Goal: Task Accomplishment & Management: Complete application form

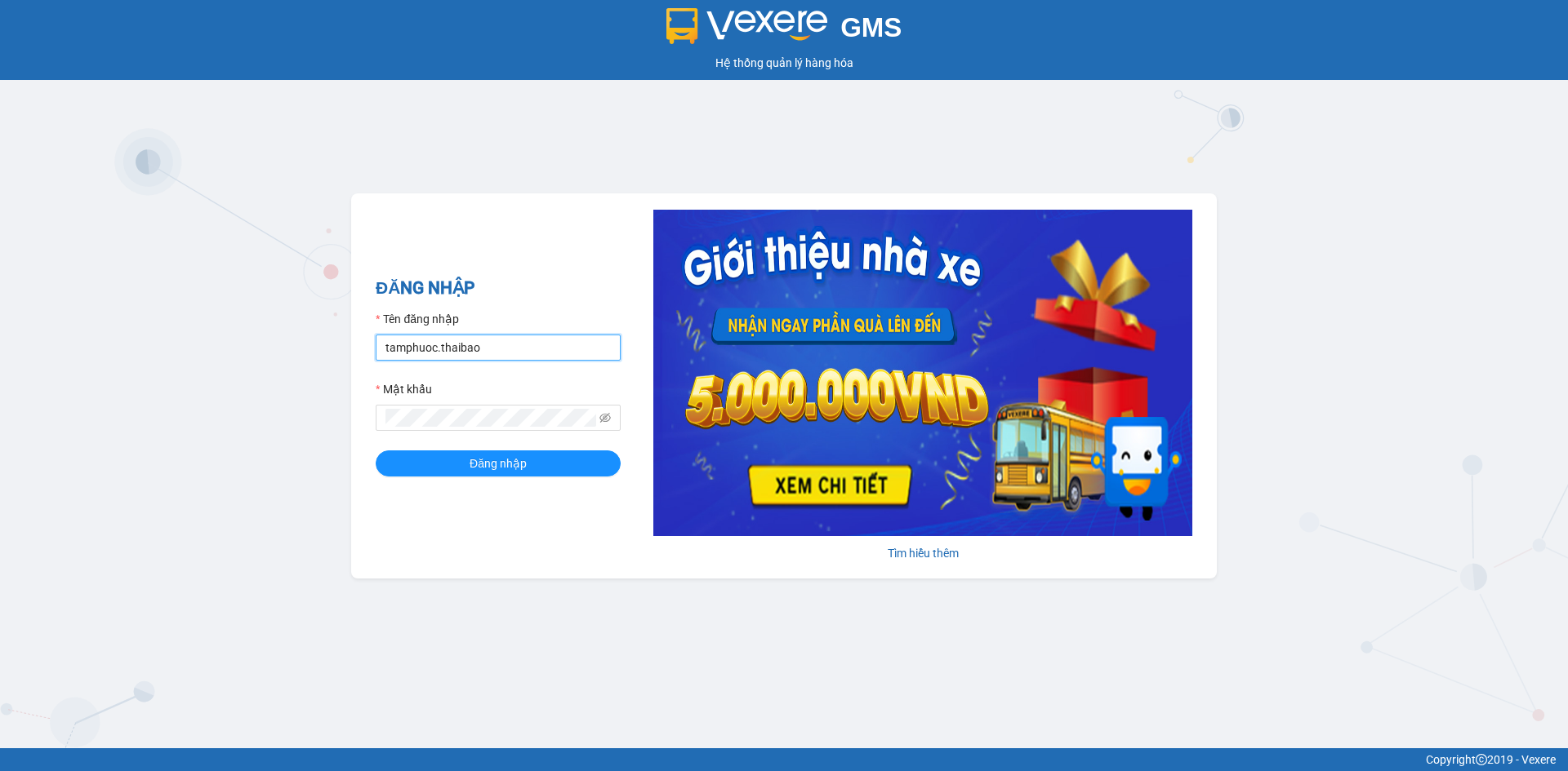
click at [492, 350] on input "tamphuoc.thaibao" at bounding box center [498, 347] width 245 height 26
type input "hongmien.thaibao"
click at [516, 464] on span "Đăng nhập" at bounding box center [498, 463] width 57 height 18
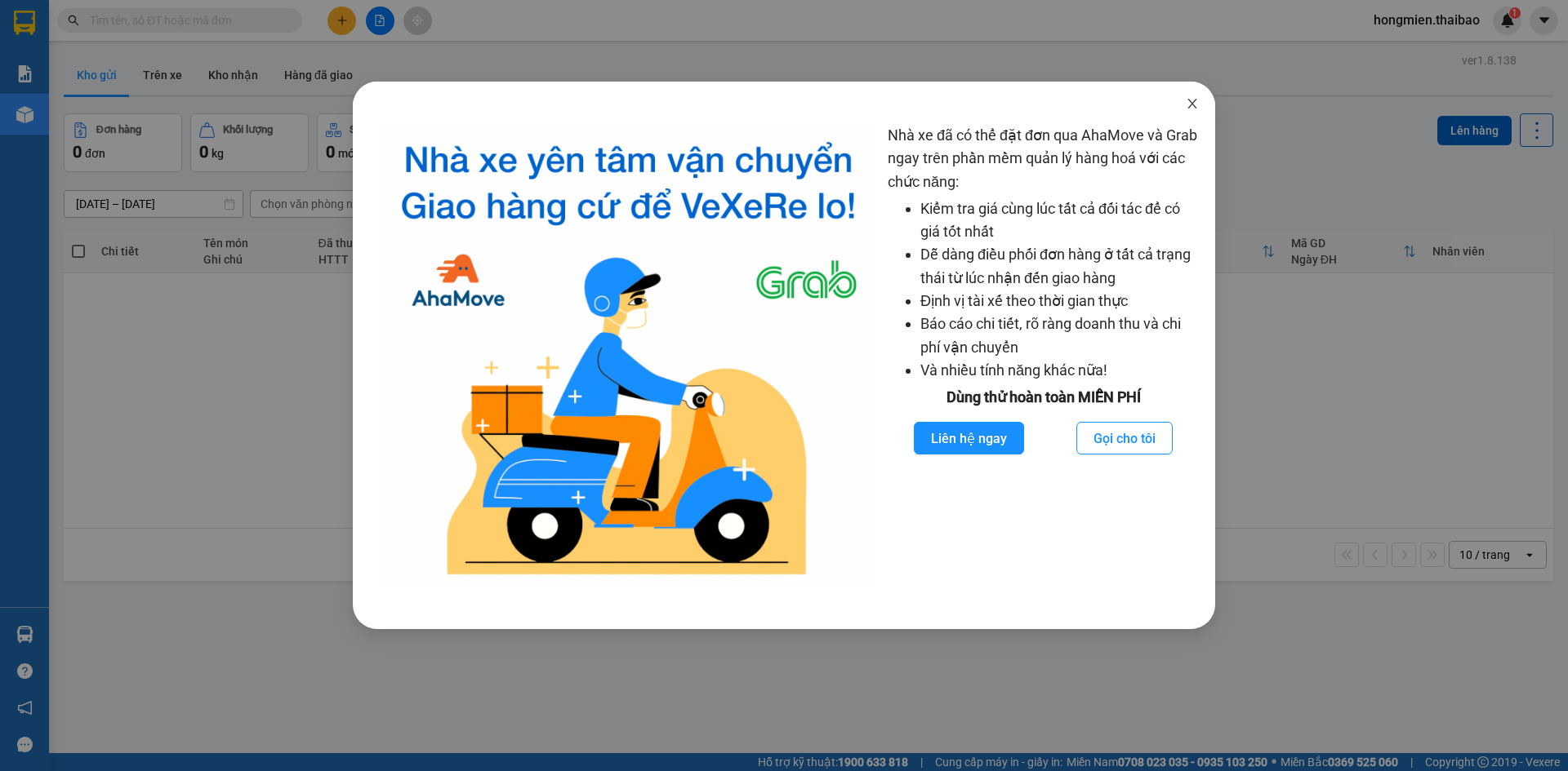
click at [1190, 103] on icon "close" at bounding box center [1192, 104] width 13 height 13
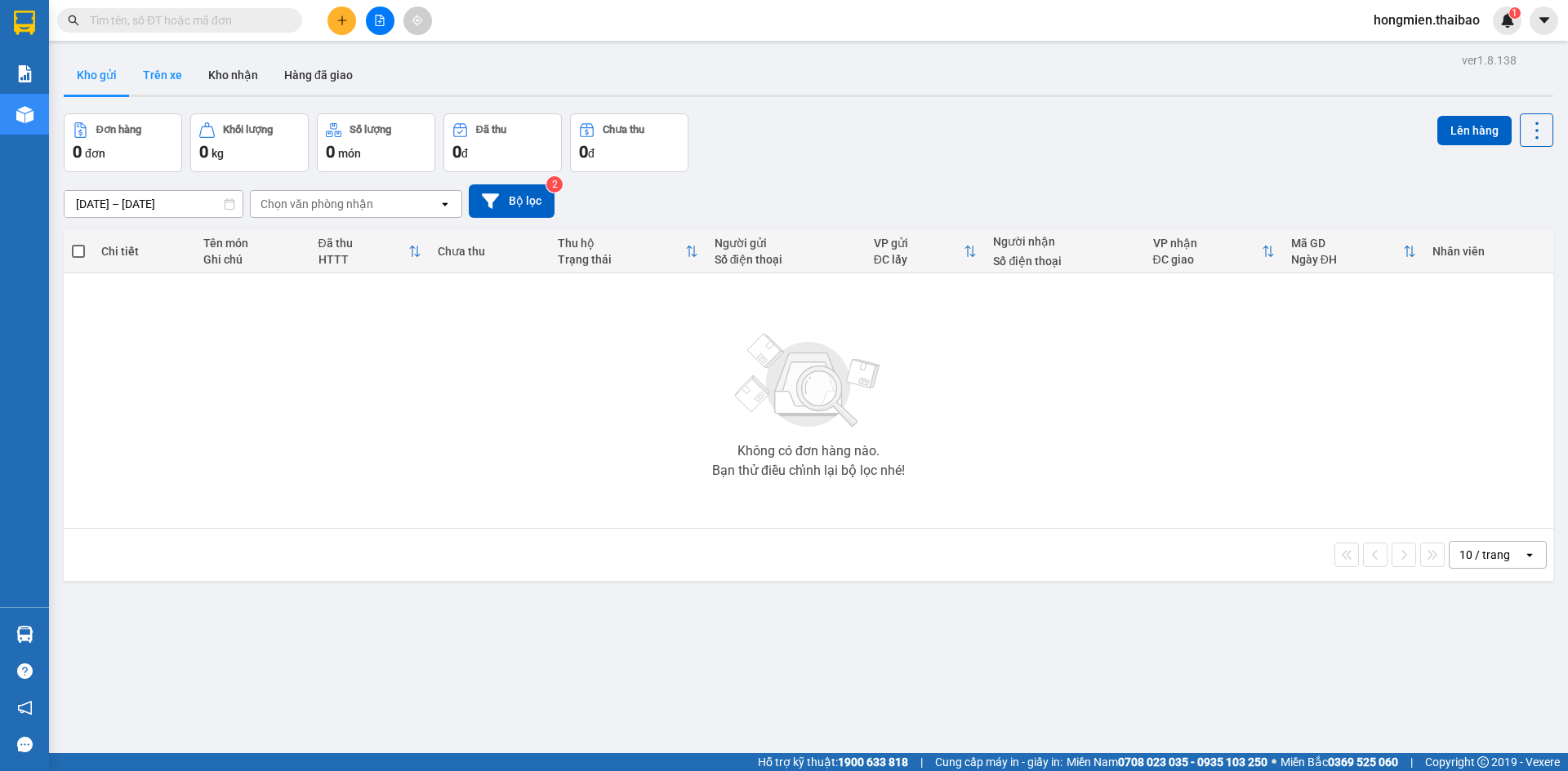
click at [159, 77] on button "Trên xe" at bounding box center [163, 75] width 66 height 39
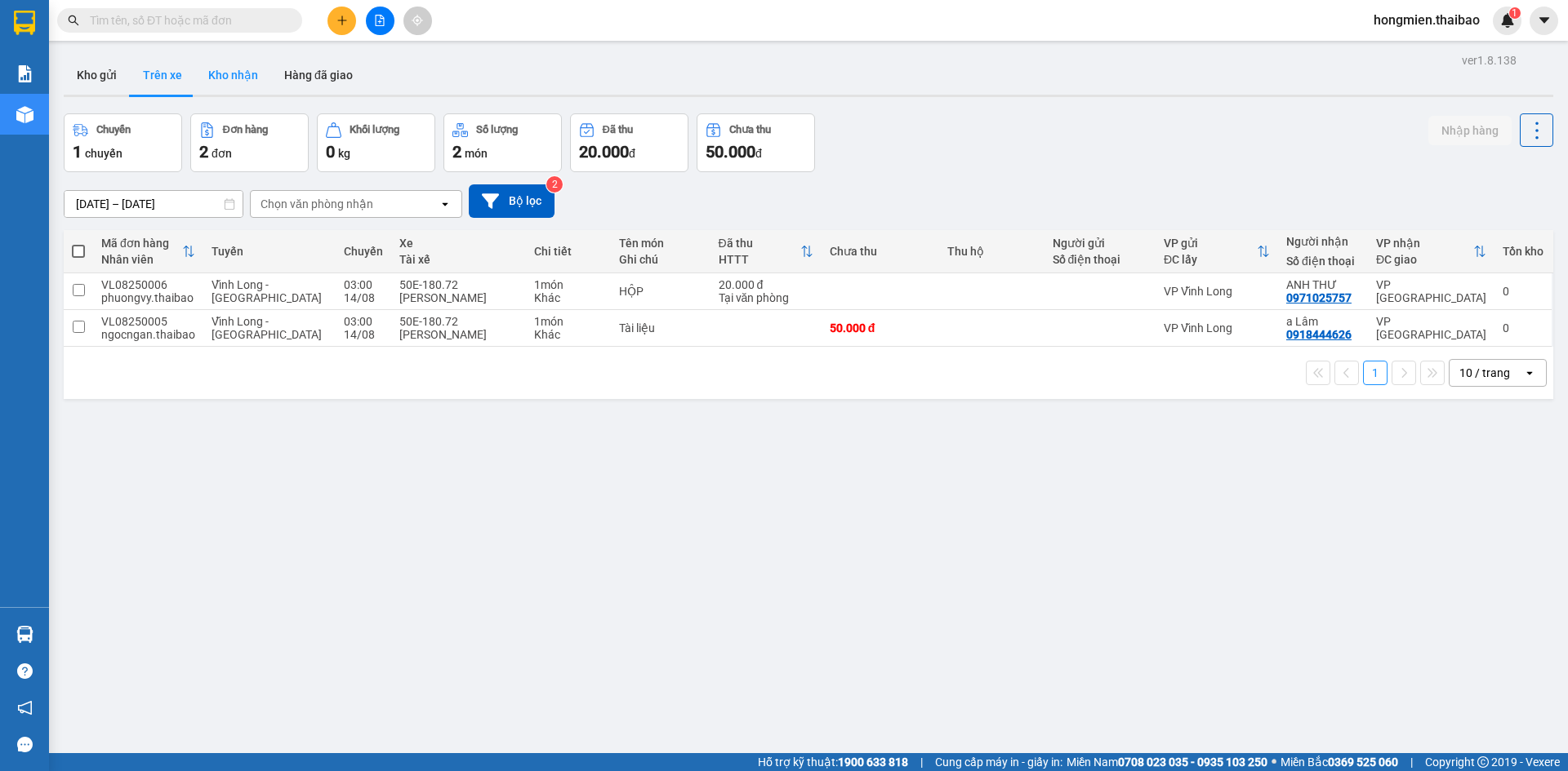
click at [229, 74] on button "Kho nhận" at bounding box center [233, 75] width 76 height 39
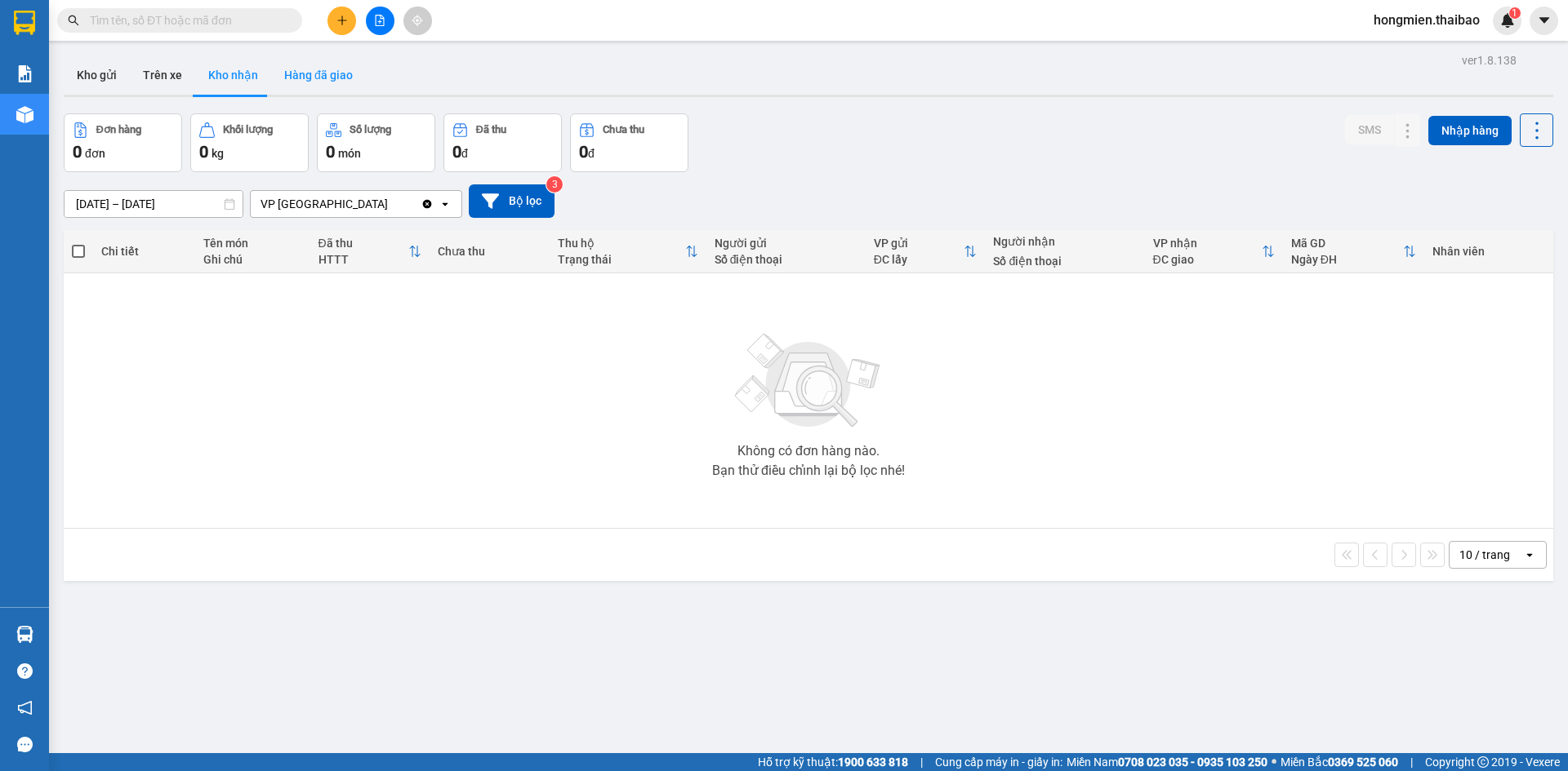
click at [327, 76] on button "Hàng đã giao" at bounding box center [318, 75] width 95 height 39
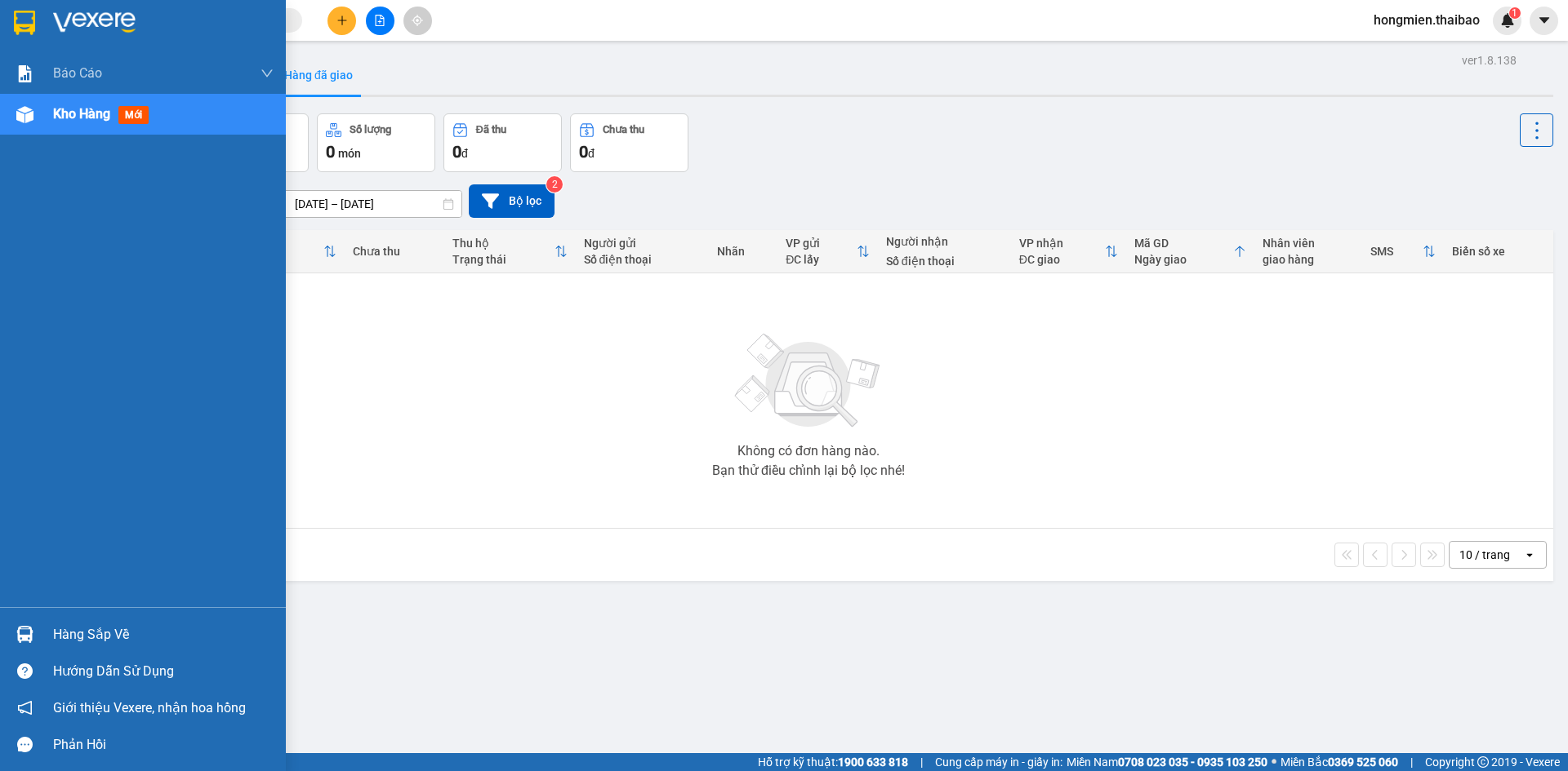
click at [100, 110] on span "Kho hàng" at bounding box center [82, 113] width 57 height 15
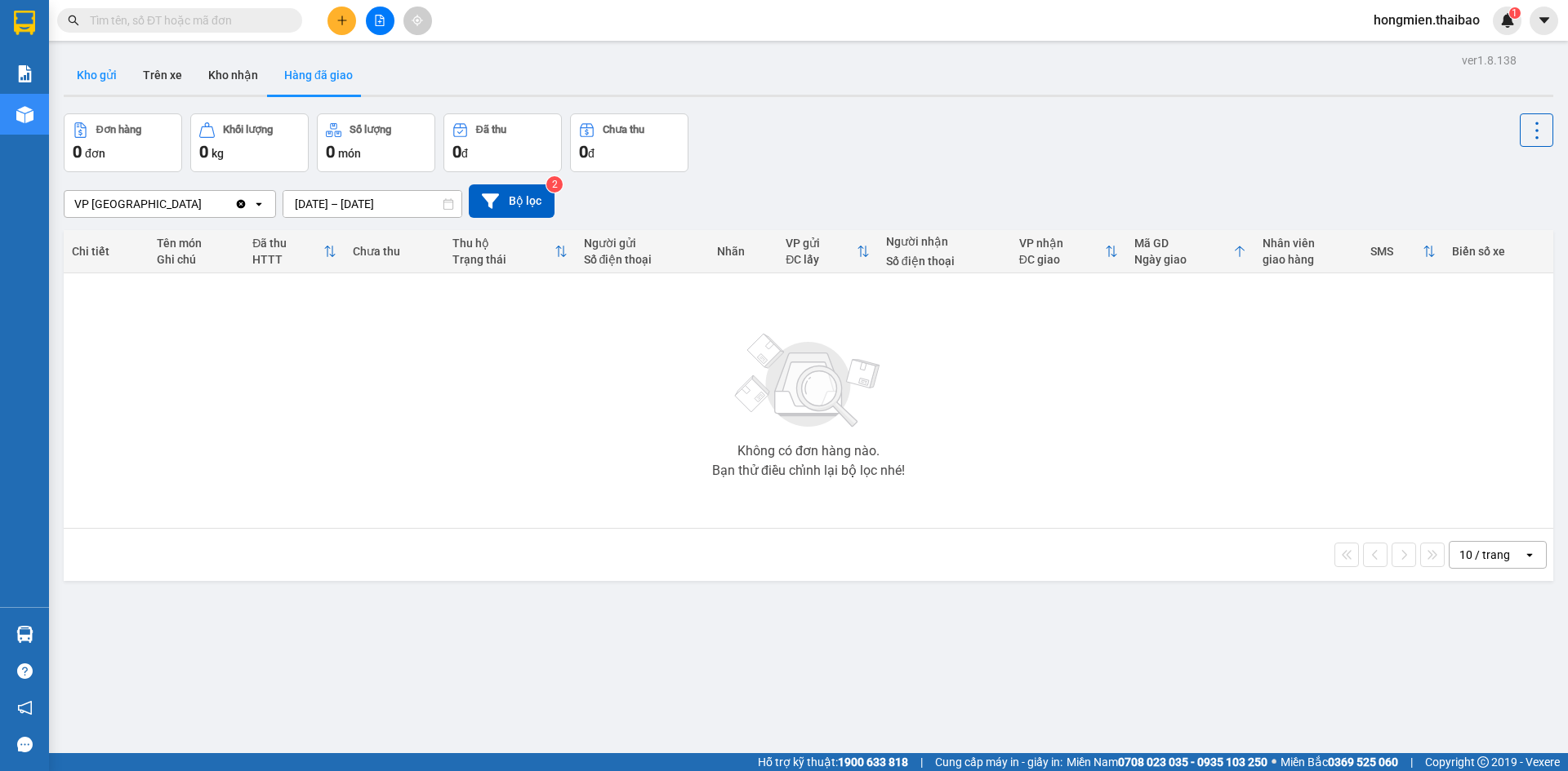
click at [108, 72] on button "Kho gửi" at bounding box center [97, 75] width 66 height 39
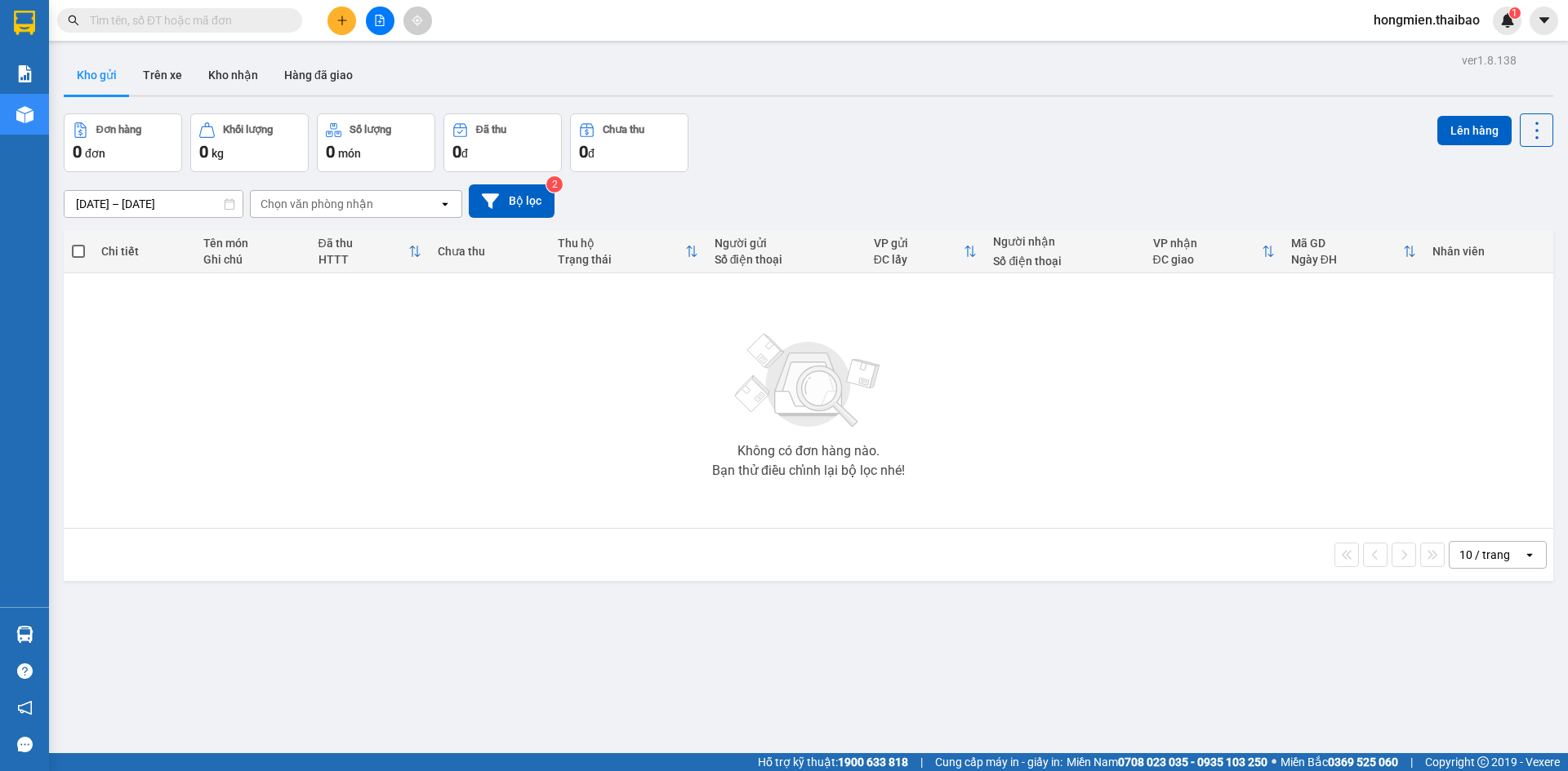
click at [433, 205] on div "Chọn văn phòng nhận" at bounding box center [345, 203] width 188 height 26
click at [261, 355] on div "Không có đơn hàng nào. Bạn thử điều chỉnh lại bộ lọc nhé!" at bounding box center [808, 401] width 1473 height 245
click at [159, 72] on button "Trên xe" at bounding box center [163, 75] width 66 height 39
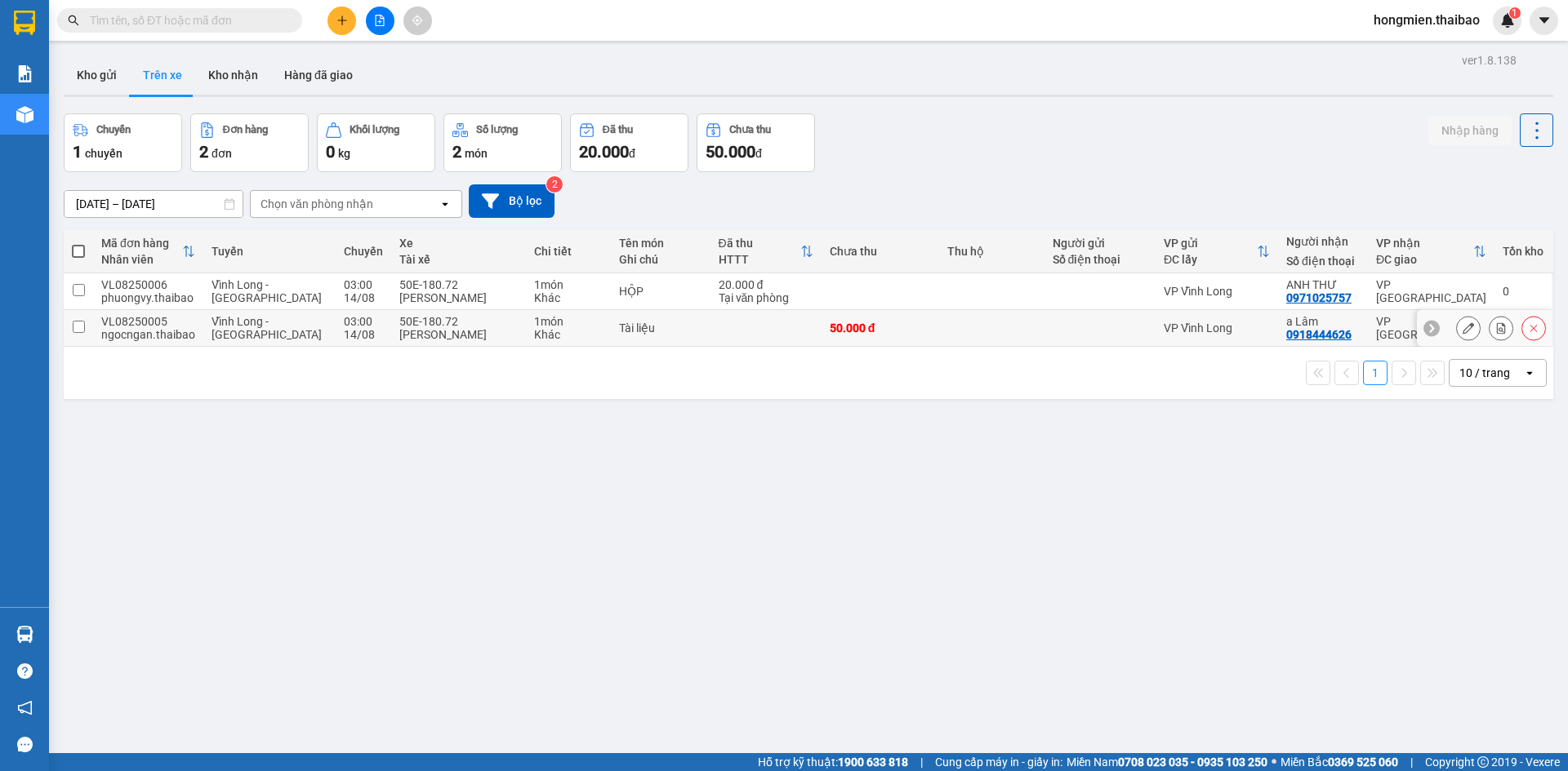
click at [1426, 327] on icon at bounding box center [1432, 328] width 12 height 12
click at [1540, 331] on icon at bounding box center [1543, 328] width 5 height 9
click at [1463, 328] on icon at bounding box center [1469, 328] width 12 height 12
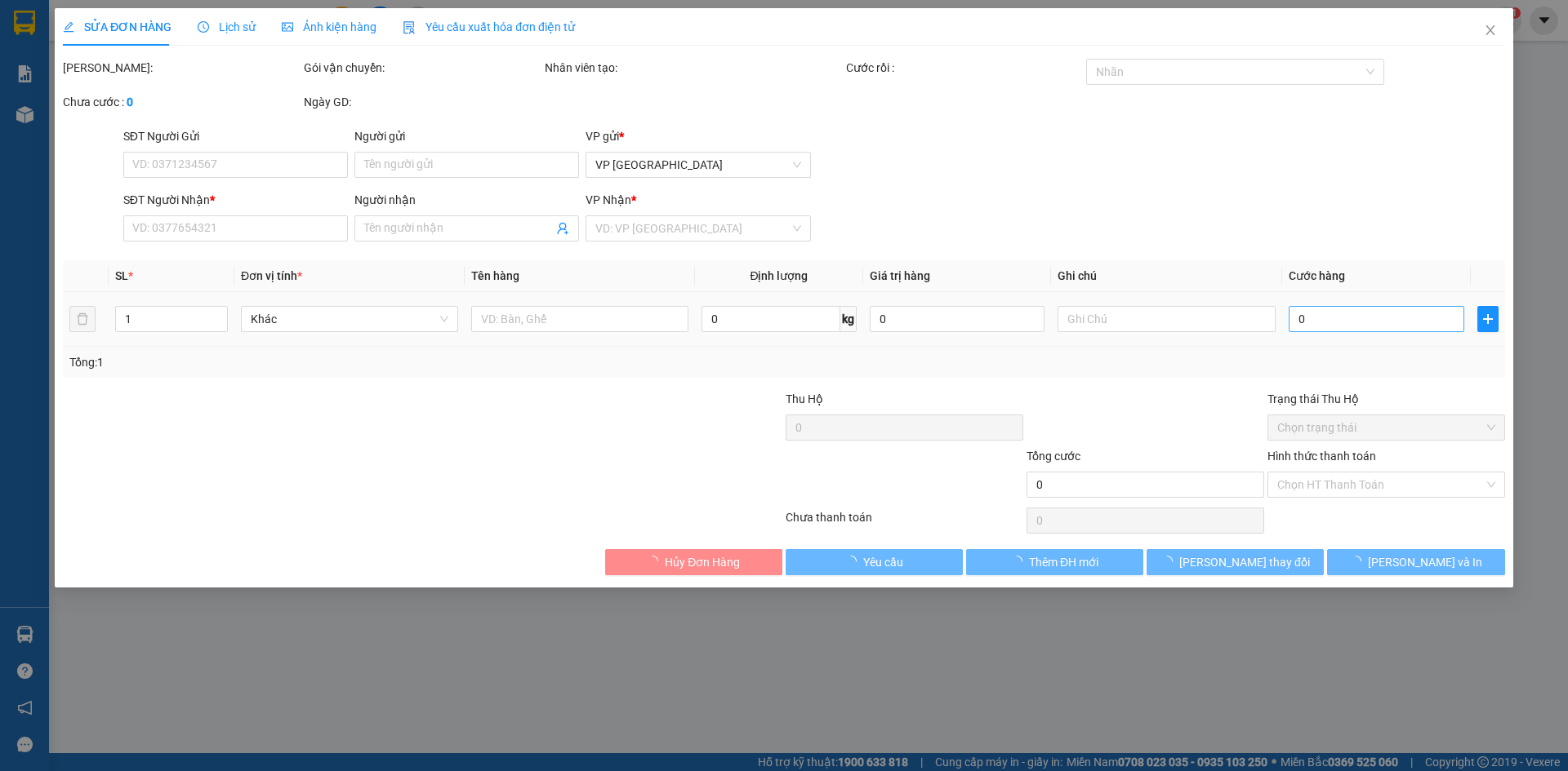
type input "0918444626"
type input "a Lâm"
type input "50.000"
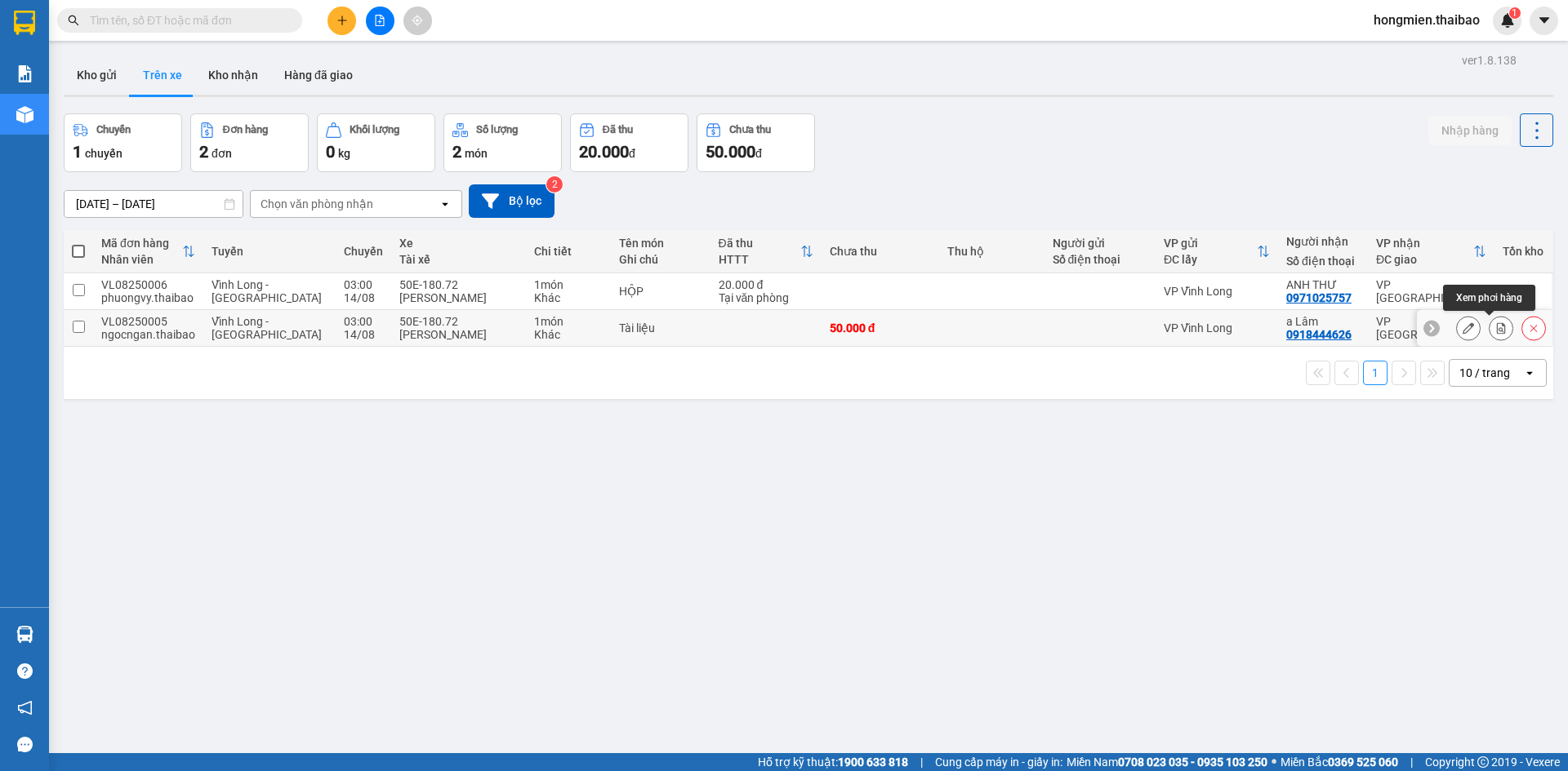
click at [1490, 323] on button at bounding box center [1501, 328] width 23 height 29
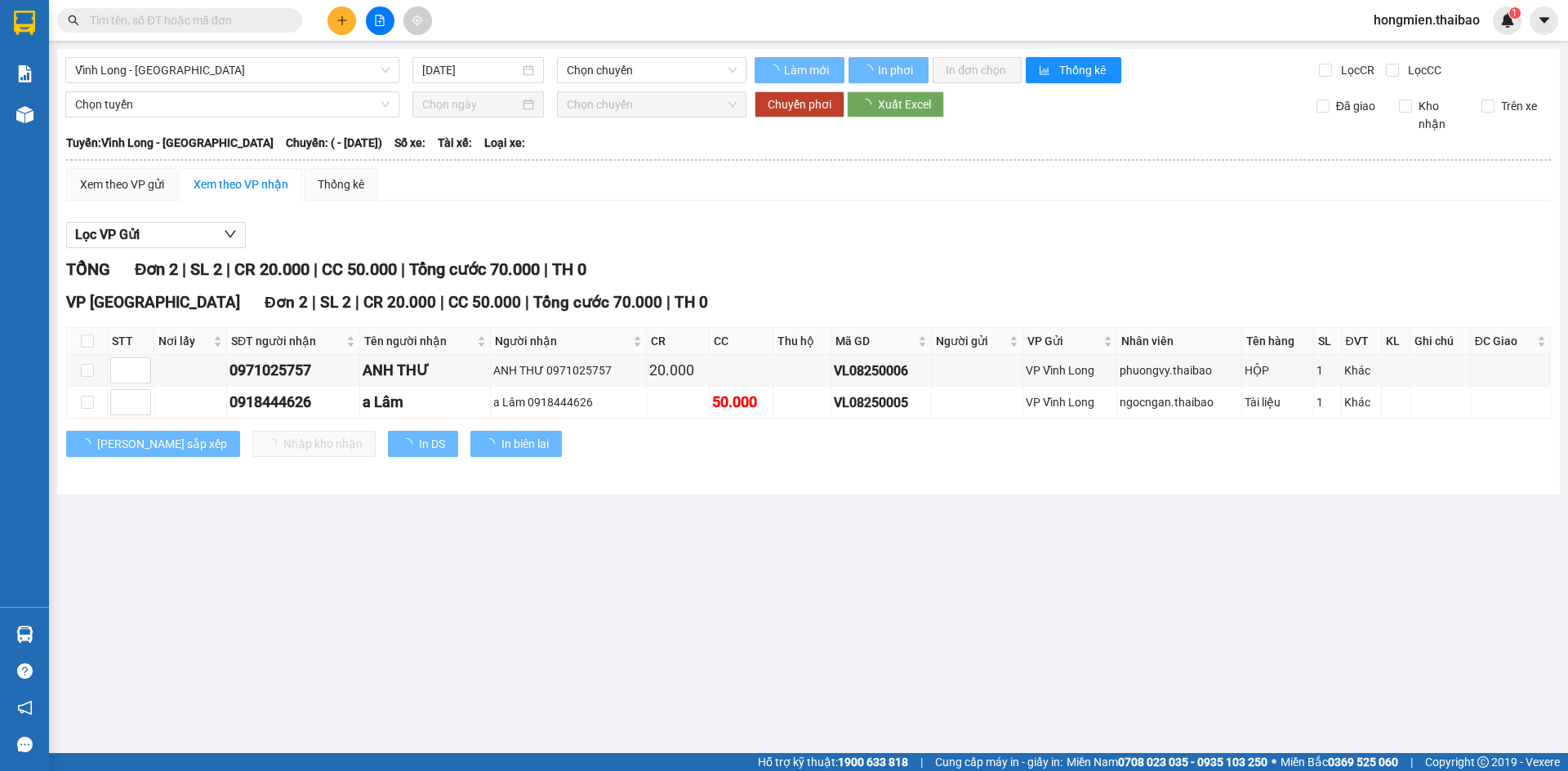
type input "[DATE]"
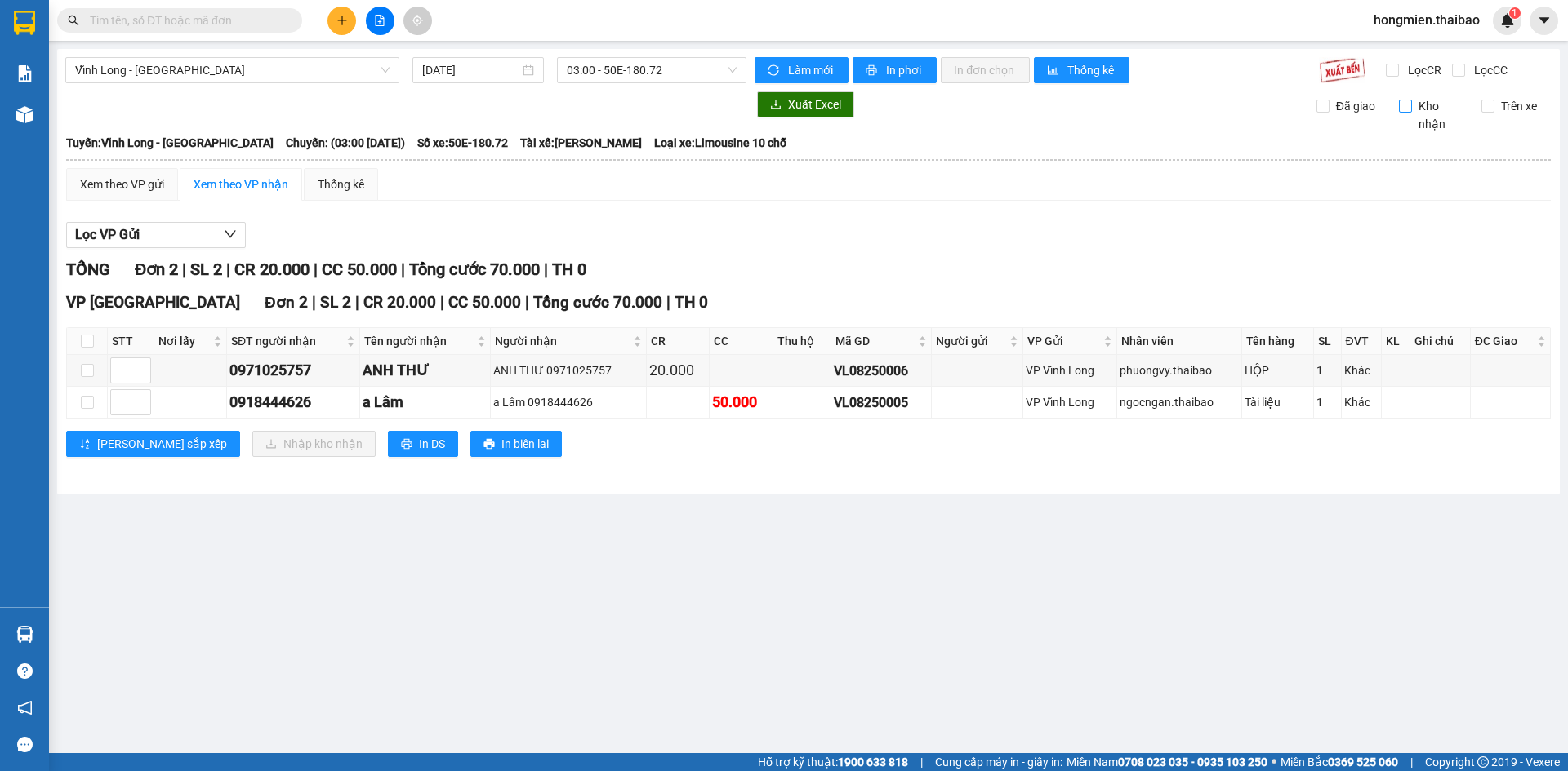
click at [1406, 104] on input "Kho nhận" at bounding box center [1406, 107] width 13 height 13
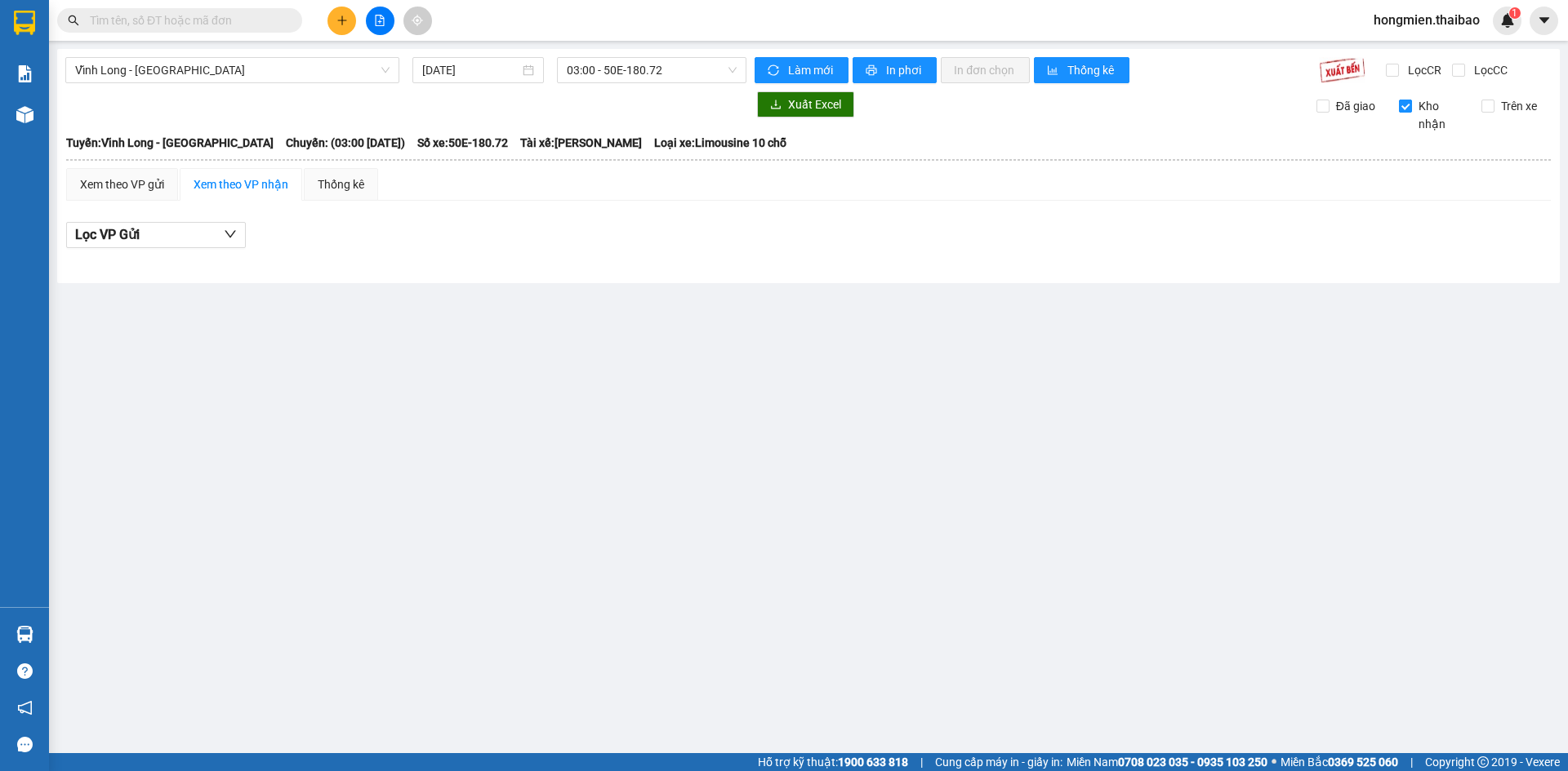
click at [1406, 104] on input "Kho nhận" at bounding box center [1406, 107] width 13 height 13
checkbox input "false"
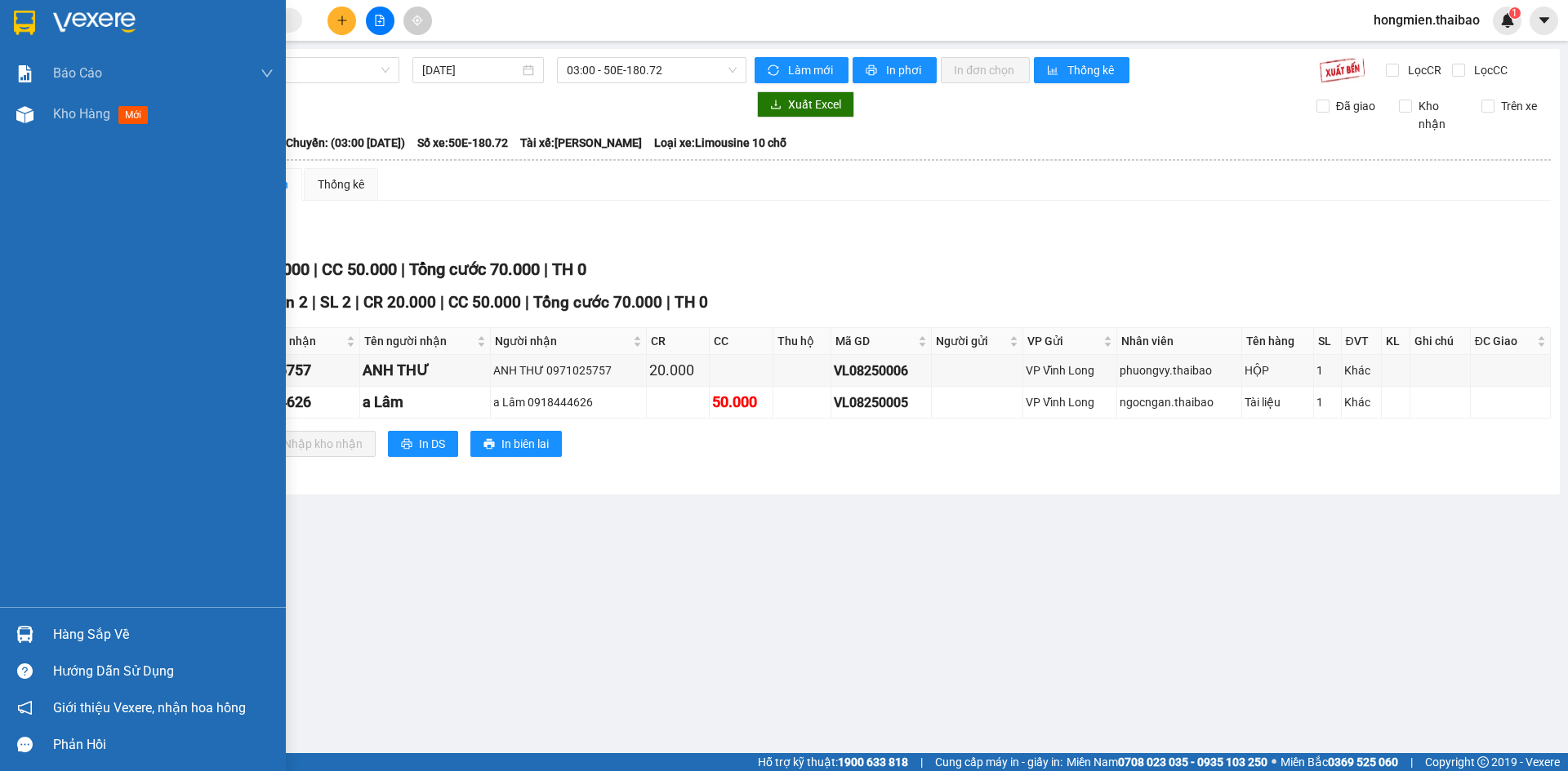
click at [111, 632] on div "Hàng sắp về" at bounding box center [163, 635] width 220 height 24
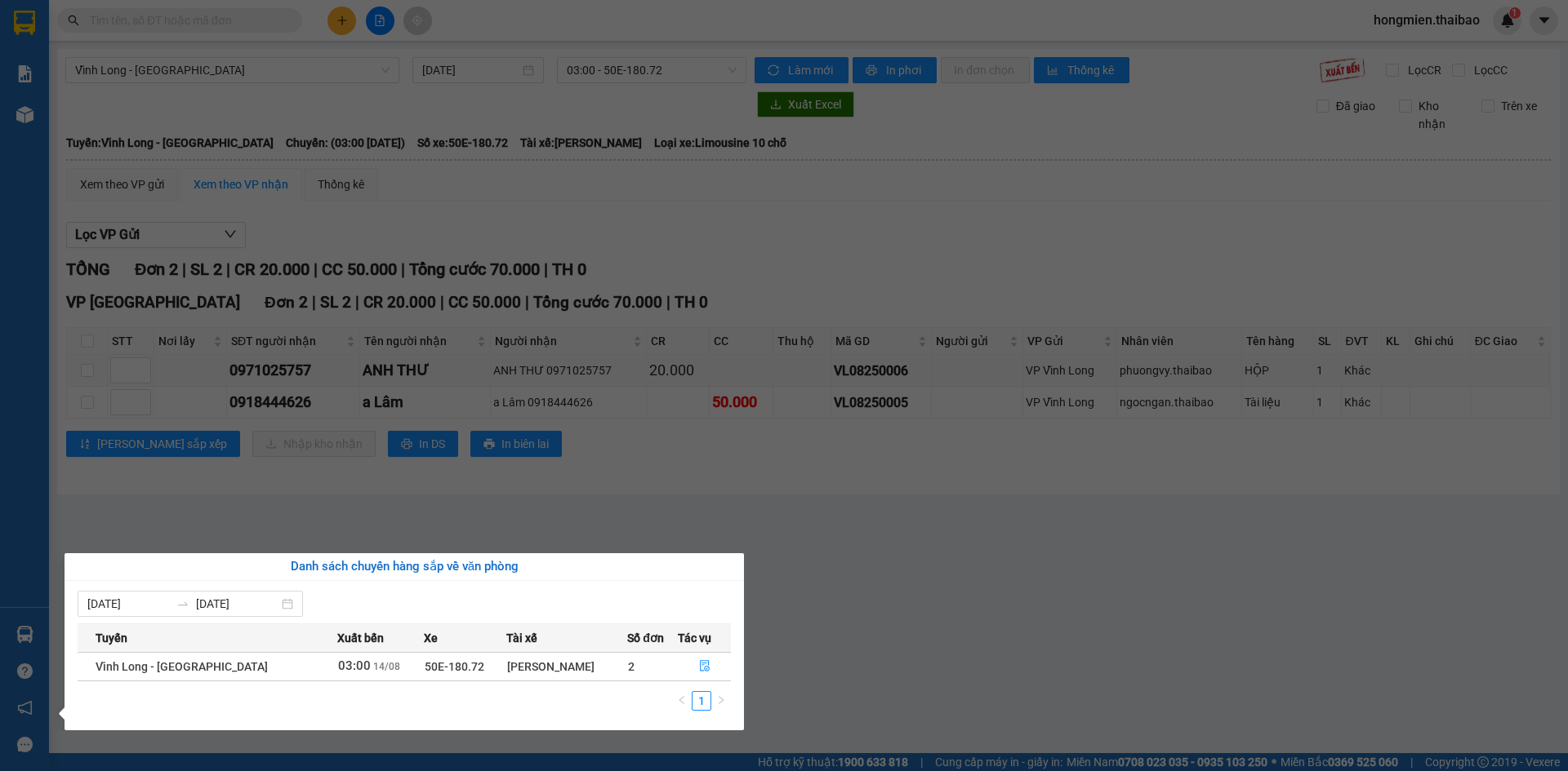
click at [913, 587] on section "Kết quả tìm kiếm ( 0 ) Bộ lọc No Data hongmien.thaibao 1 Báo cáo Báo cáo dòng t…" at bounding box center [784, 386] width 1568 height 771
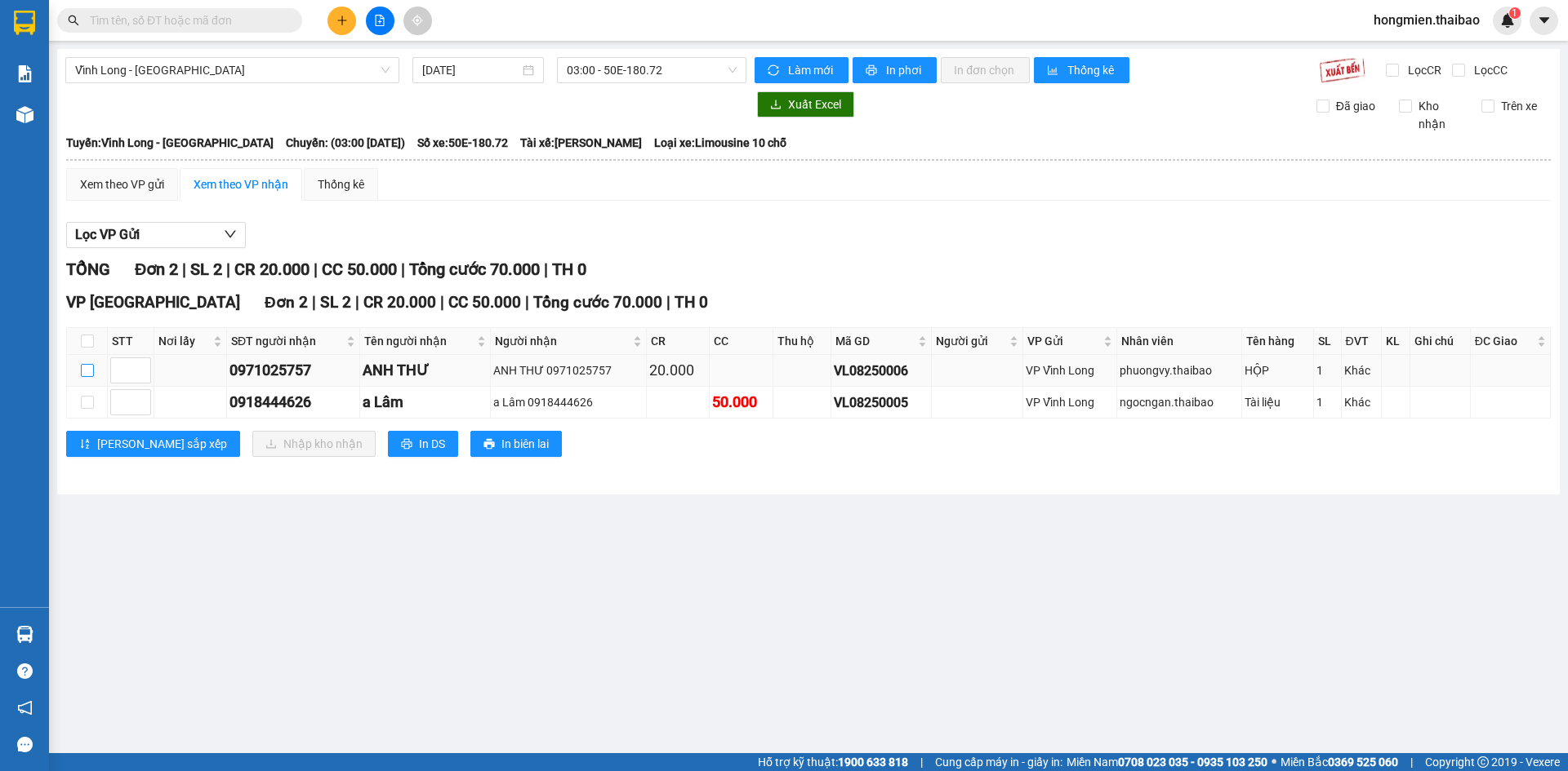
click at [89, 371] on input "checkbox" at bounding box center [87, 370] width 13 height 13
checkbox input "true"
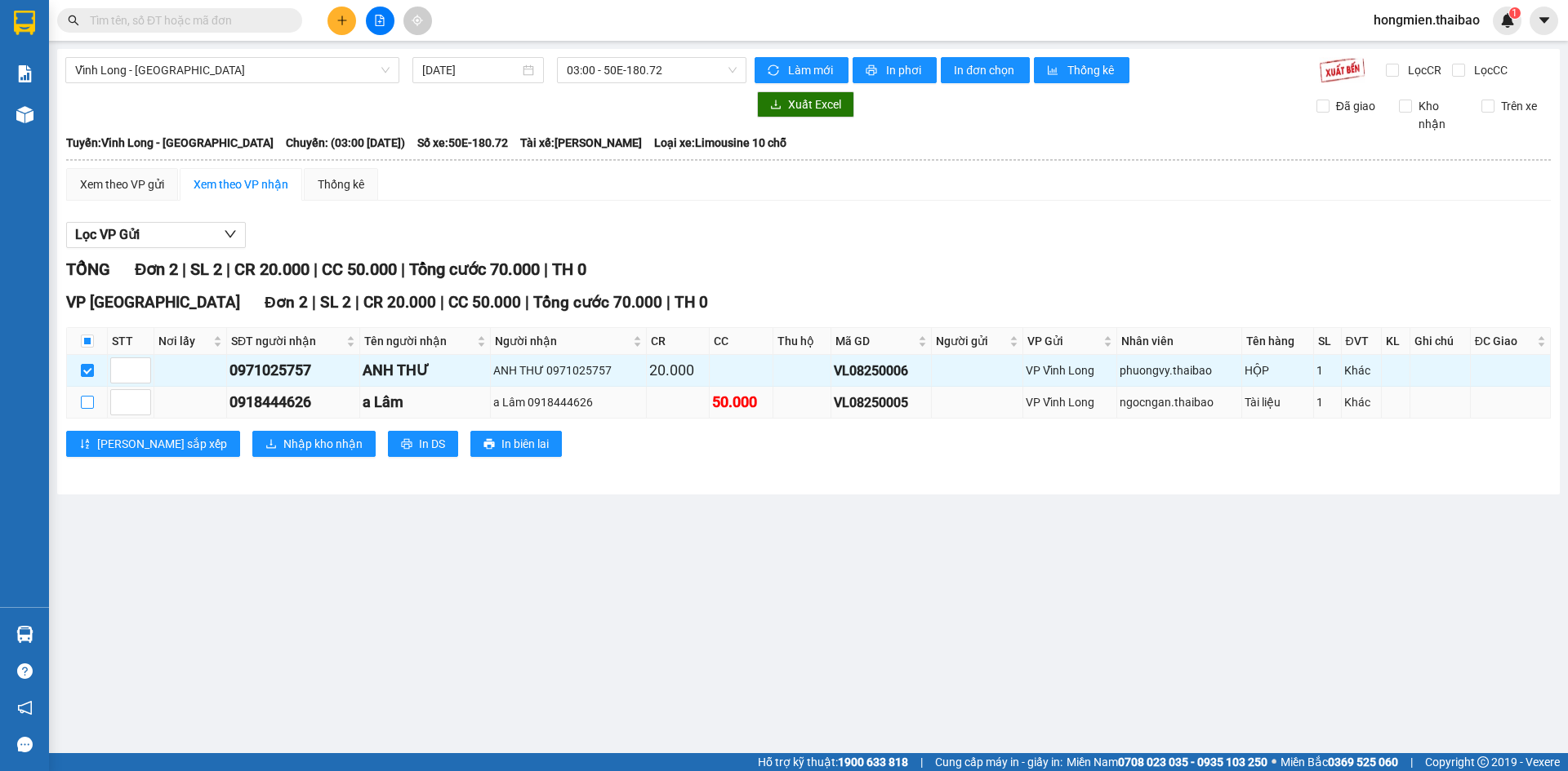
click at [88, 403] on input "checkbox" at bounding box center [87, 402] width 13 height 13
checkbox input "true"
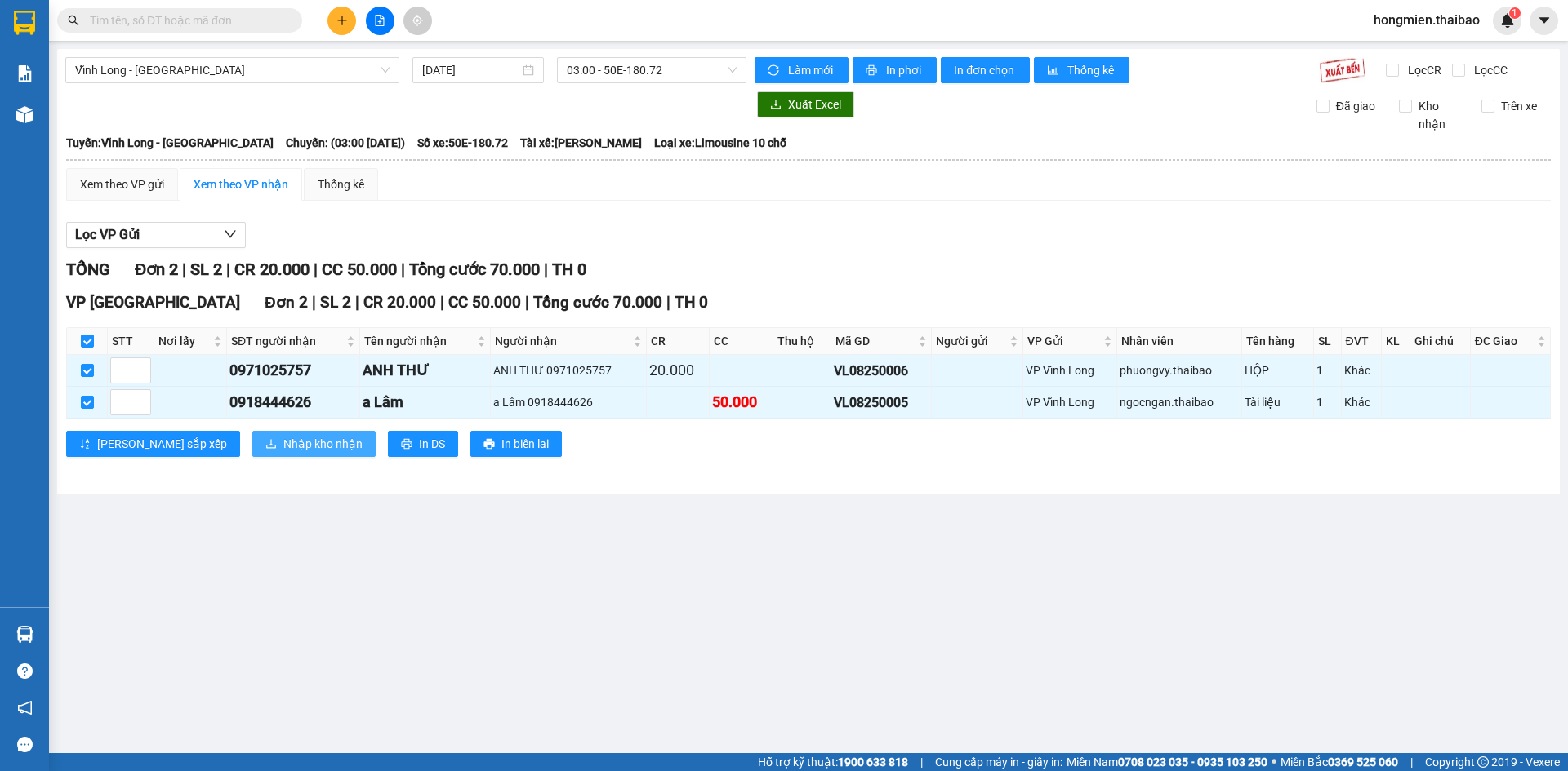
click at [283, 443] on span "Nhập kho nhận" at bounding box center [323, 443] width 79 height 18
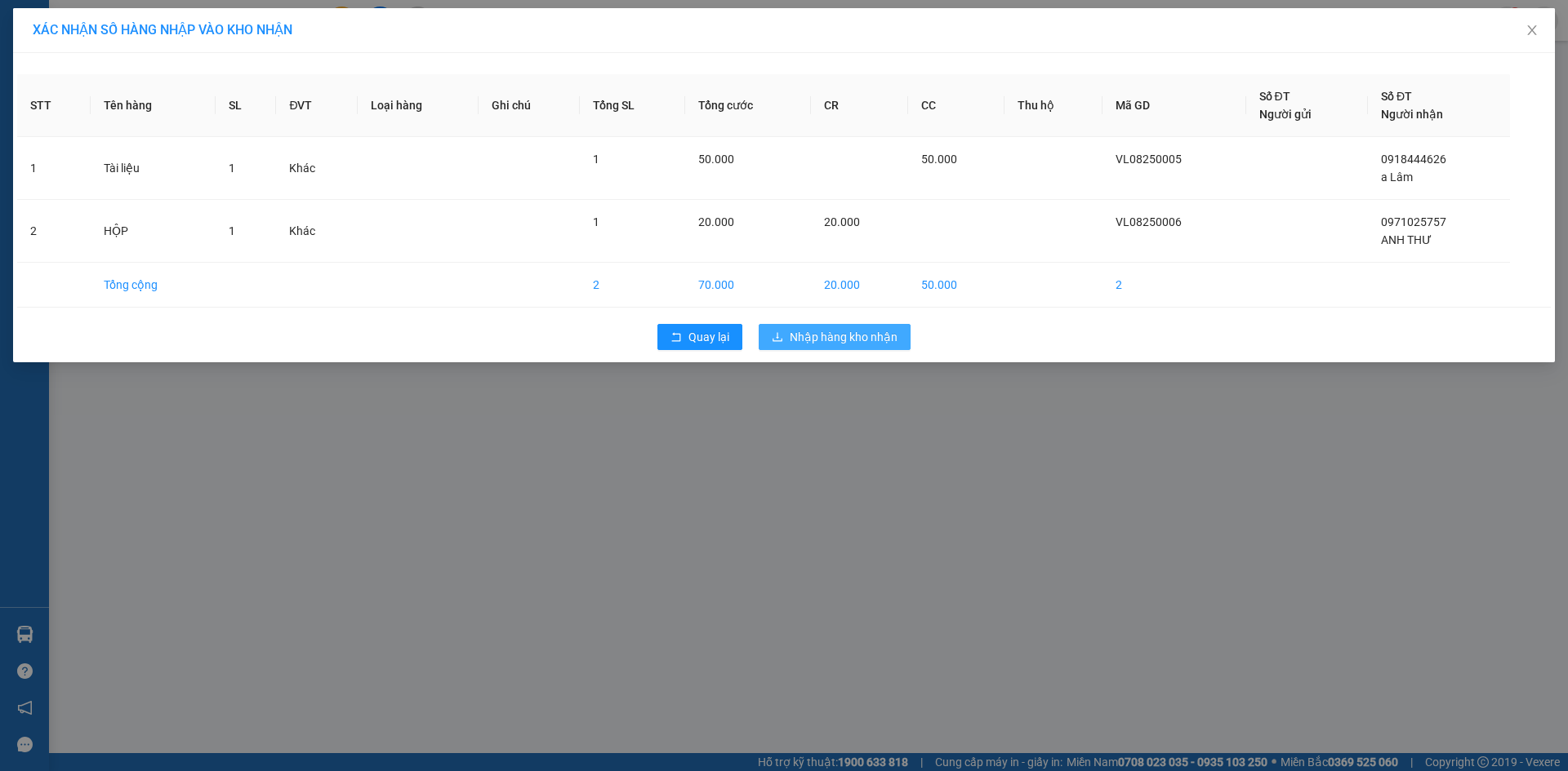
click at [855, 341] on span "Nhập hàng kho nhận" at bounding box center [844, 337] width 108 height 18
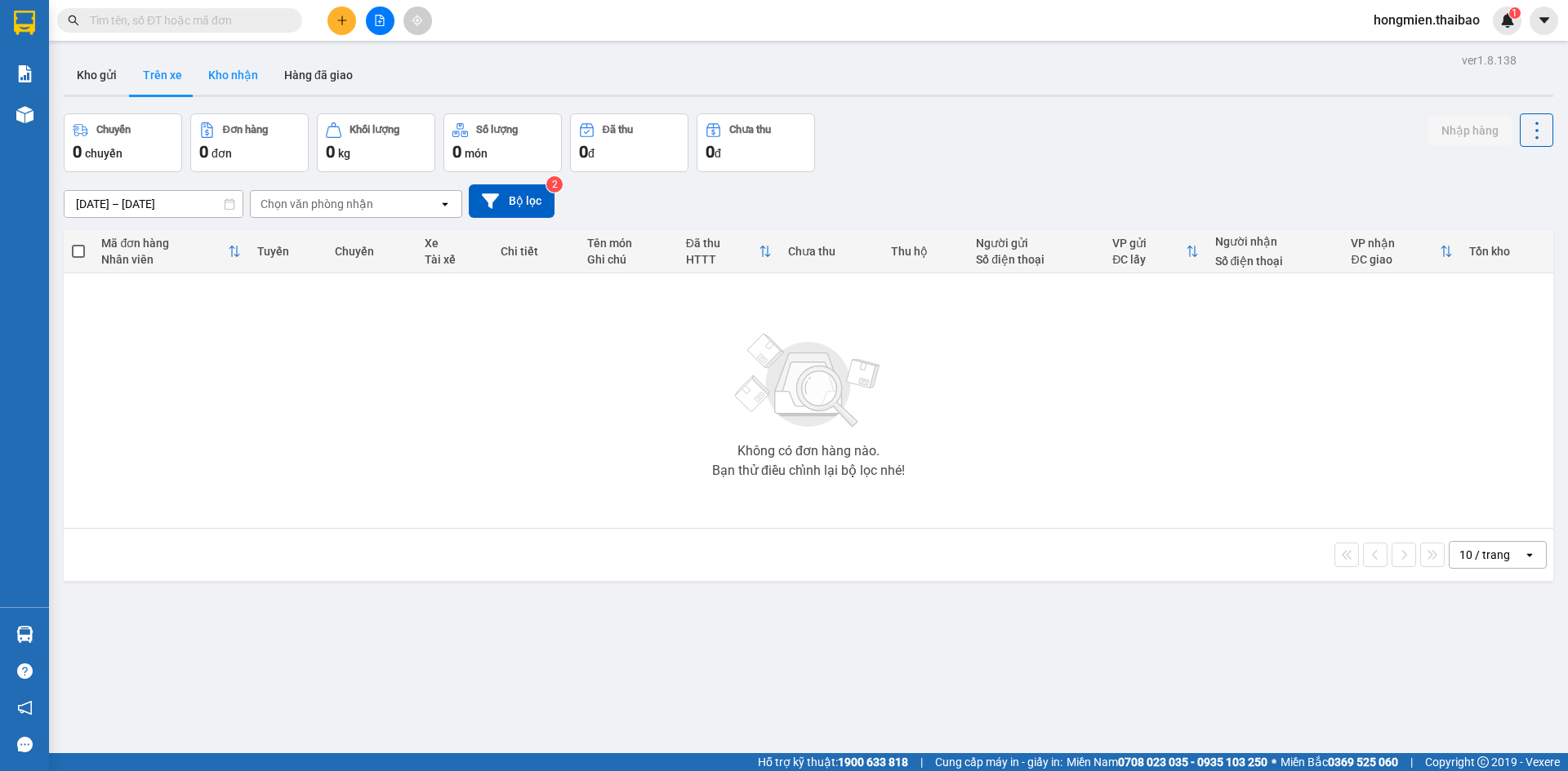
click at [231, 72] on button "Kho nhận" at bounding box center [233, 75] width 76 height 39
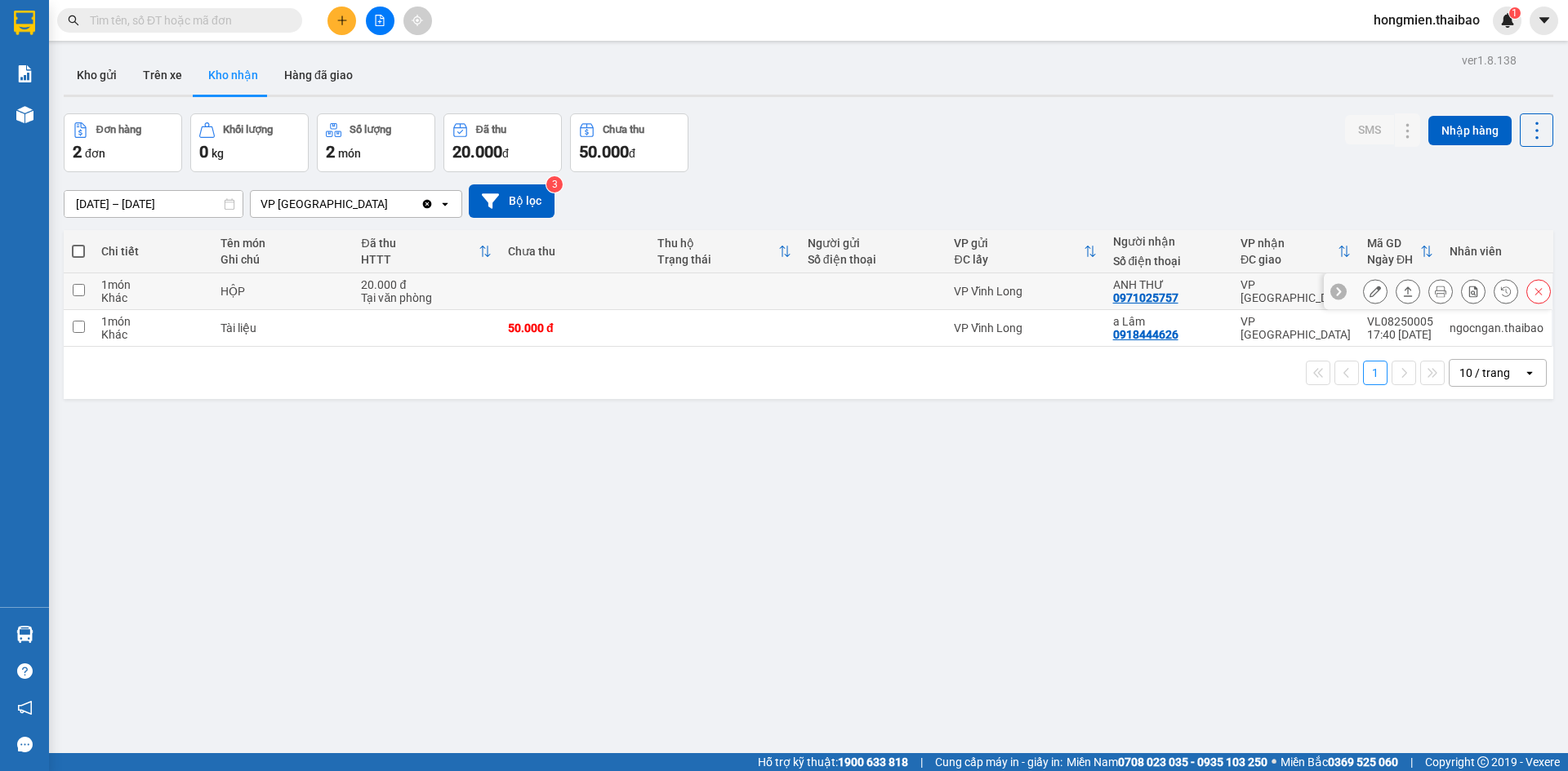
click at [80, 287] on input "checkbox" at bounding box center [78, 290] width 13 height 13
checkbox input "true"
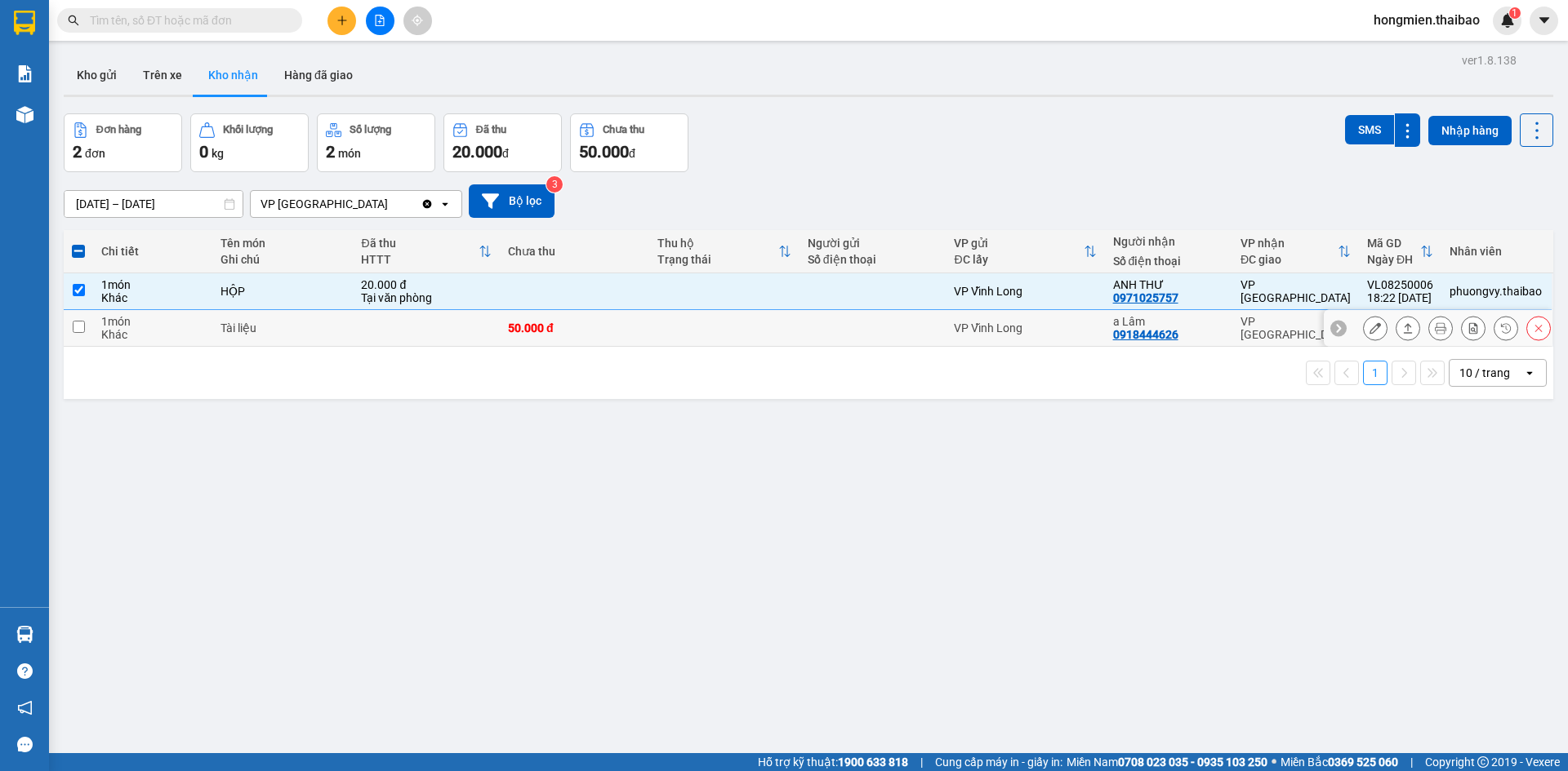
click at [81, 325] on input "checkbox" at bounding box center [78, 327] width 13 height 13
checkbox input "true"
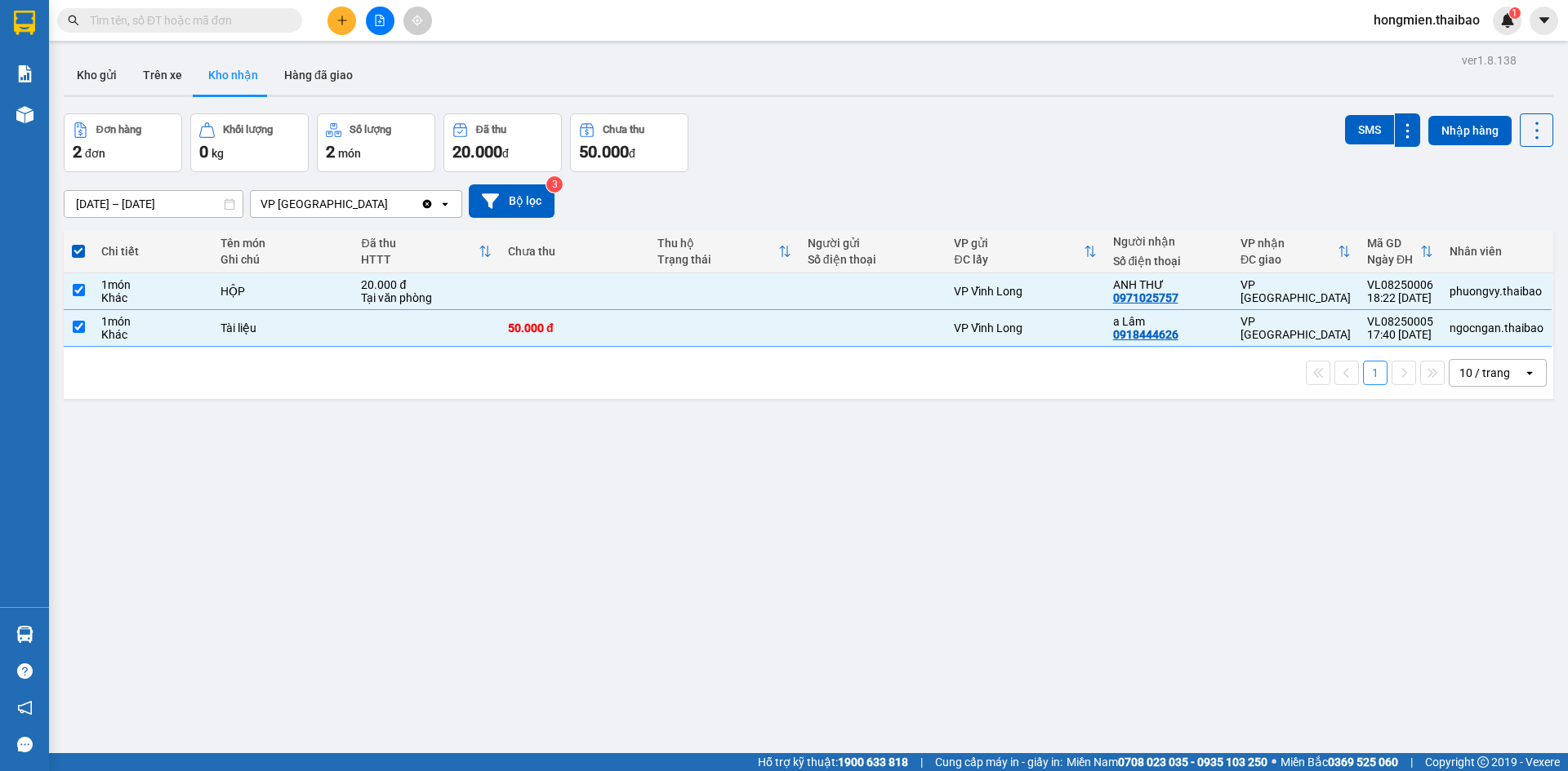
click at [834, 501] on div "ver 1.8.138 Kho gửi Trên xe Kho nhận Hàng đã giao Đơn hàng 2 đơn Khối lượng 0 k…" at bounding box center [808, 434] width 1502 height 771
click at [81, 289] on input "checkbox" at bounding box center [78, 290] width 13 height 13
checkbox input "false"
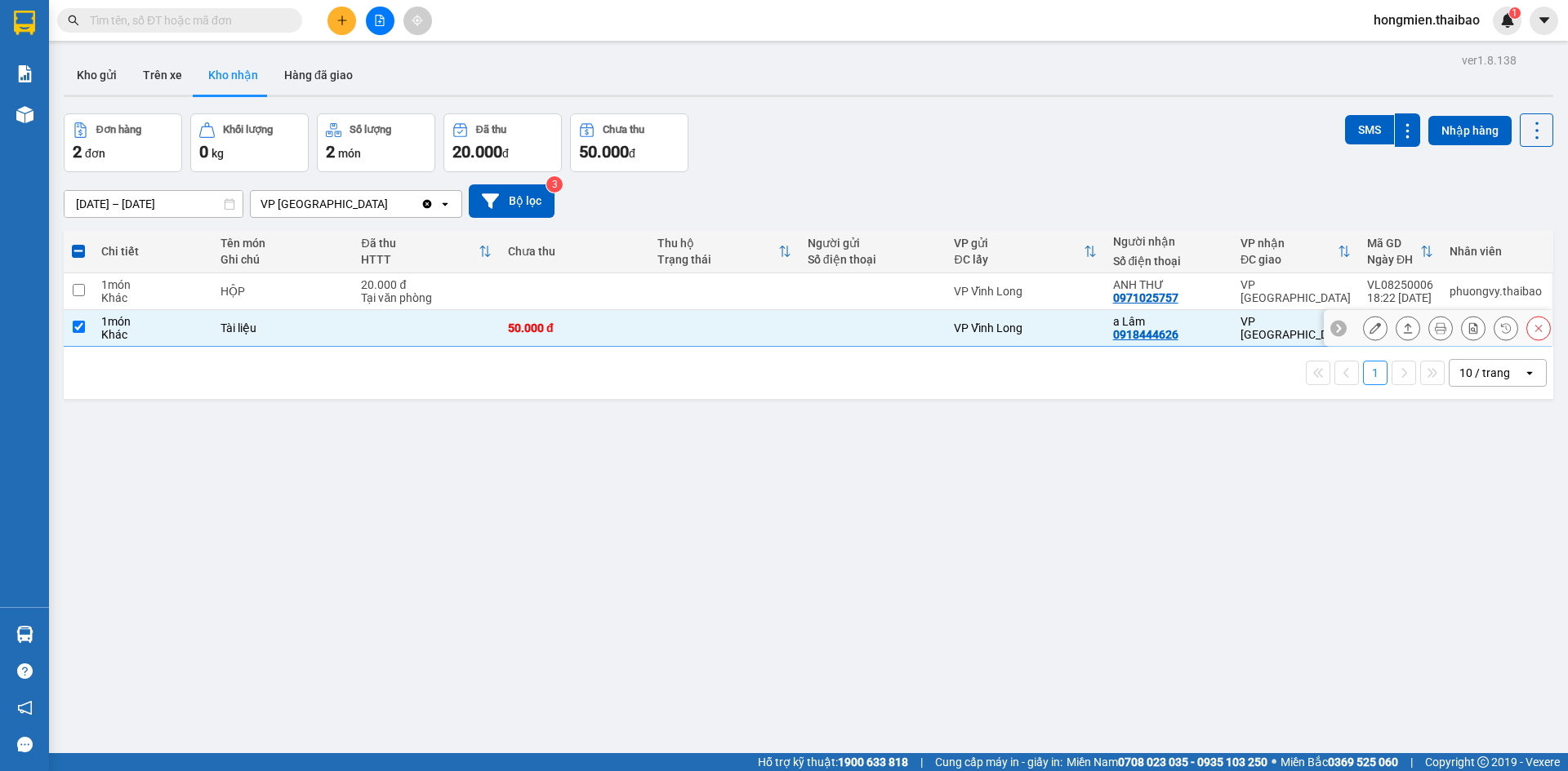
click at [76, 327] on input "checkbox" at bounding box center [78, 327] width 13 height 13
checkbox input "false"
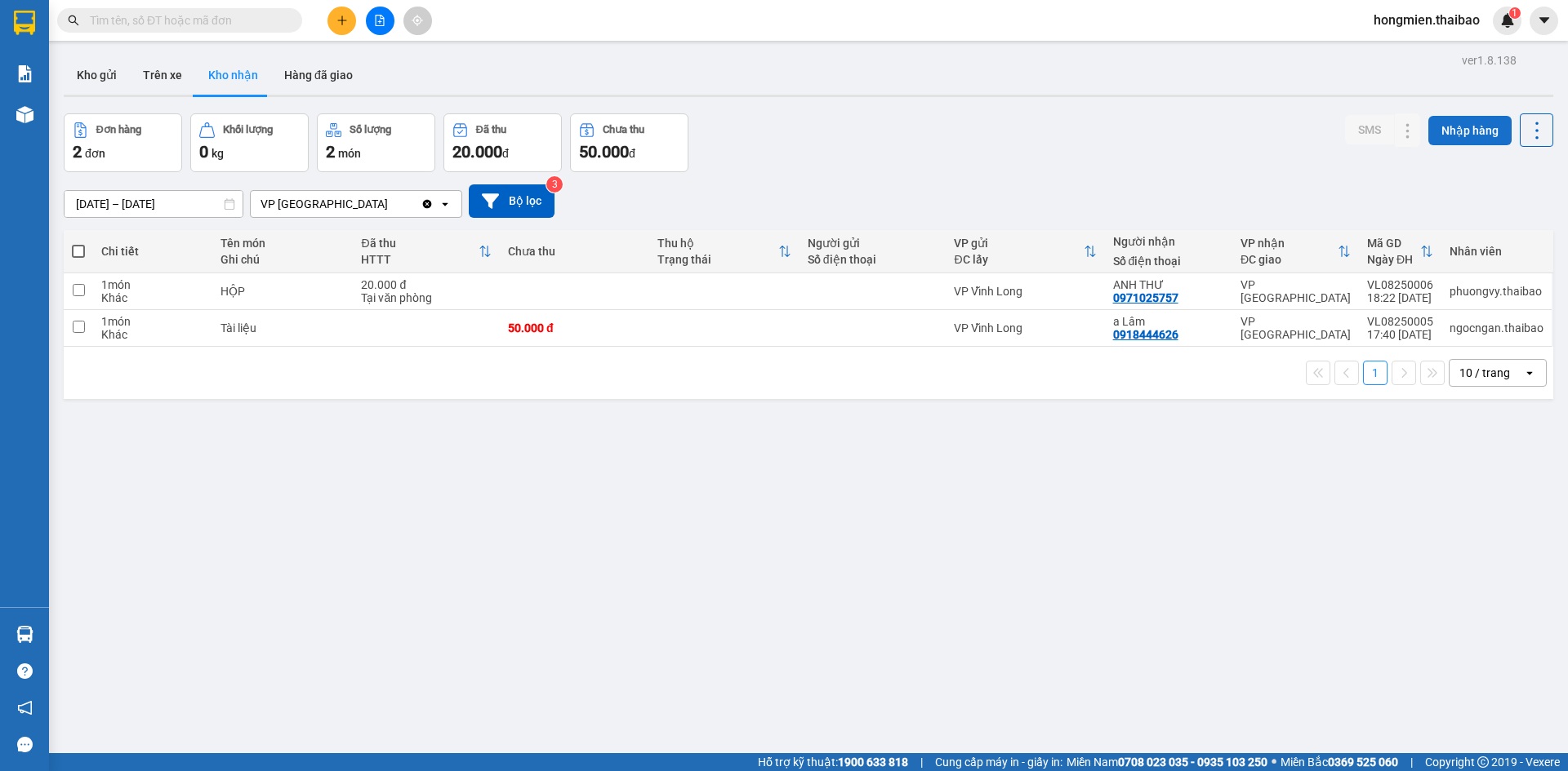
click at [1450, 130] on button "Nhập hàng" at bounding box center [1470, 130] width 83 height 29
click at [78, 289] on input "checkbox" at bounding box center [78, 290] width 13 height 13
checkbox input "true"
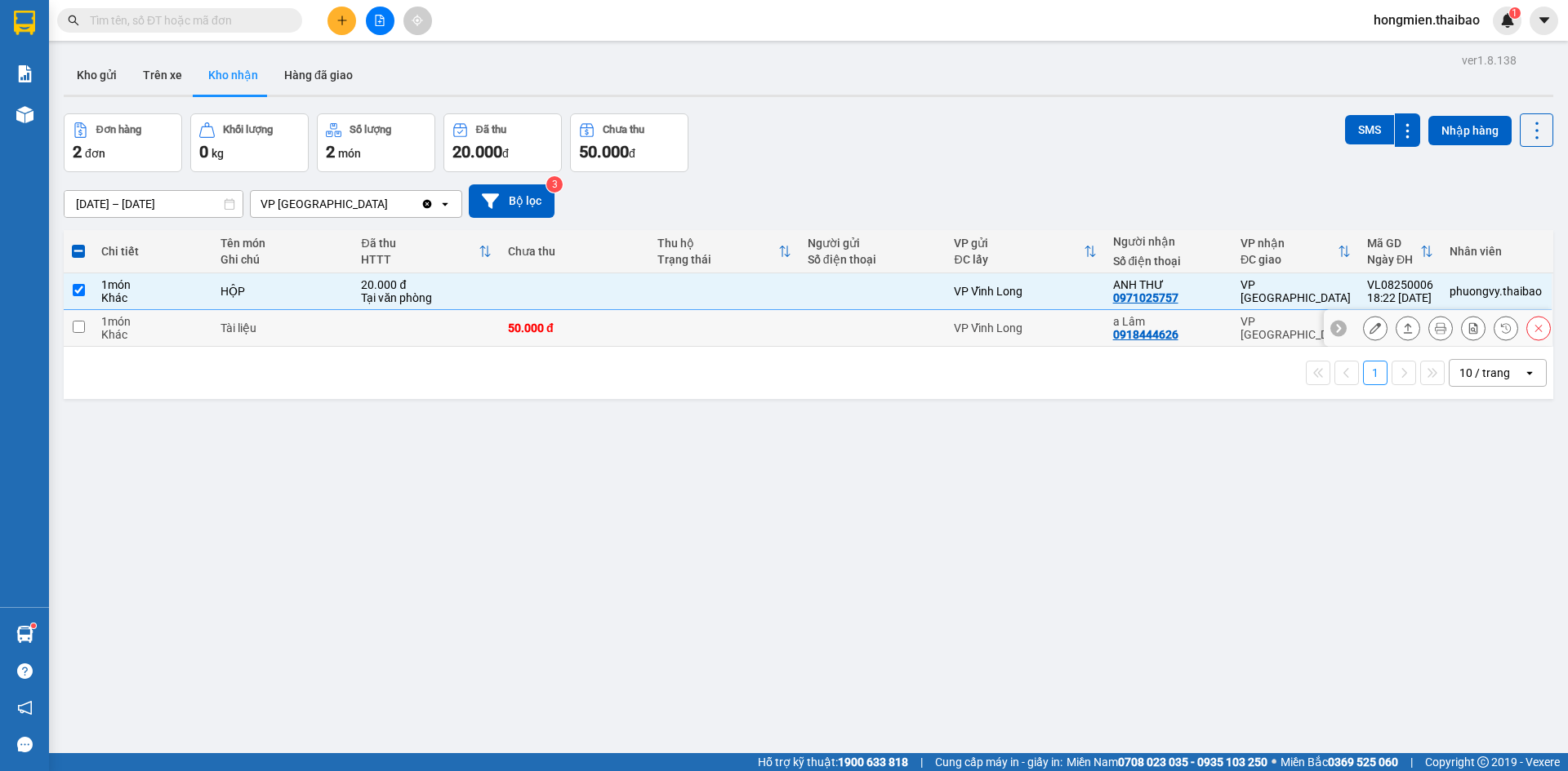
click at [78, 326] on input "checkbox" at bounding box center [78, 327] width 13 height 13
checkbox input "true"
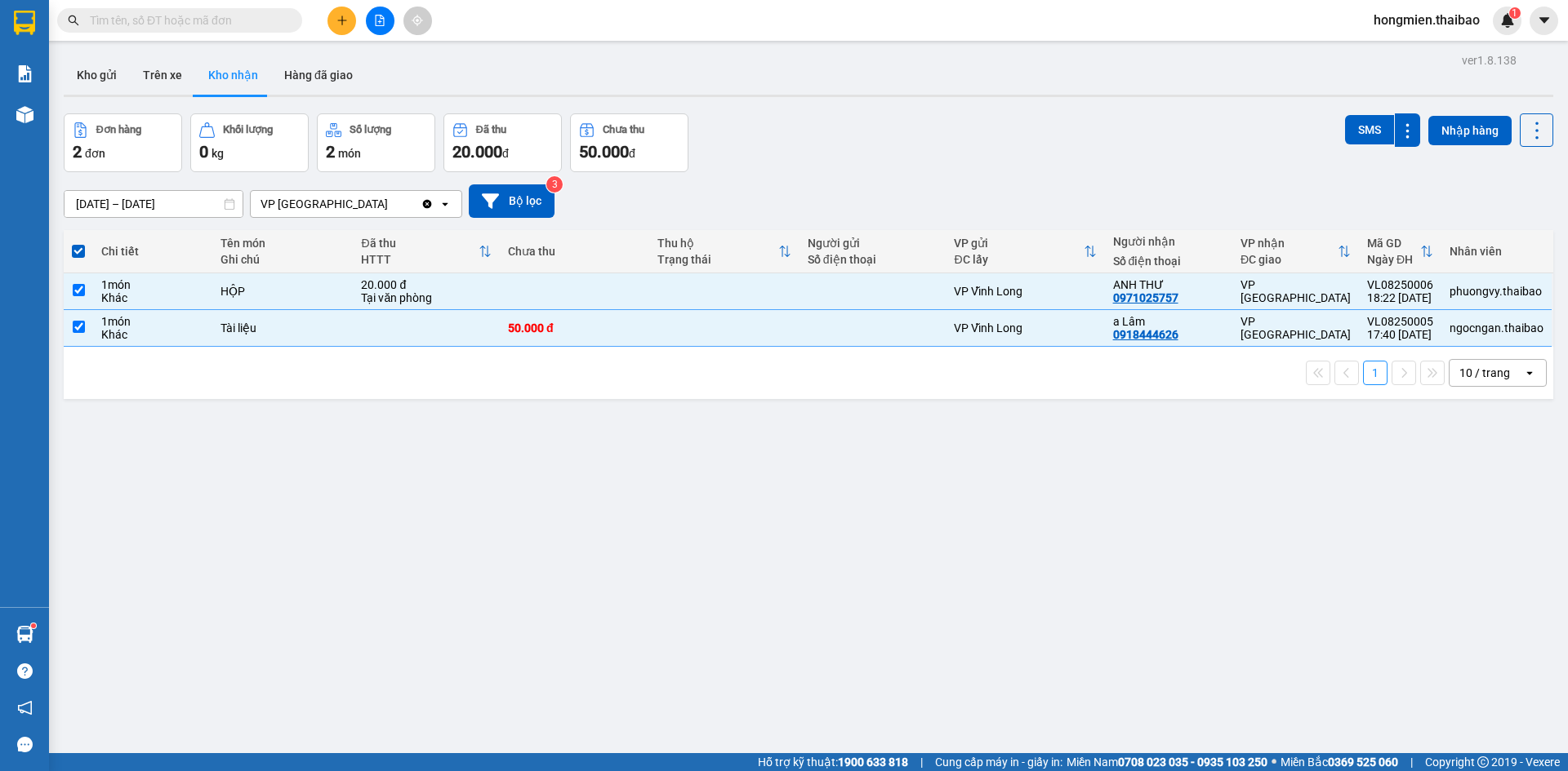
click at [137, 422] on div "ver 1.8.138 Kho gửi Trên xe Kho nhận Hàng đã giao Đơn hàng 2 đơn Khối lượng 0 k…" at bounding box center [808, 434] width 1502 height 771
drag, startPoint x: 76, startPoint y: 283, endPoint x: 74, endPoint y: 306, distance: 23.1
click at [76, 294] on input "checkbox" at bounding box center [78, 290] width 13 height 13
checkbox input "false"
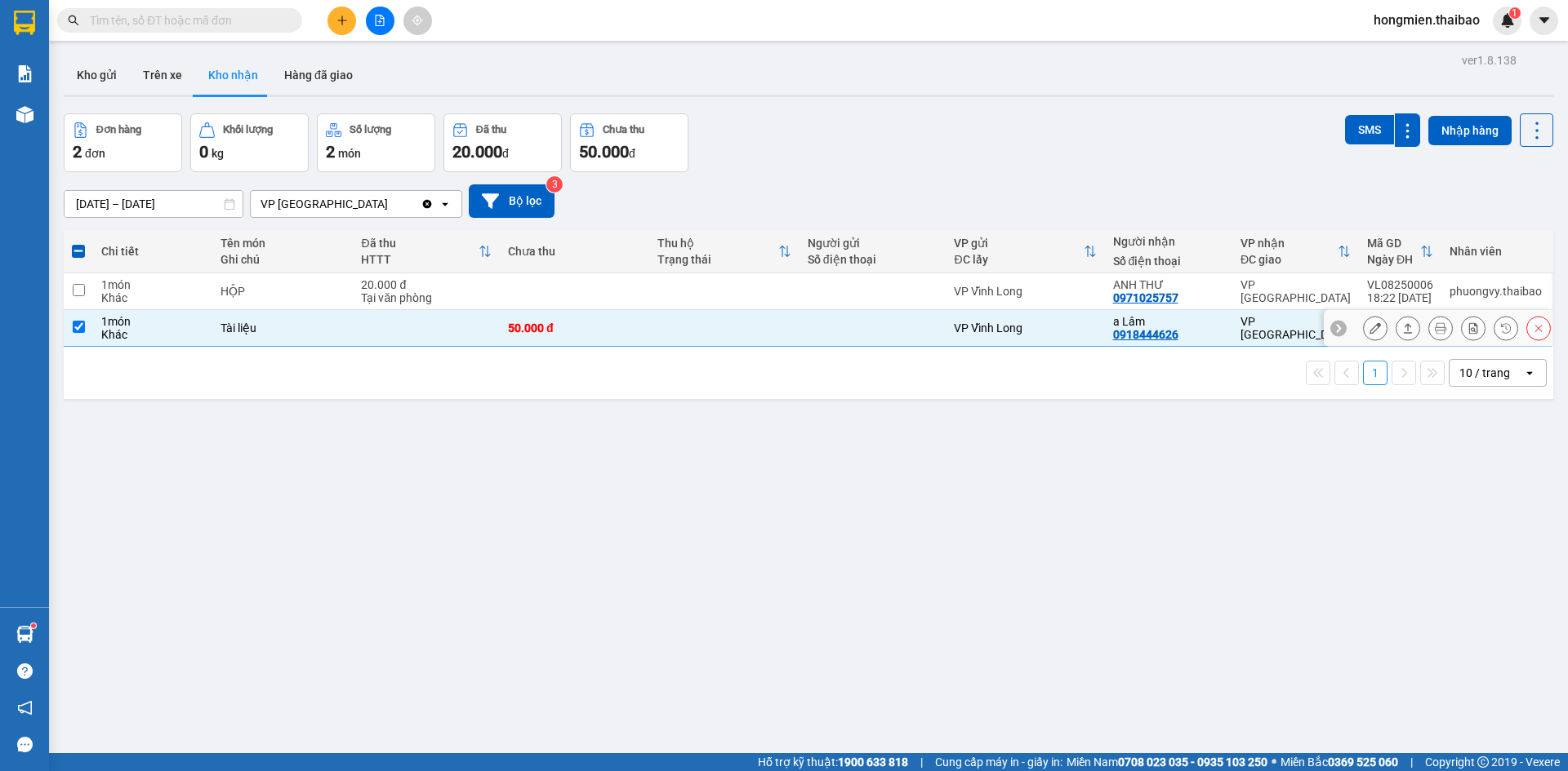
click at [77, 327] on input "checkbox" at bounding box center [78, 327] width 13 height 13
checkbox input "false"
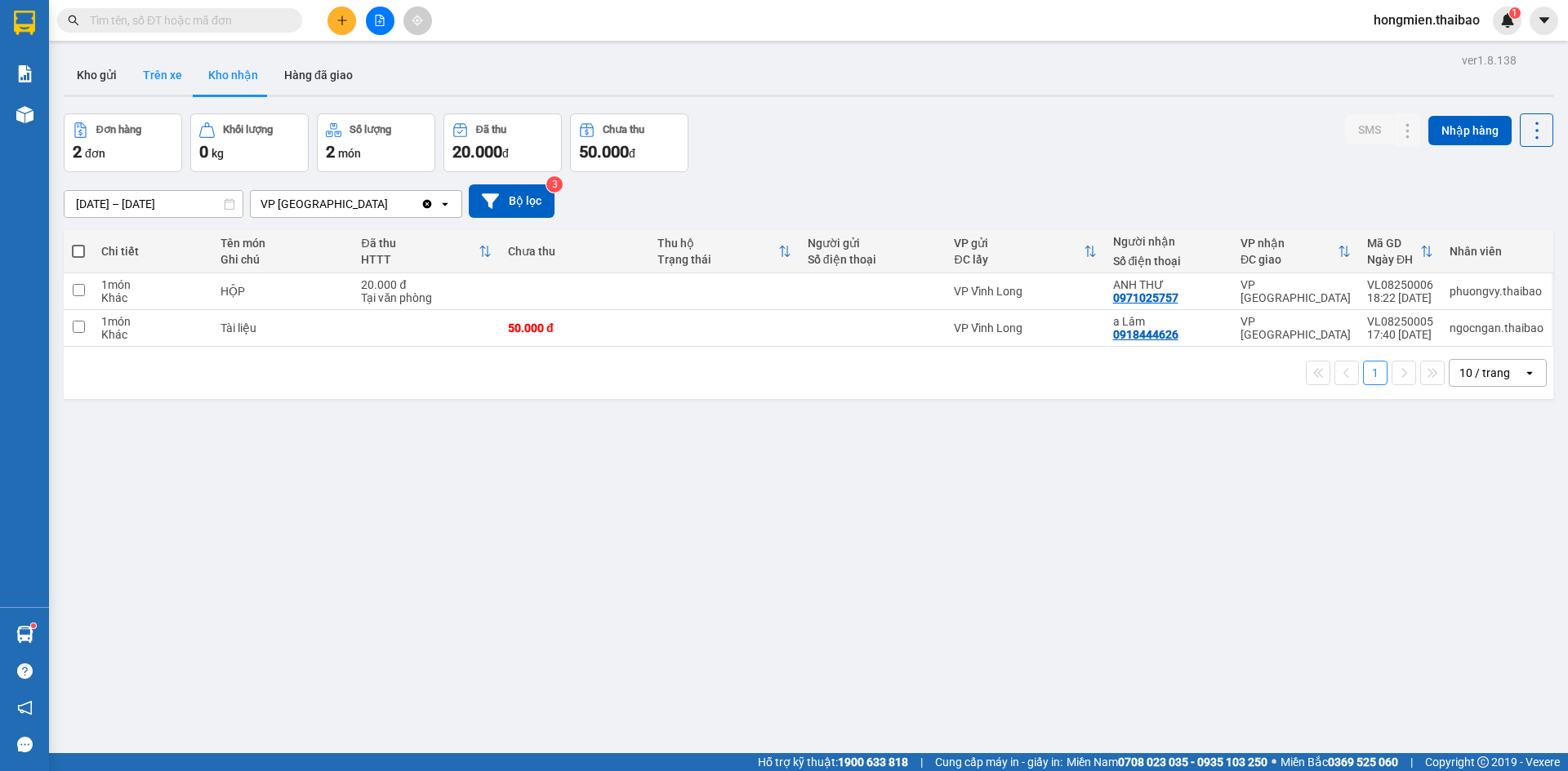
click at [159, 71] on button "Trên xe" at bounding box center [163, 75] width 66 height 39
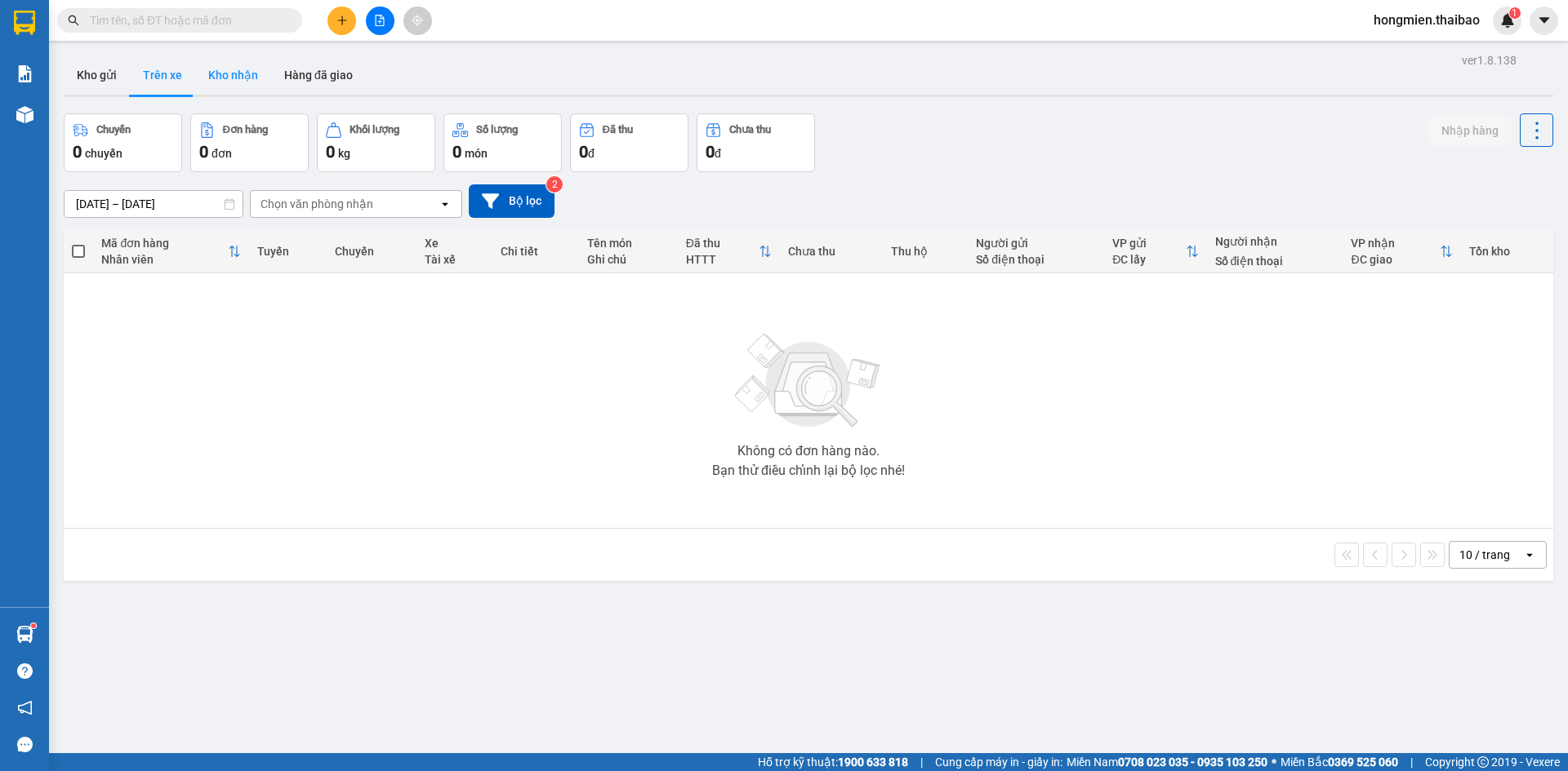
click at [226, 74] on button "Kho nhận" at bounding box center [233, 75] width 76 height 39
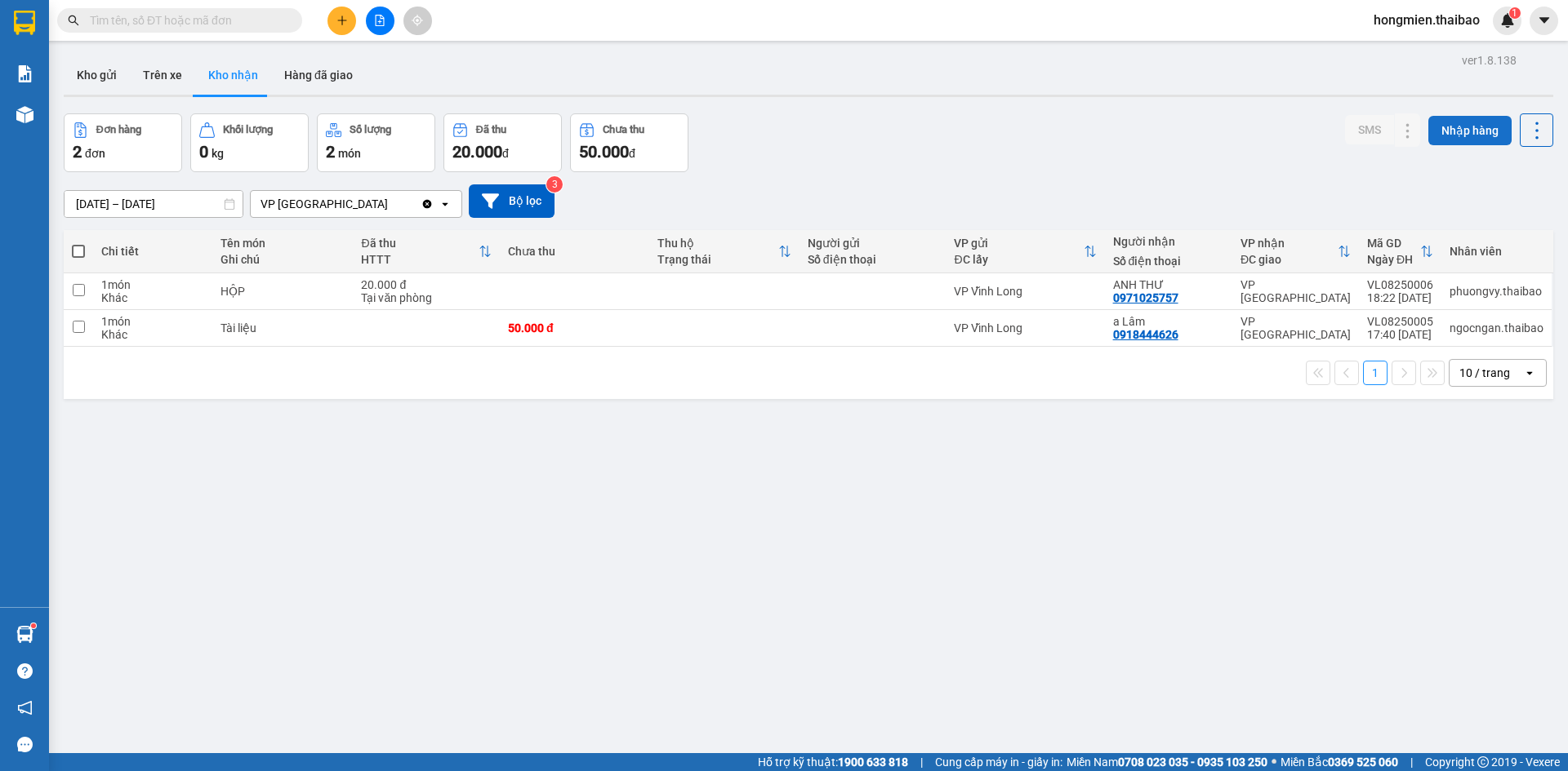
click at [1471, 138] on button "Nhập hàng" at bounding box center [1470, 130] width 83 height 29
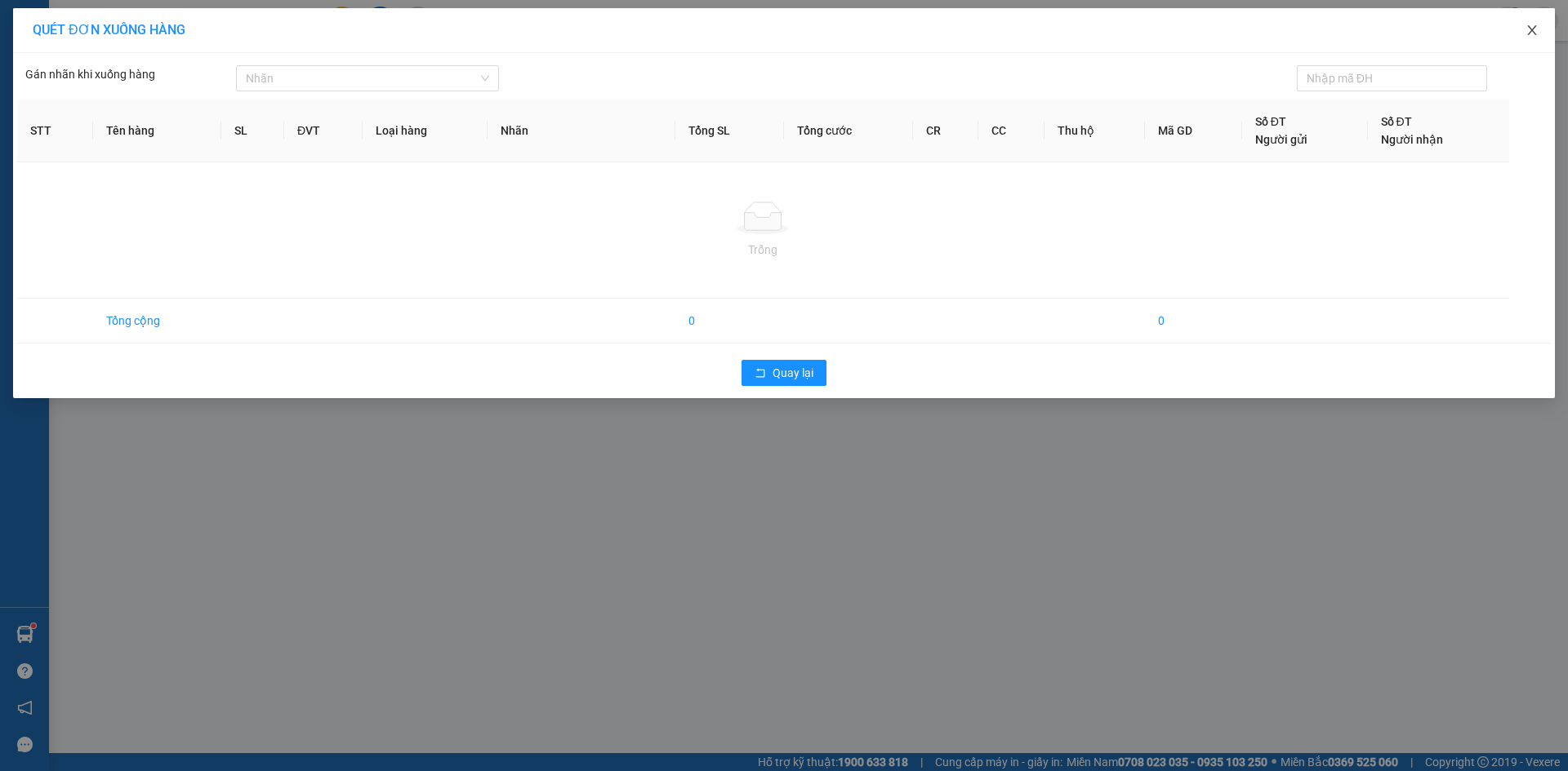
click at [1534, 32] on icon "close" at bounding box center [1532, 30] width 13 height 13
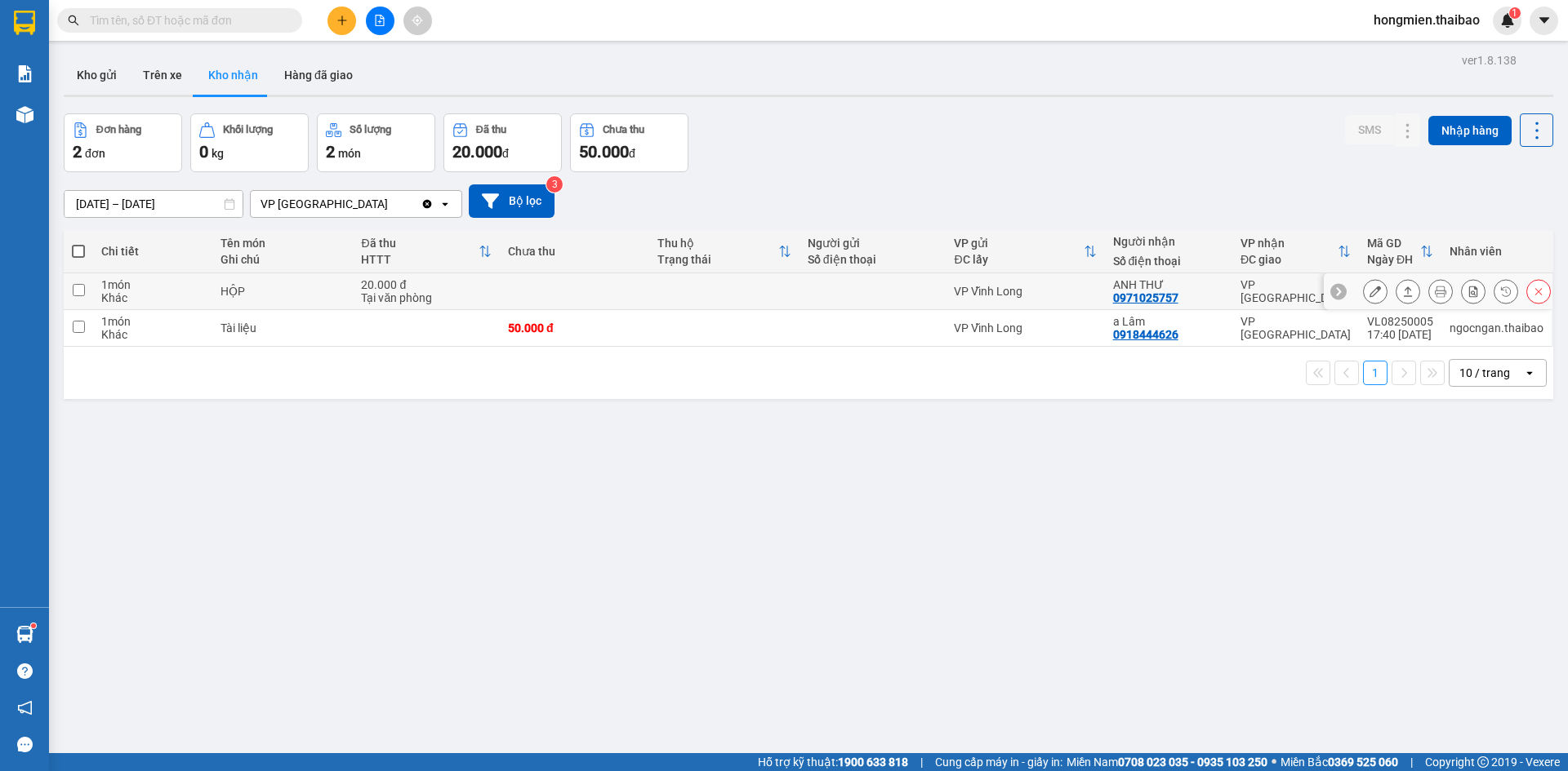
click at [77, 291] on input "checkbox" at bounding box center [78, 290] width 13 height 13
checkbox input "true"
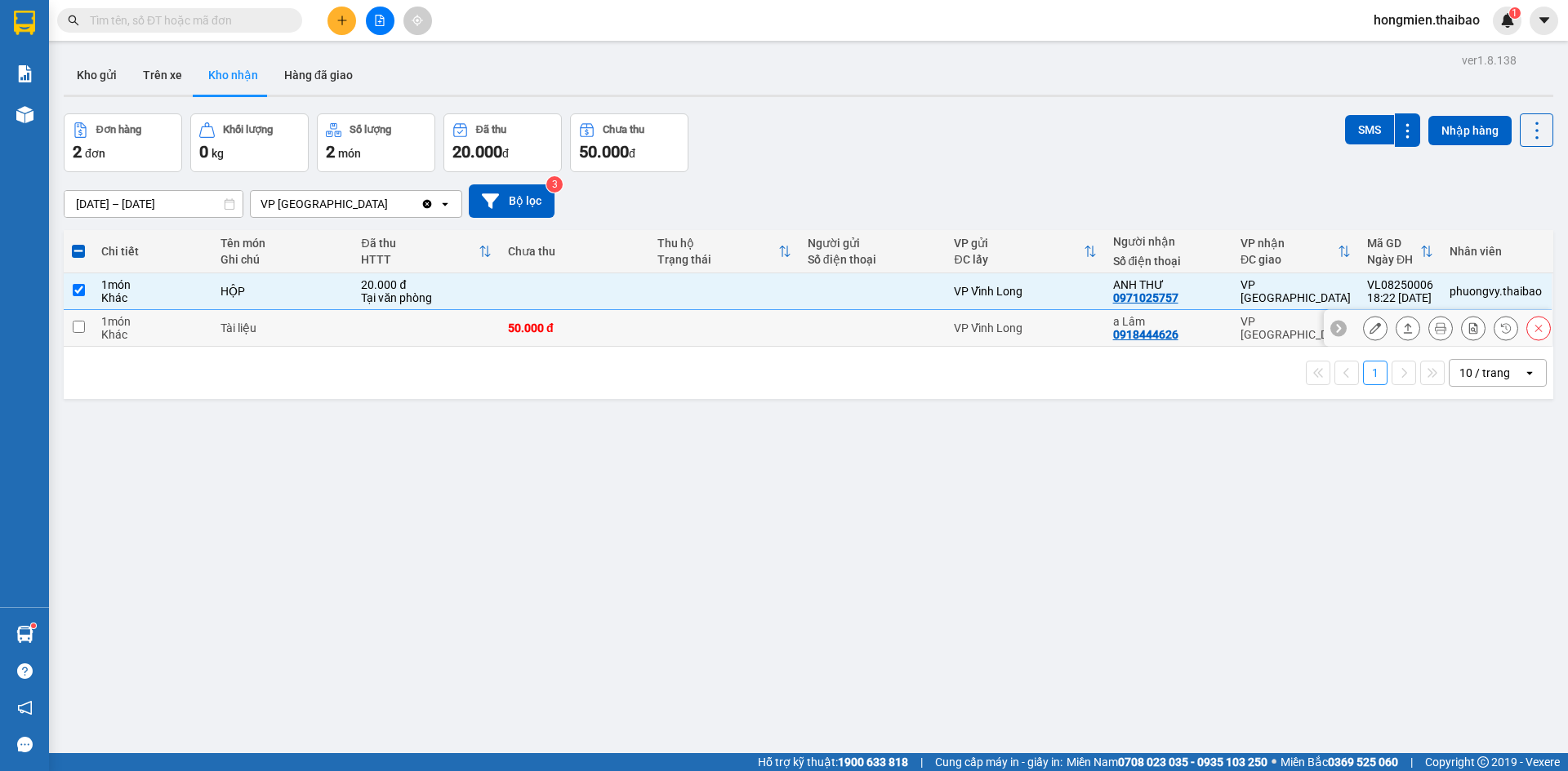
click at [77, 328] on input "checkbox" at bounding box center [78, 327] width 13 height 13
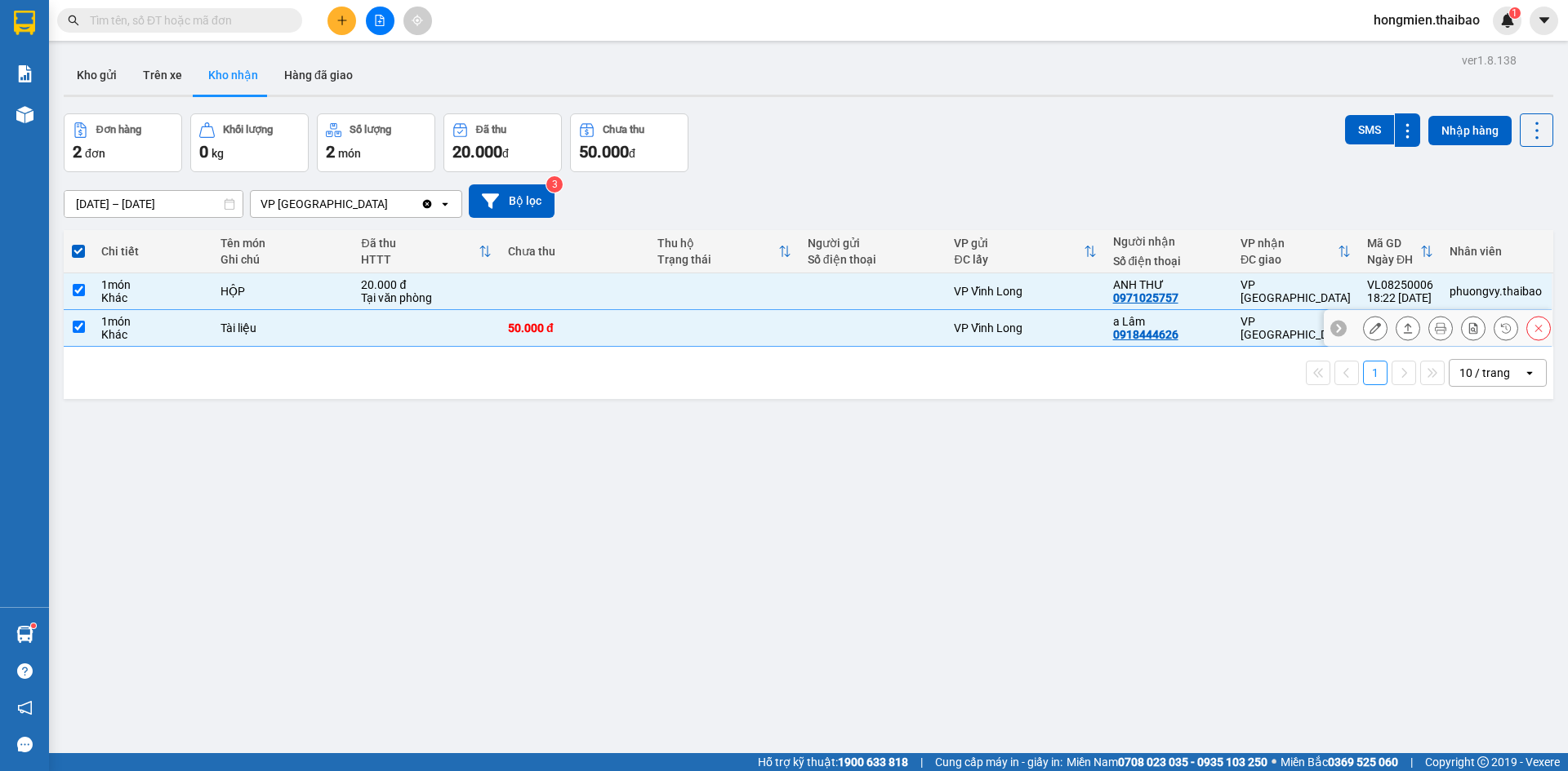
click at [76, 326] on input "checkbox" at bounding box center [78, 327] width 13 height 13
checkbox input "false"
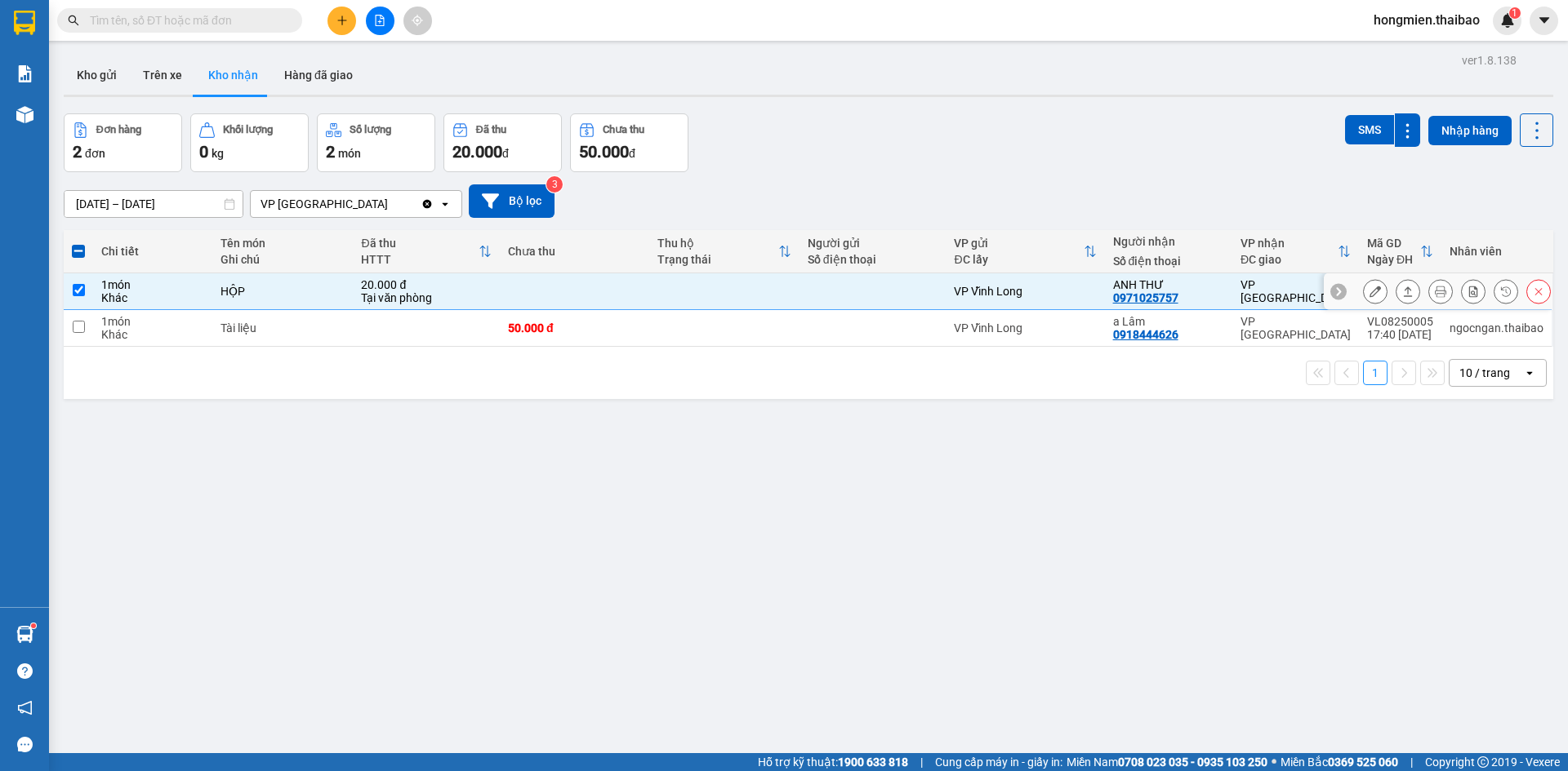
click at [82, 288] on input "checkbox" at bounding box center [78, 290] width 13 height 13
checkbox input "false"
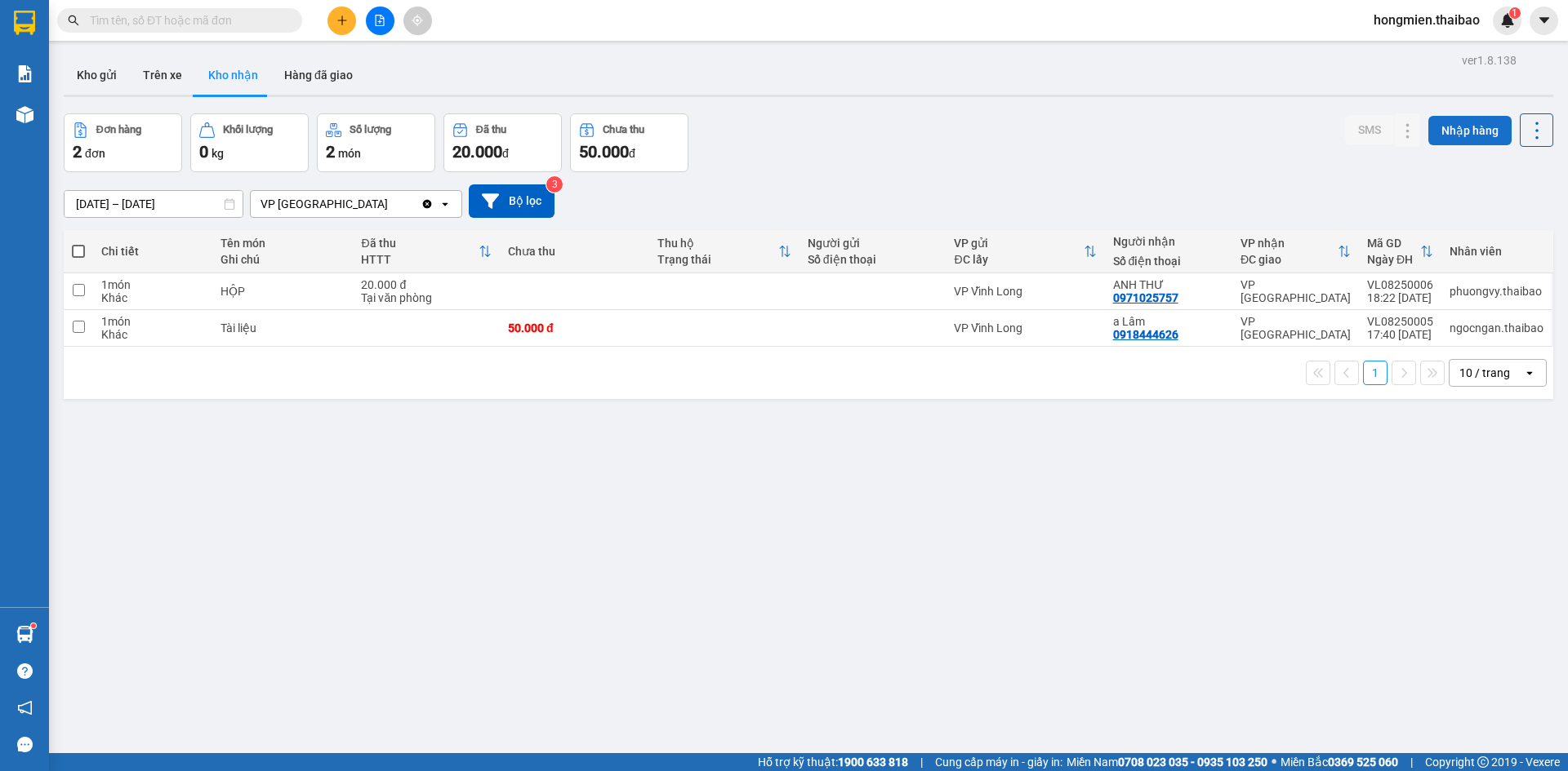
click at [1460, 124] on button "Nhập hàng" at bounding box center [1470, 130] width 83 height 29
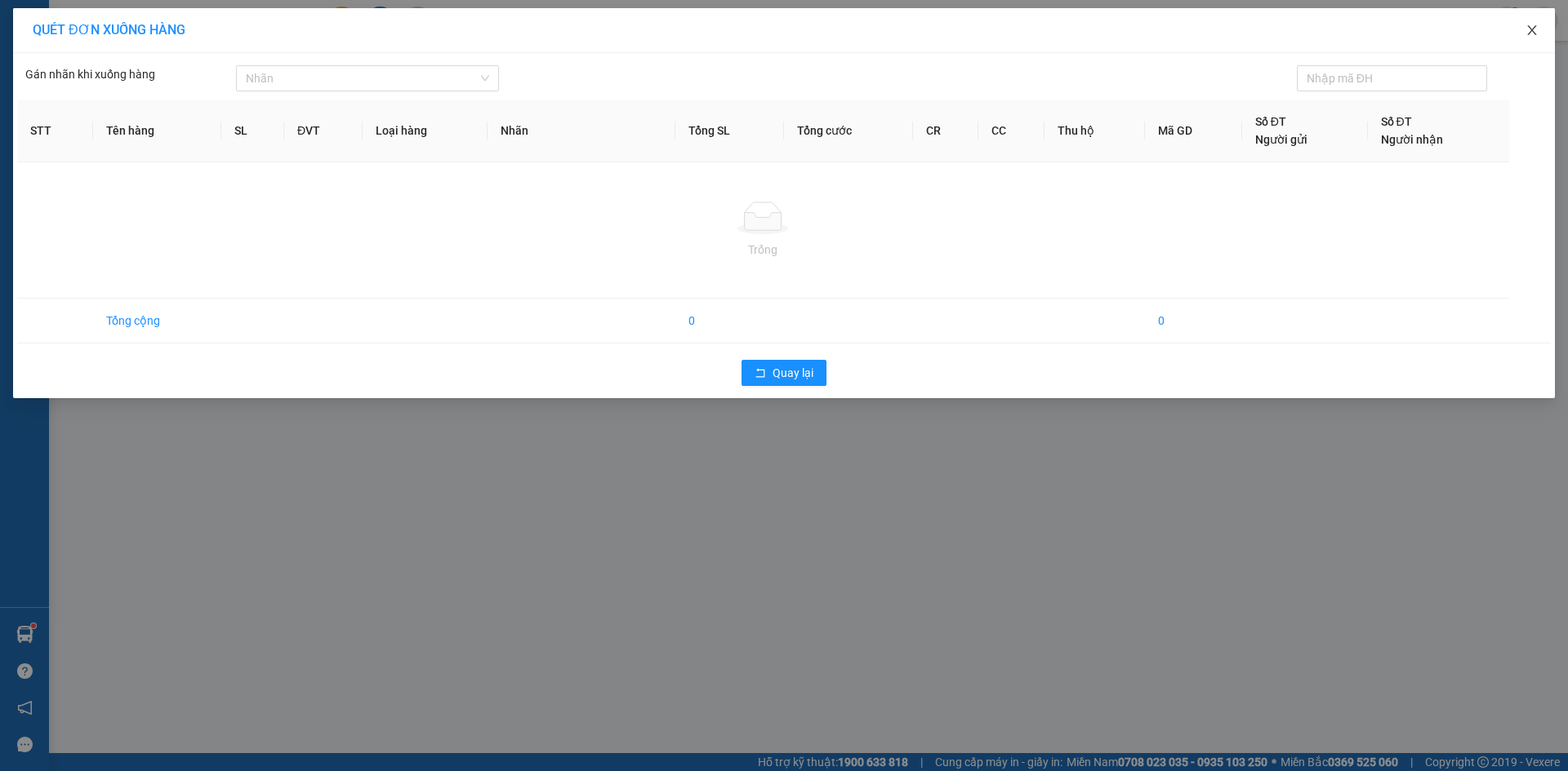
click at [1535, 30] on icon "close" at bounding box center [1532, 30] width 13 height 13
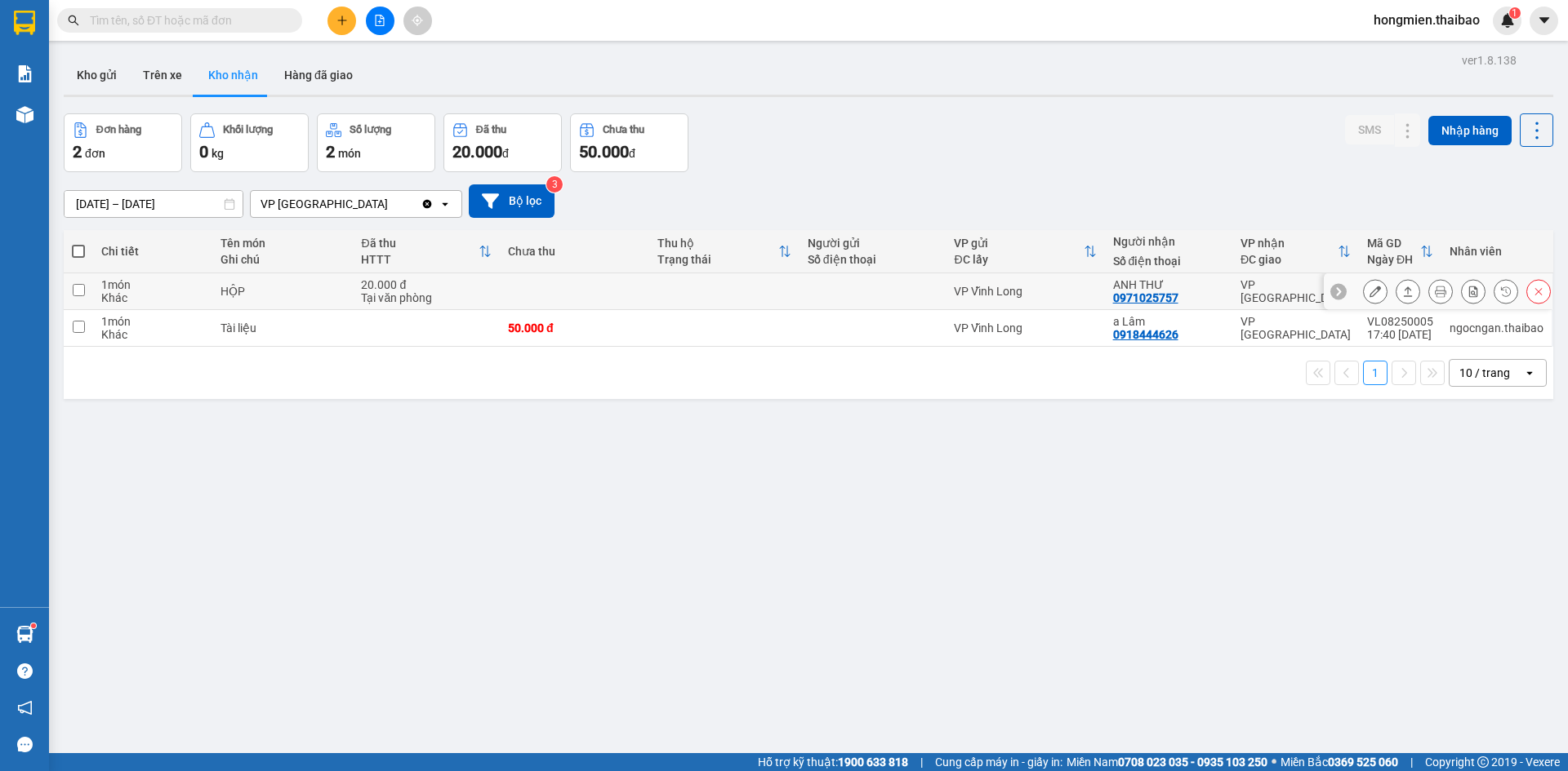
click at [72, 286] on input "checkbox" at bounding box center [78, 290] width 13 height 13
checkbox input "true"
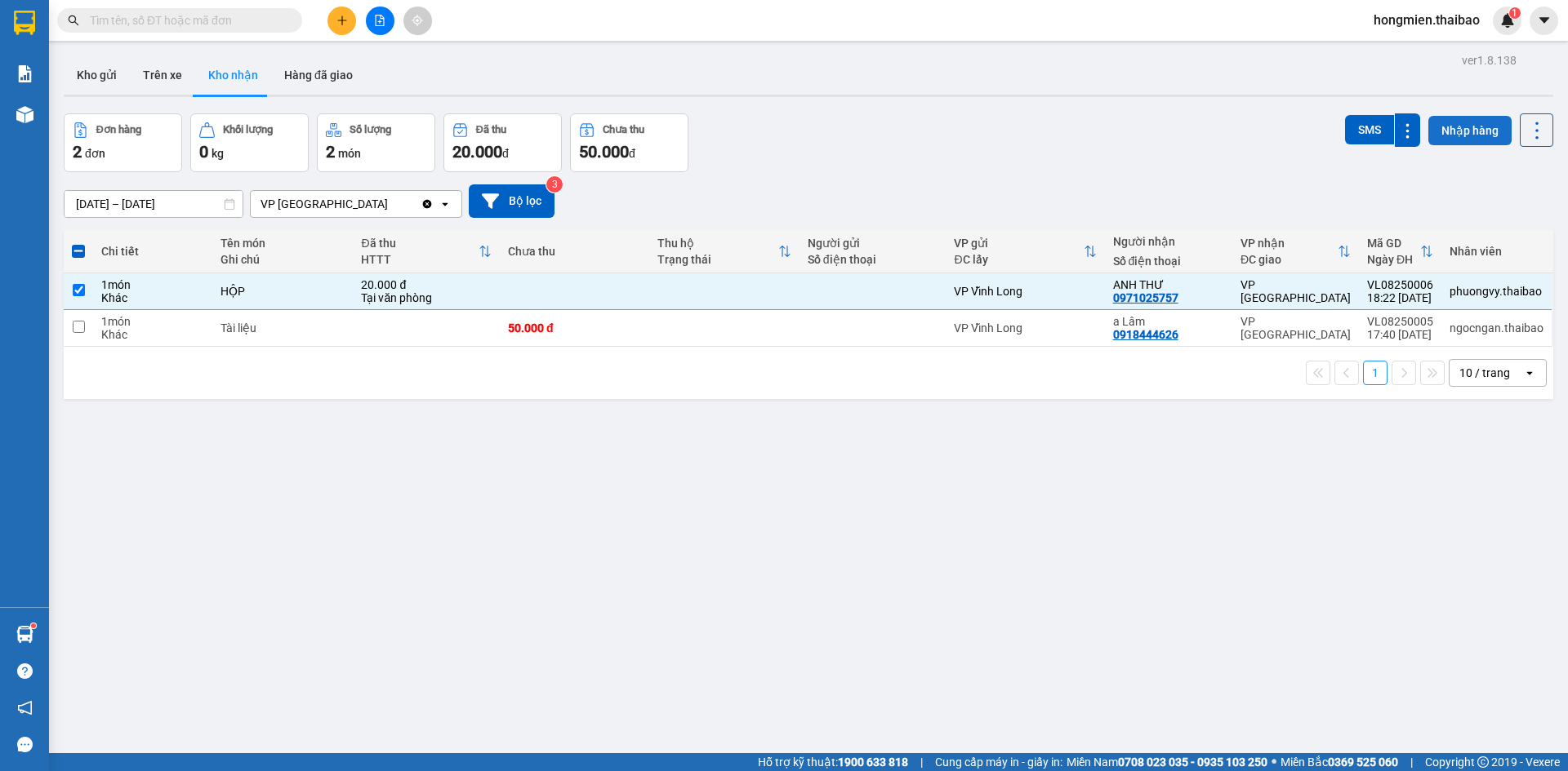
click at [1450, 127] on button "Nhập hàng" at bounding box center [1470, 130] width 83 height 29
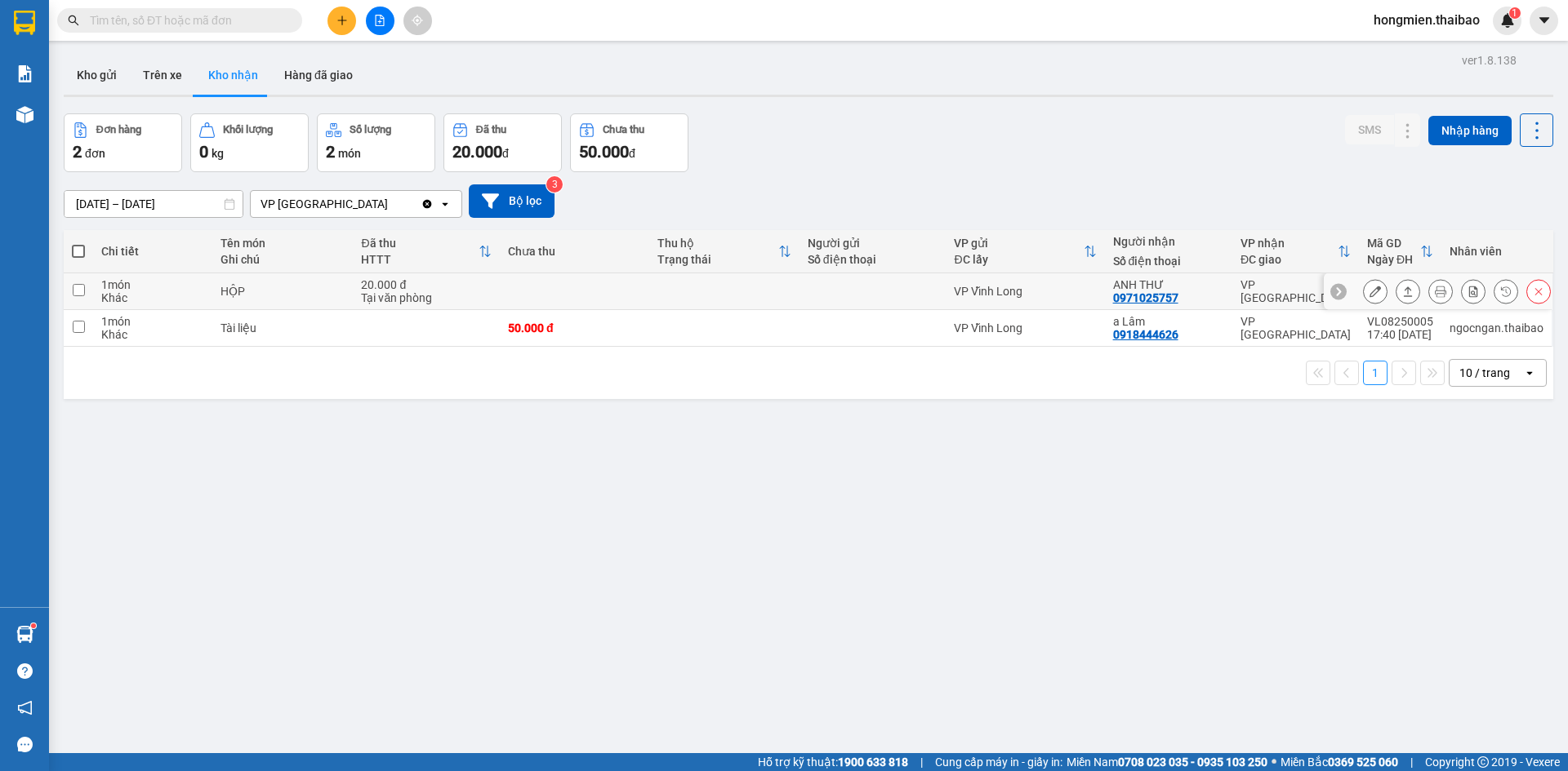
click at [81, 292] on input "checkbox" at bounding box center [78, 290] width 13 height 13
checkbox input "true"
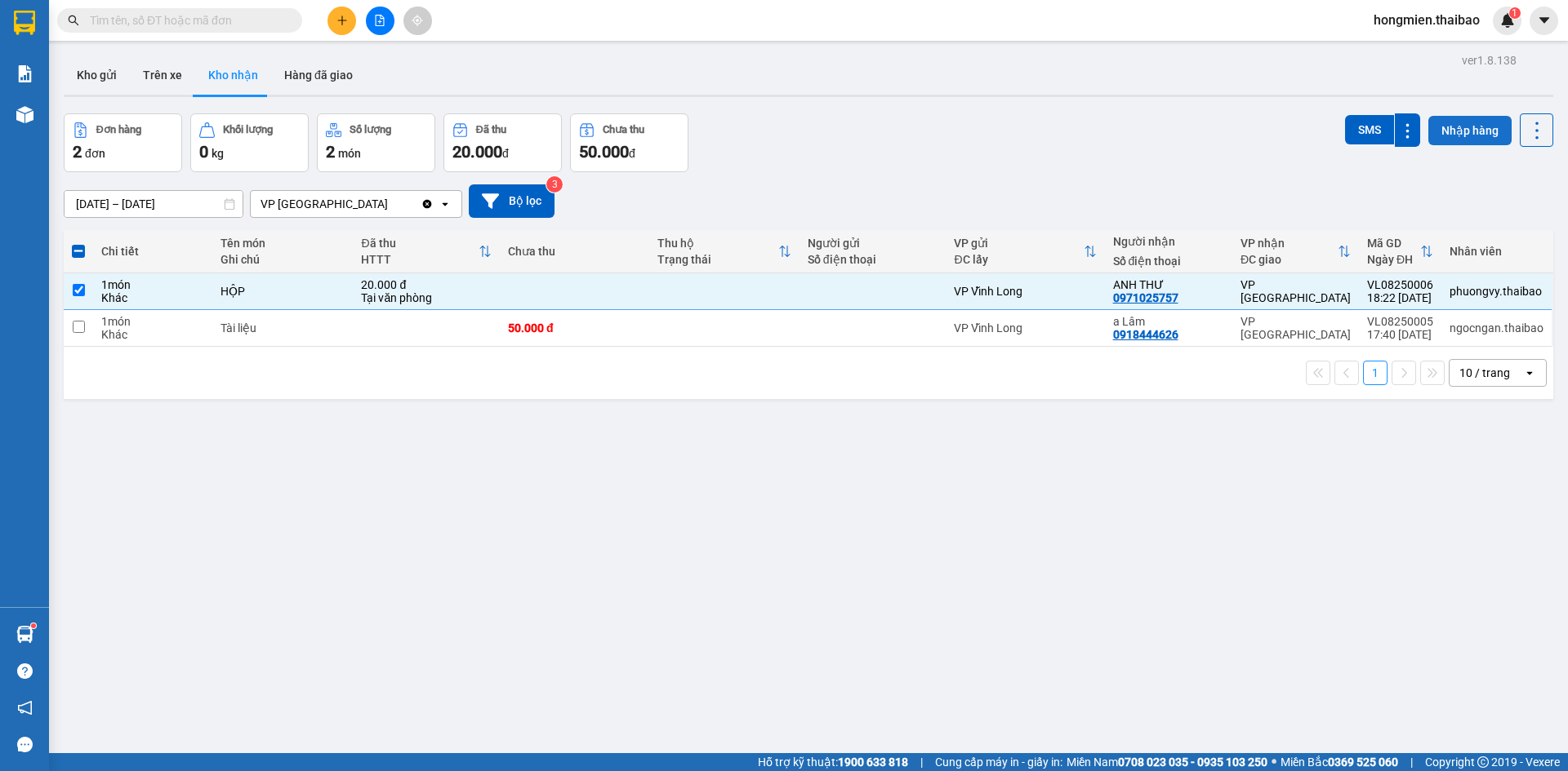
click at [1457, 130] on button "Nhập hàng" at bounding box center [1470, 130] width 83 height 29
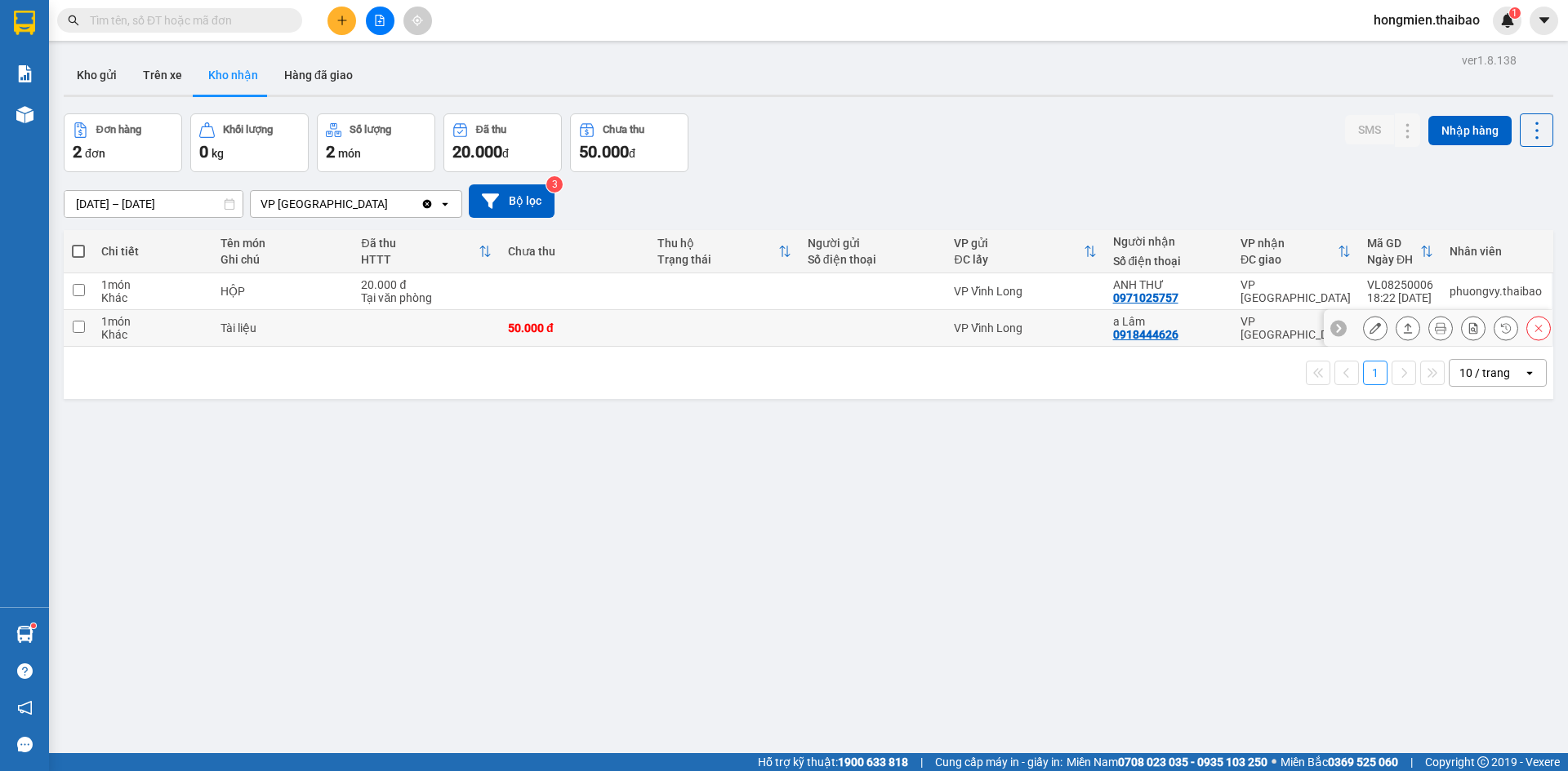
click at [75, 323] on input "checkbox" at bounding box center [78, 327] width 13 height 13
checkbox input "true"
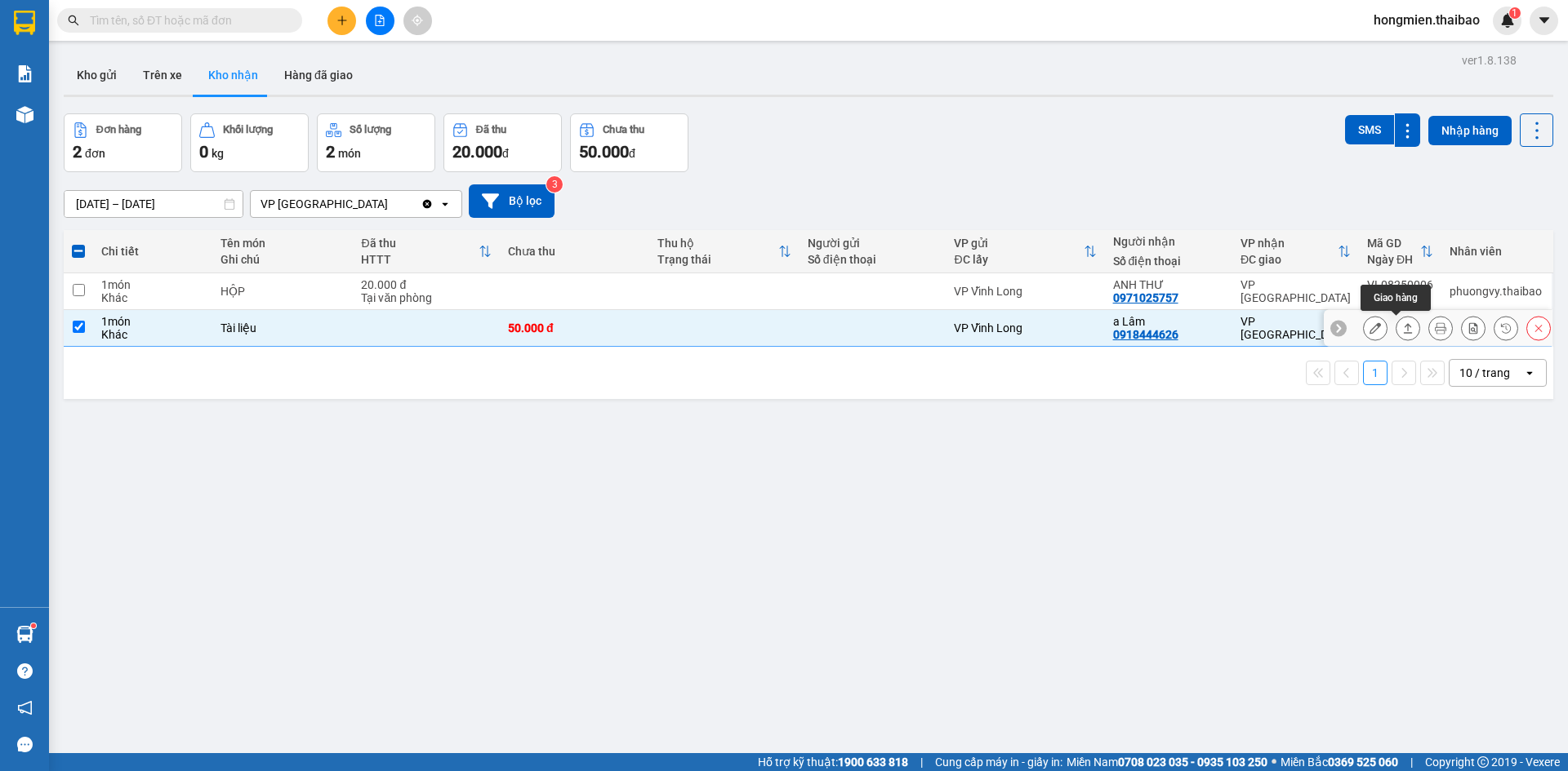
click at [1402, 330] on icon at bounding box center [1408, 328] width 12 height 12
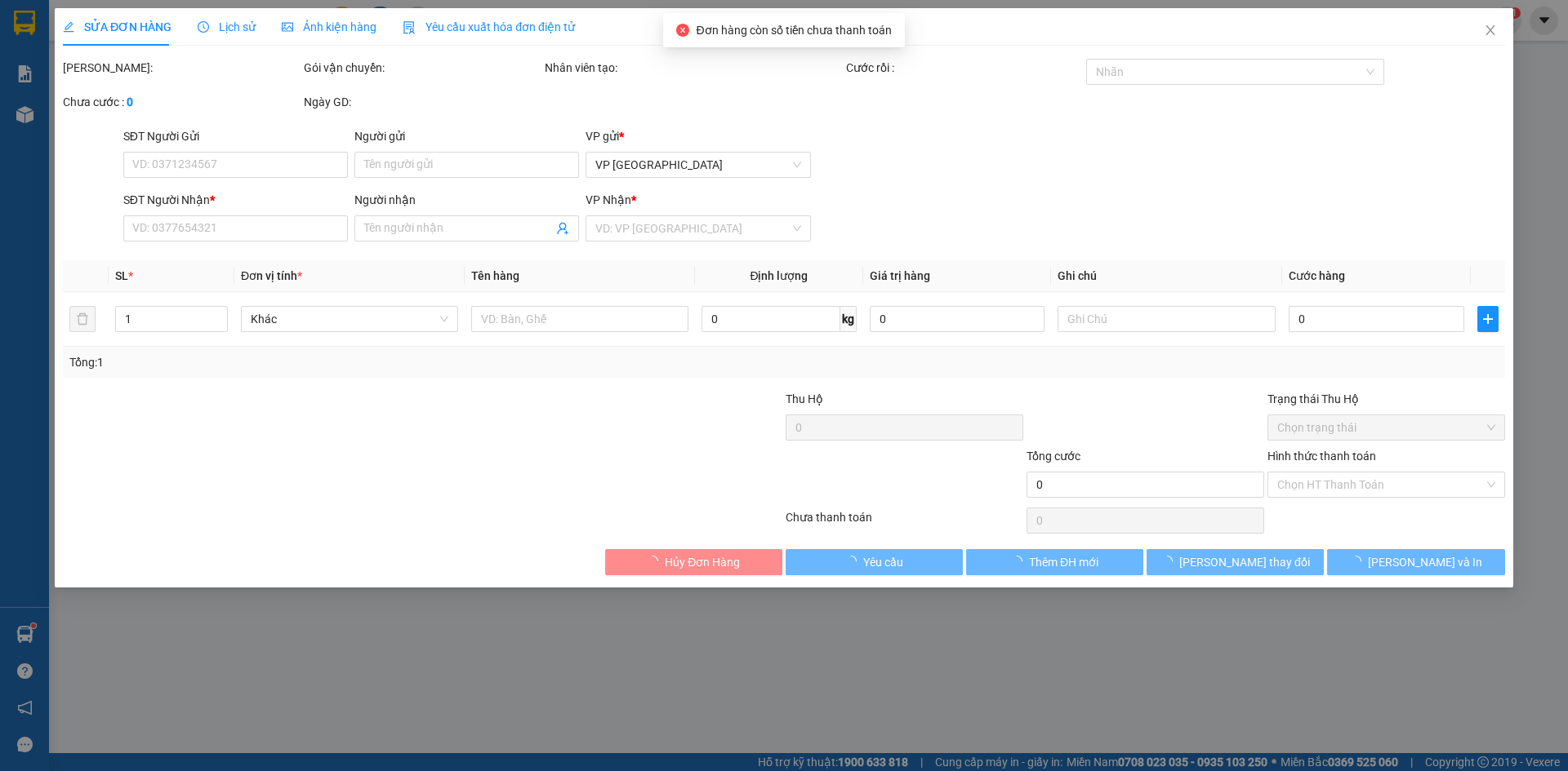
type input "0918444626"
type input "a Lâm"
type input "50.000"
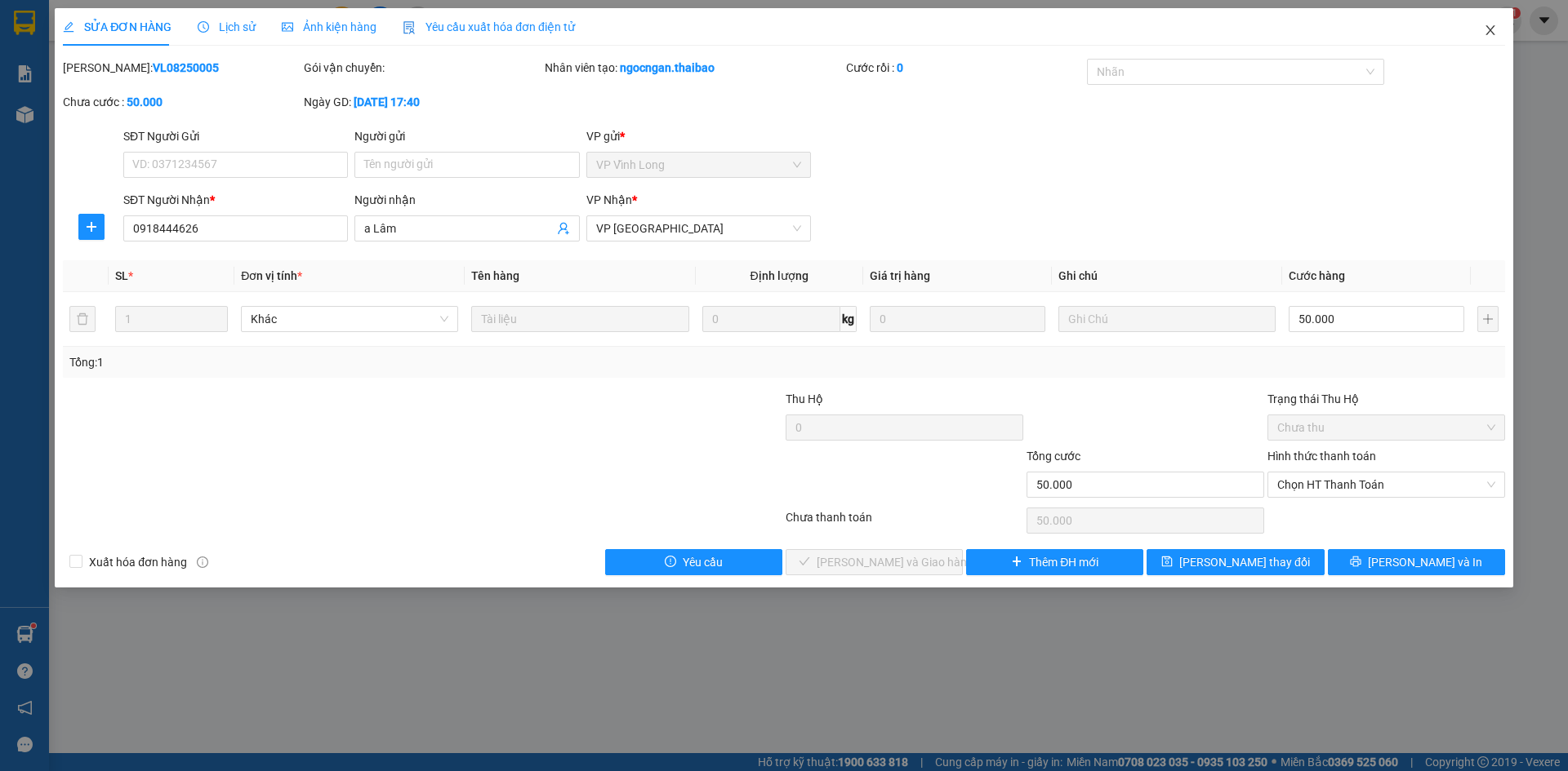
click at [1487, 28] on icon "close" at bounding box center [1490, 30] width 9 height 10
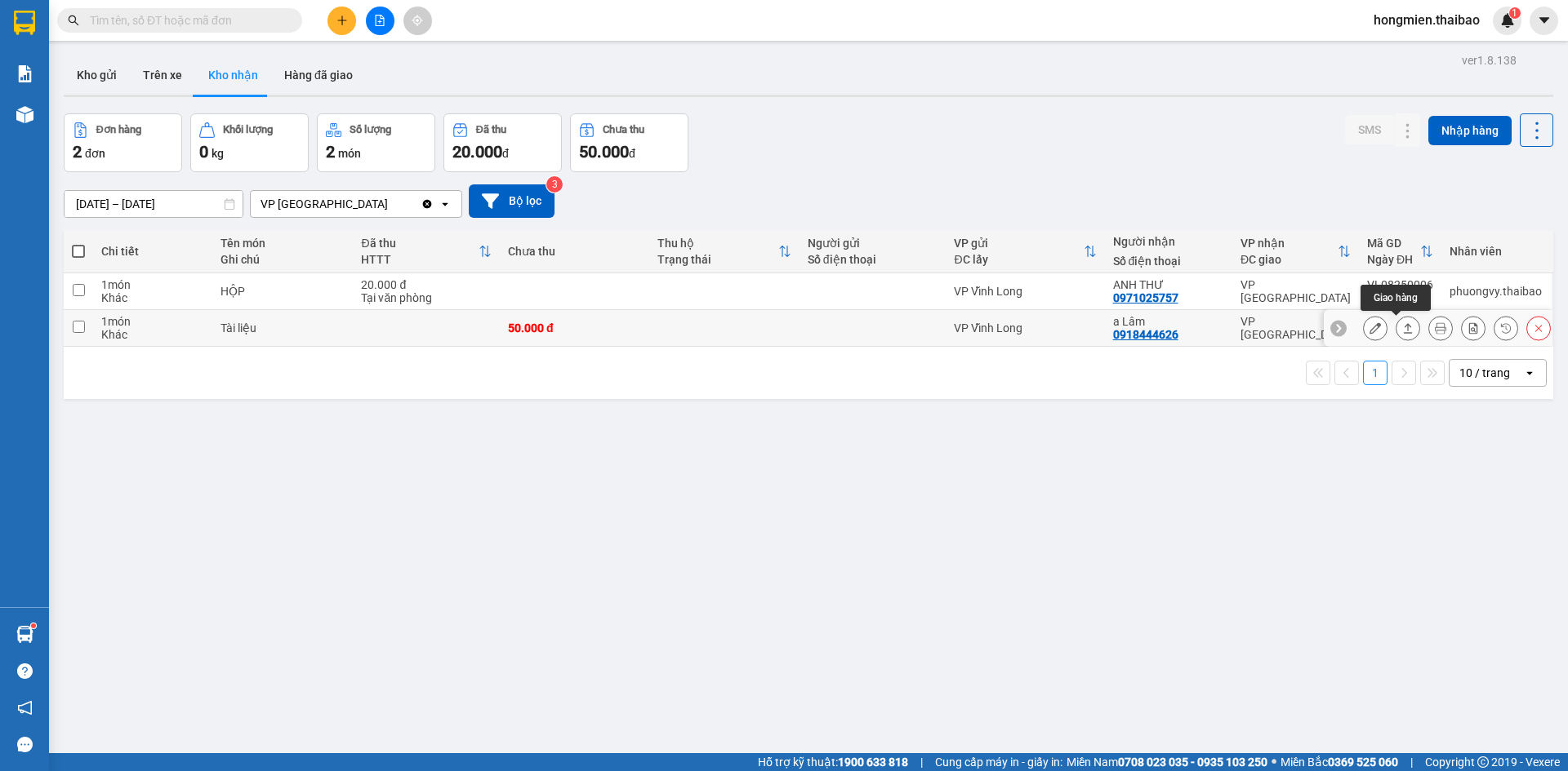
click at [1402, 327] on icon at bounding box center [1408, 328] width 12 height 12
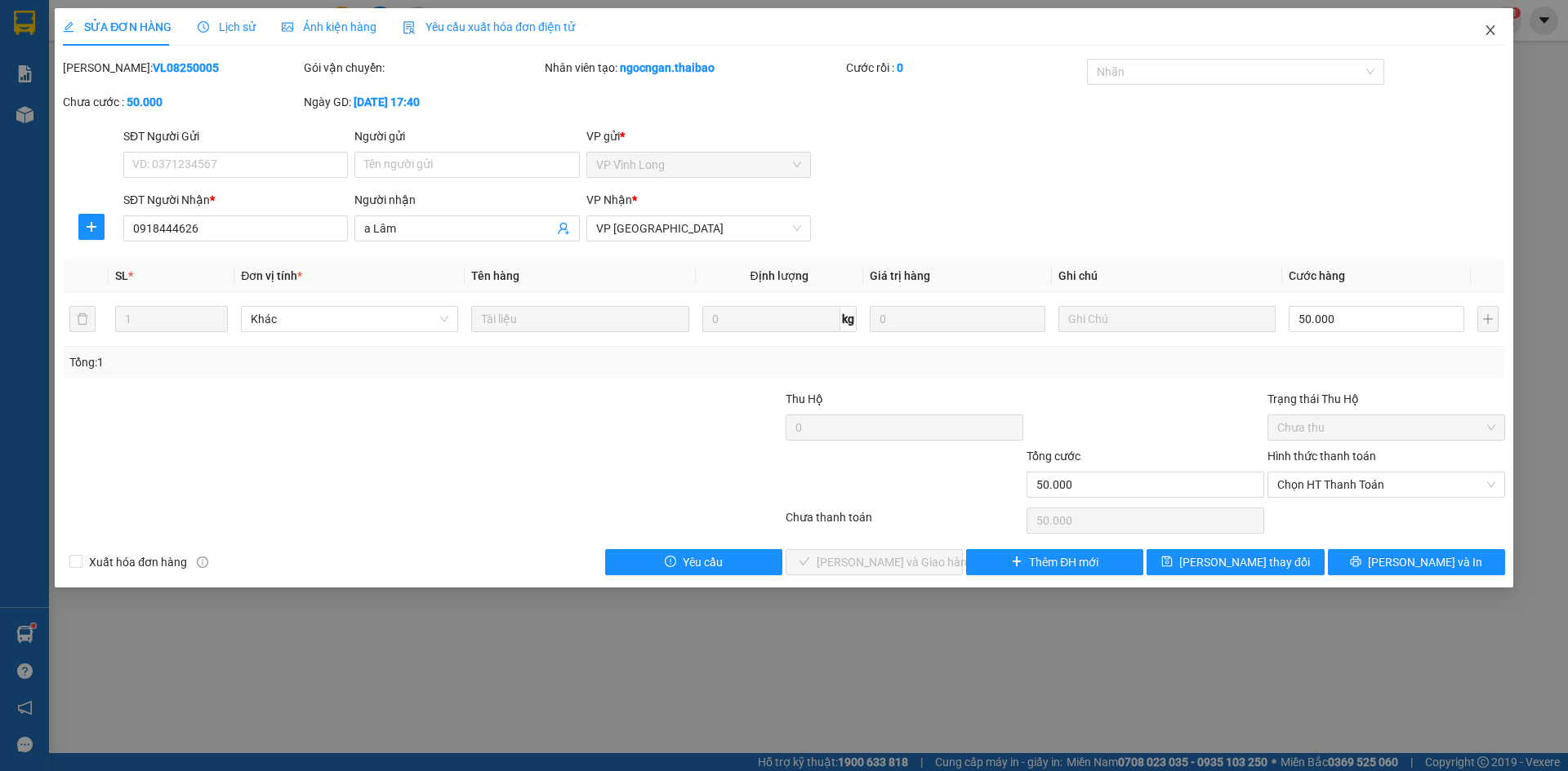
click at [1492, 29] on icon "close" at bounding box center [1490, 30] width 9 height 10
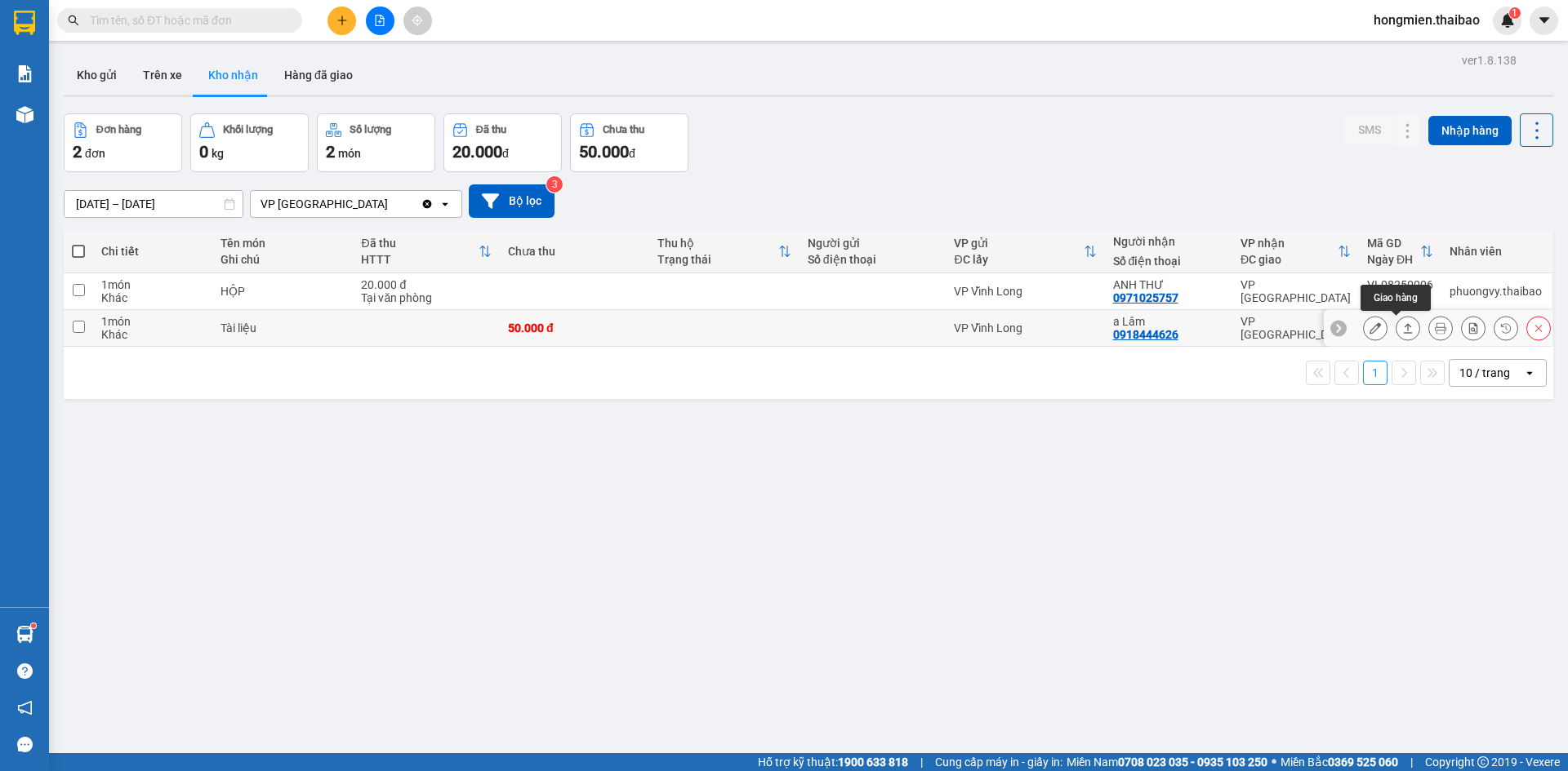
click at [1402, 326] on icon at bounding box center [1408, 328] width 12 height 12
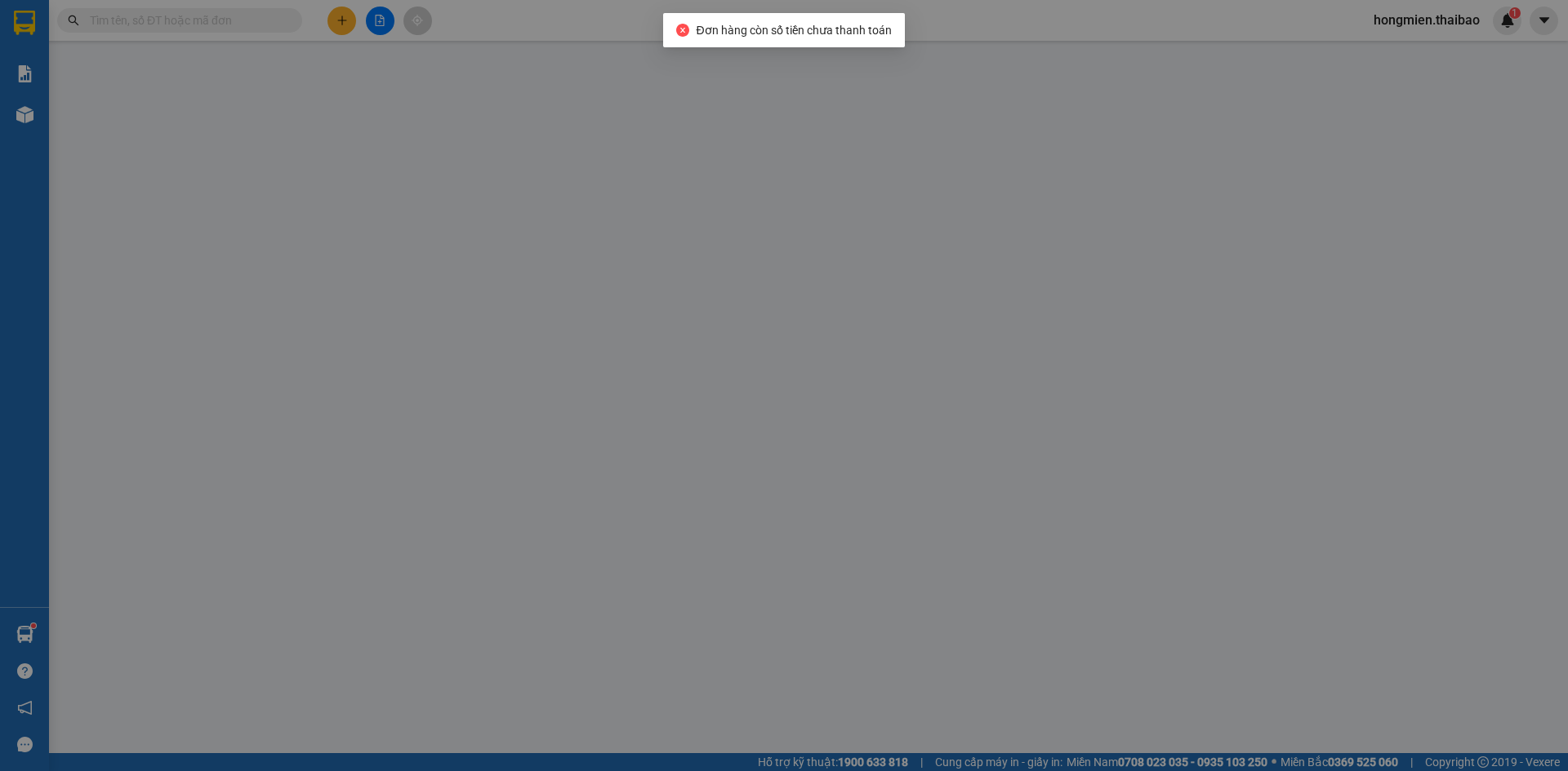
type input "0918444626"
type input "a Lâm"
type input "50.000"
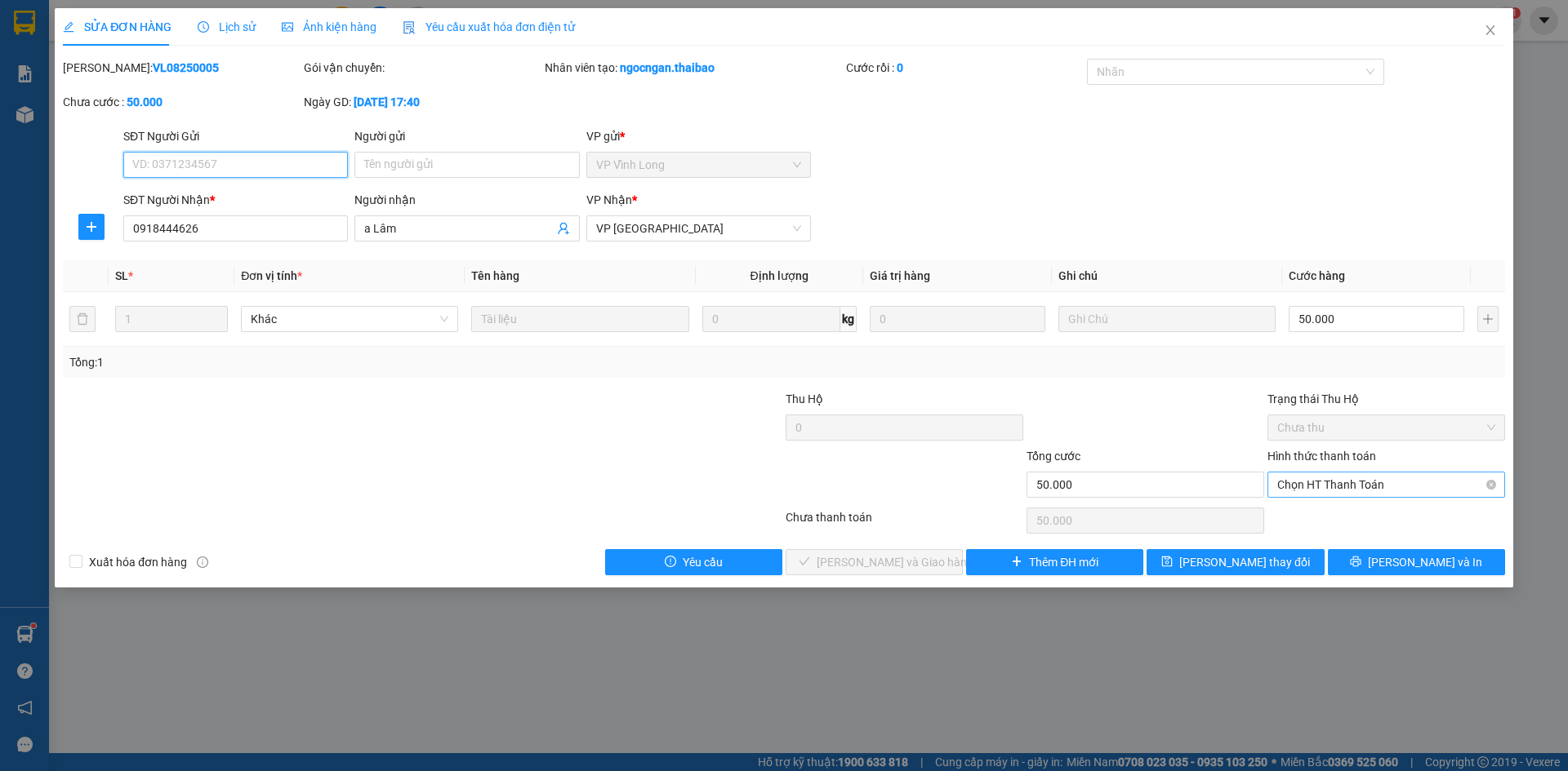
click at [1408, 482] on span "Chọn HT Thanh Toán" at bounding box center [1386, 485] width 218 height 24
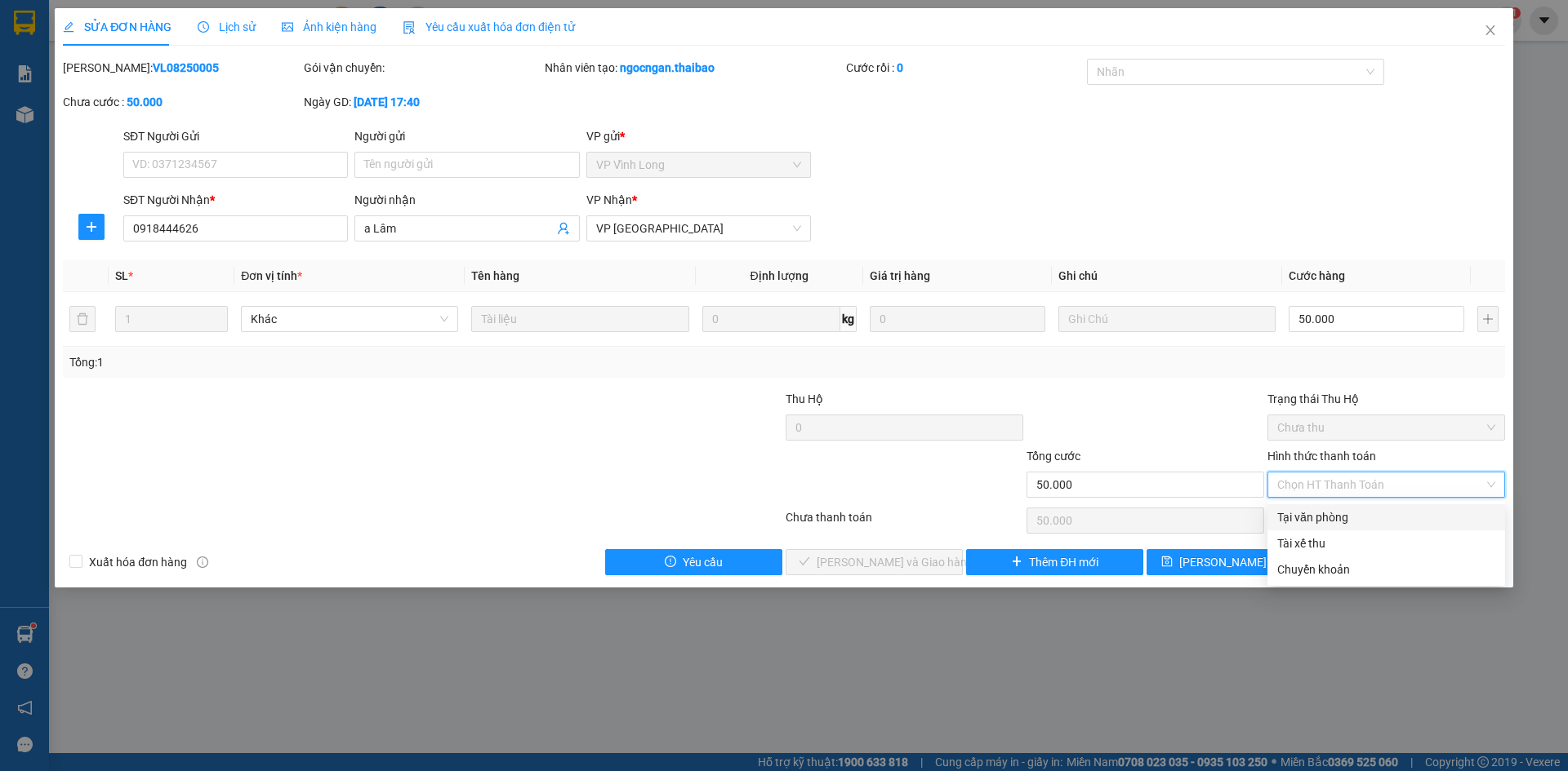
click at [1328, 513] on div "Tại văn phòng" at bounding box center [1386, 517] width 218 height 18
type input "0"
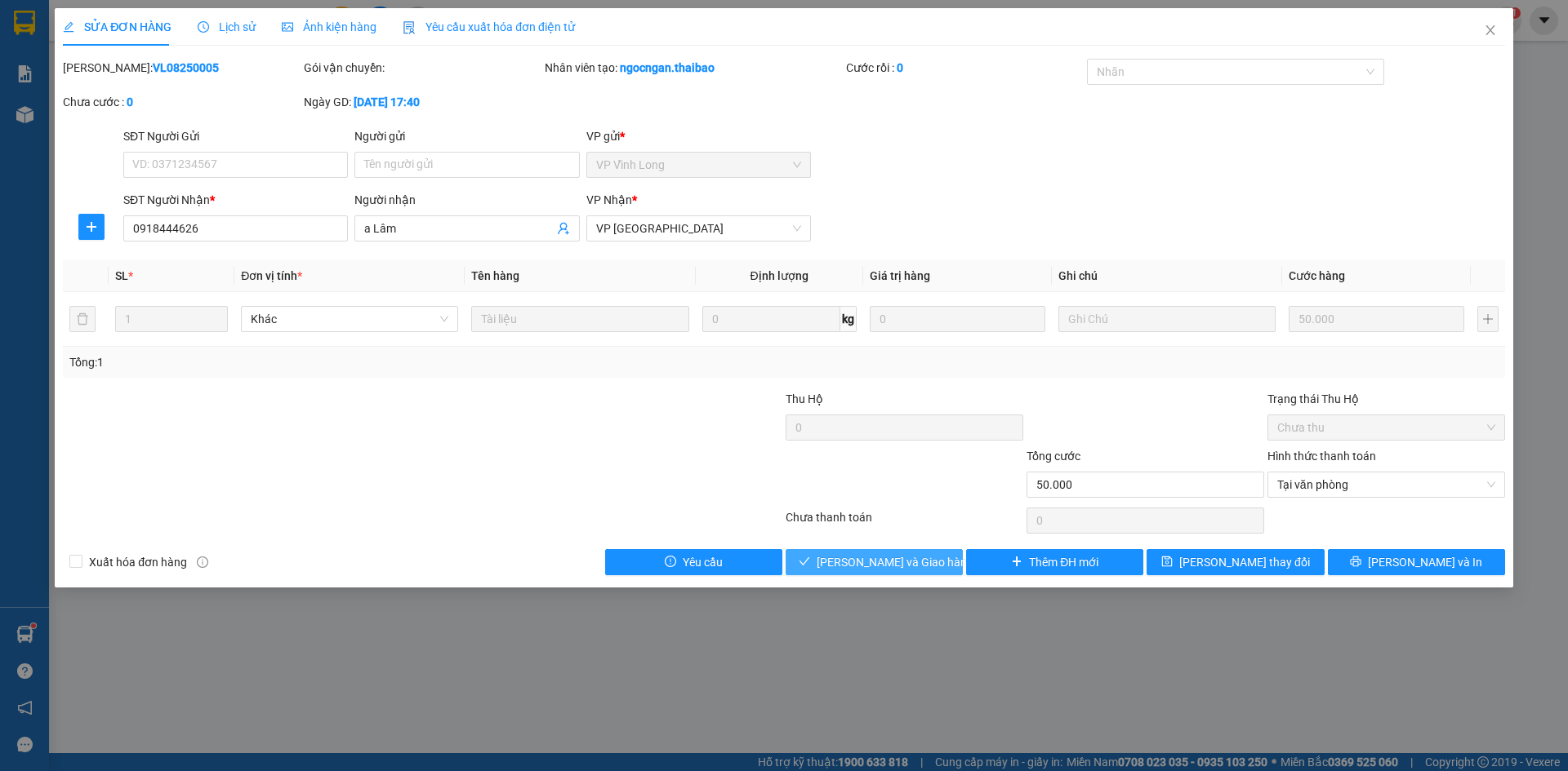
click at [872, 564] on span "[PERSON_NAME] và Giao hàng" at bounding box center [895, 562] width 157 height 18
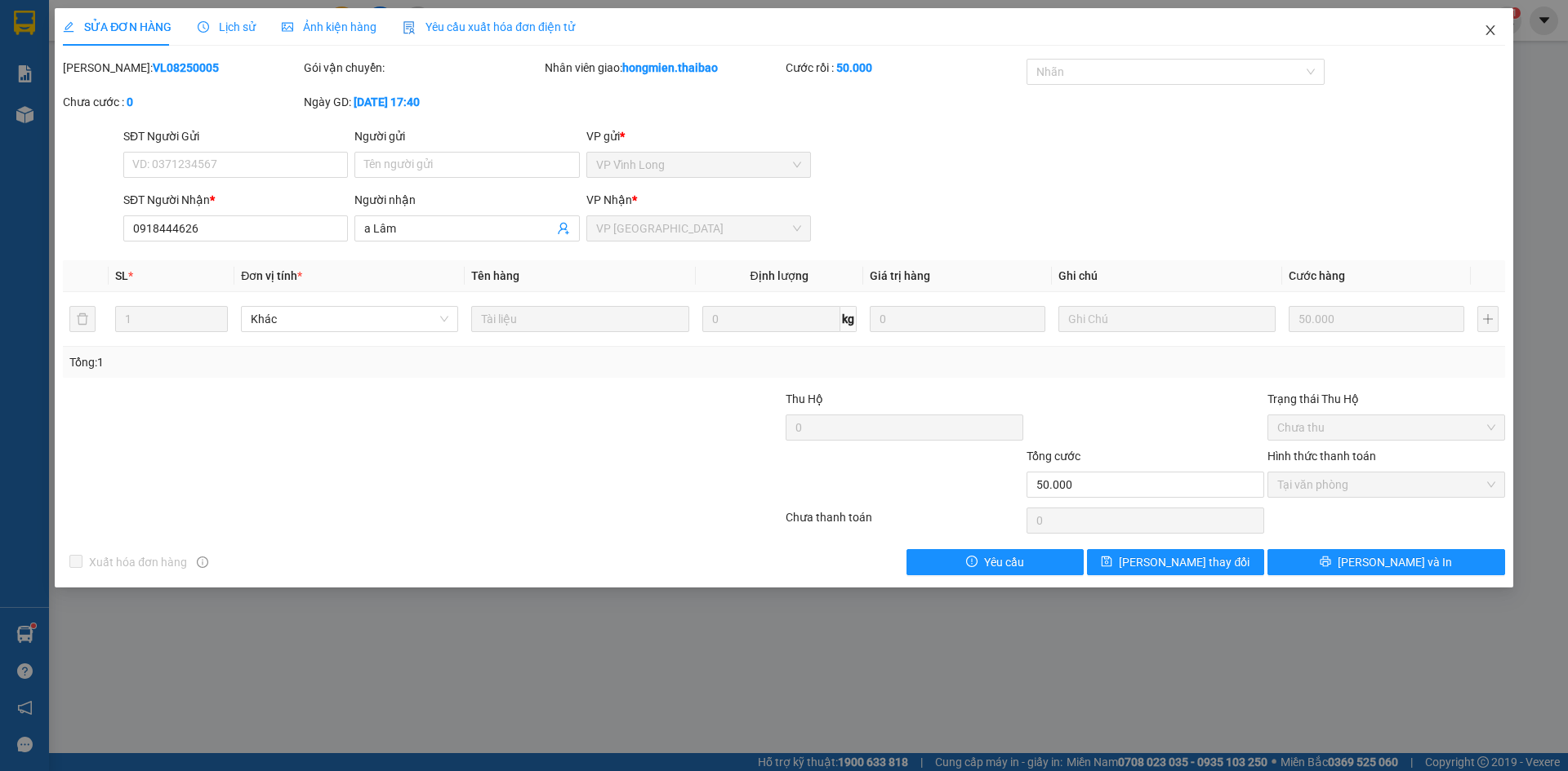
click at [1494, 24] on span "Close" at bounding box center [1490, 31] width 45 height 45
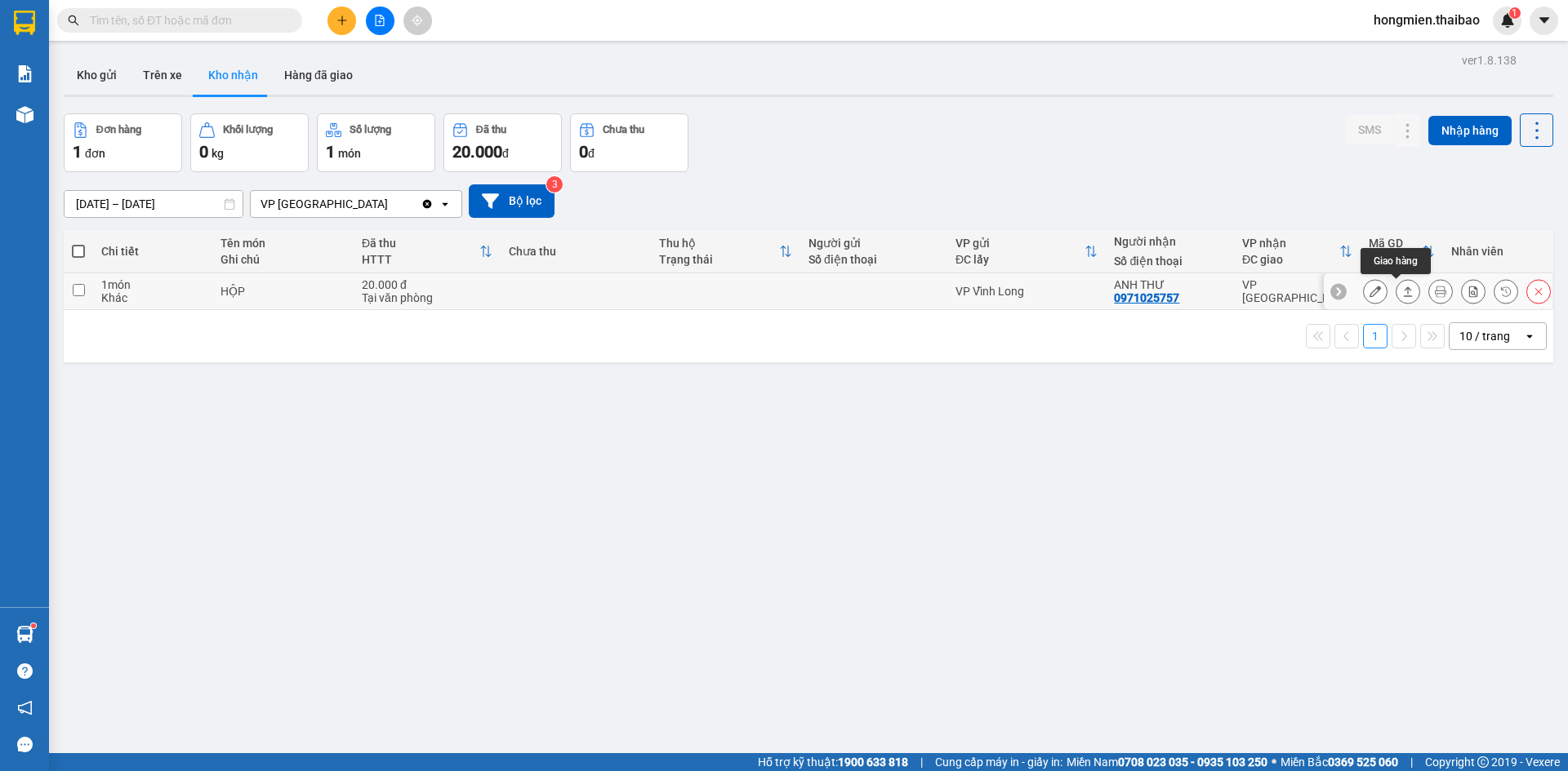
click at [1402, 294] on icon at bounding box center [1408, 291] width 12 height 12
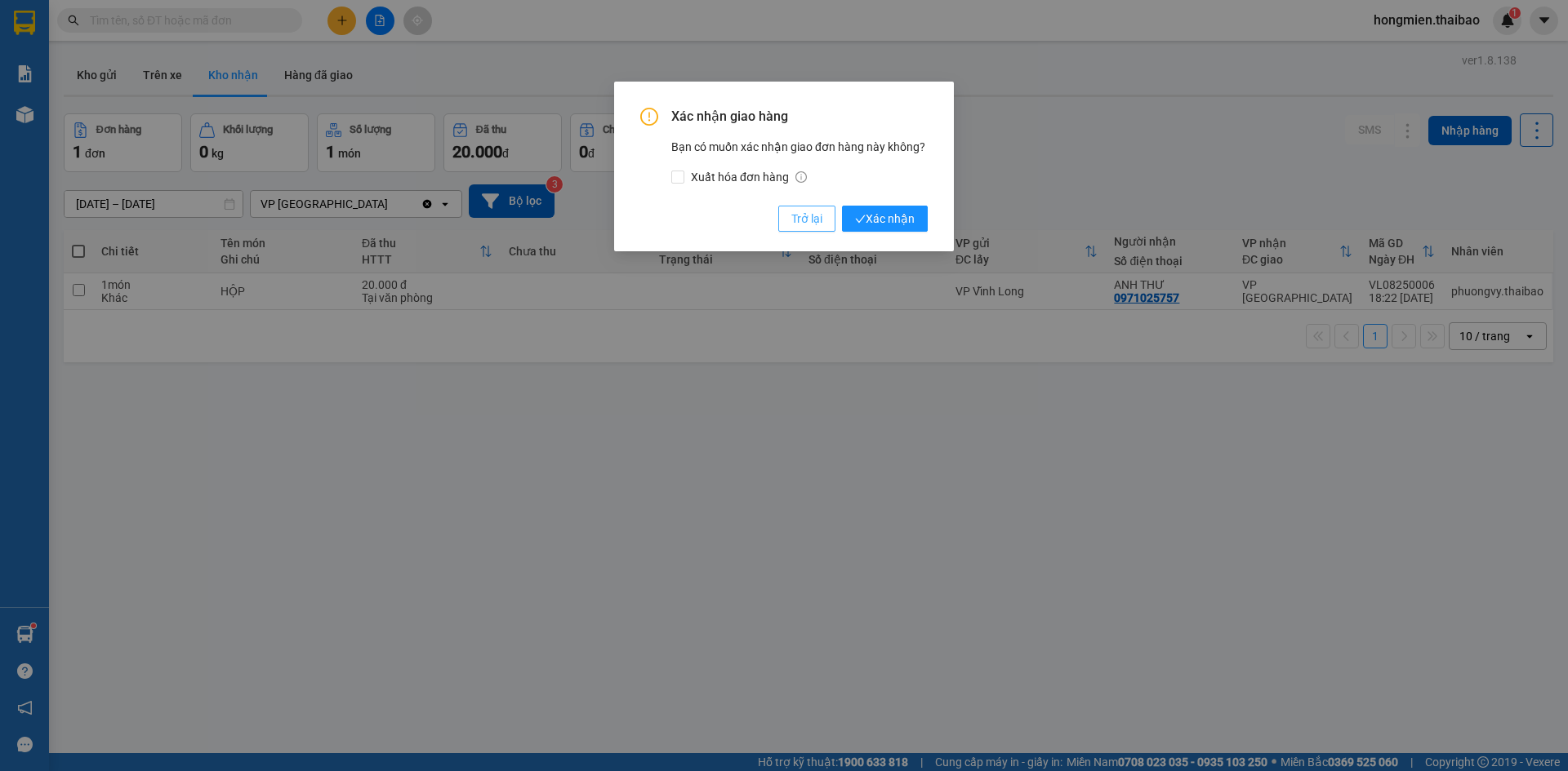
click at [801, 216] on span "Trở lại" at bounding box center [807, 218] width 31 height 18
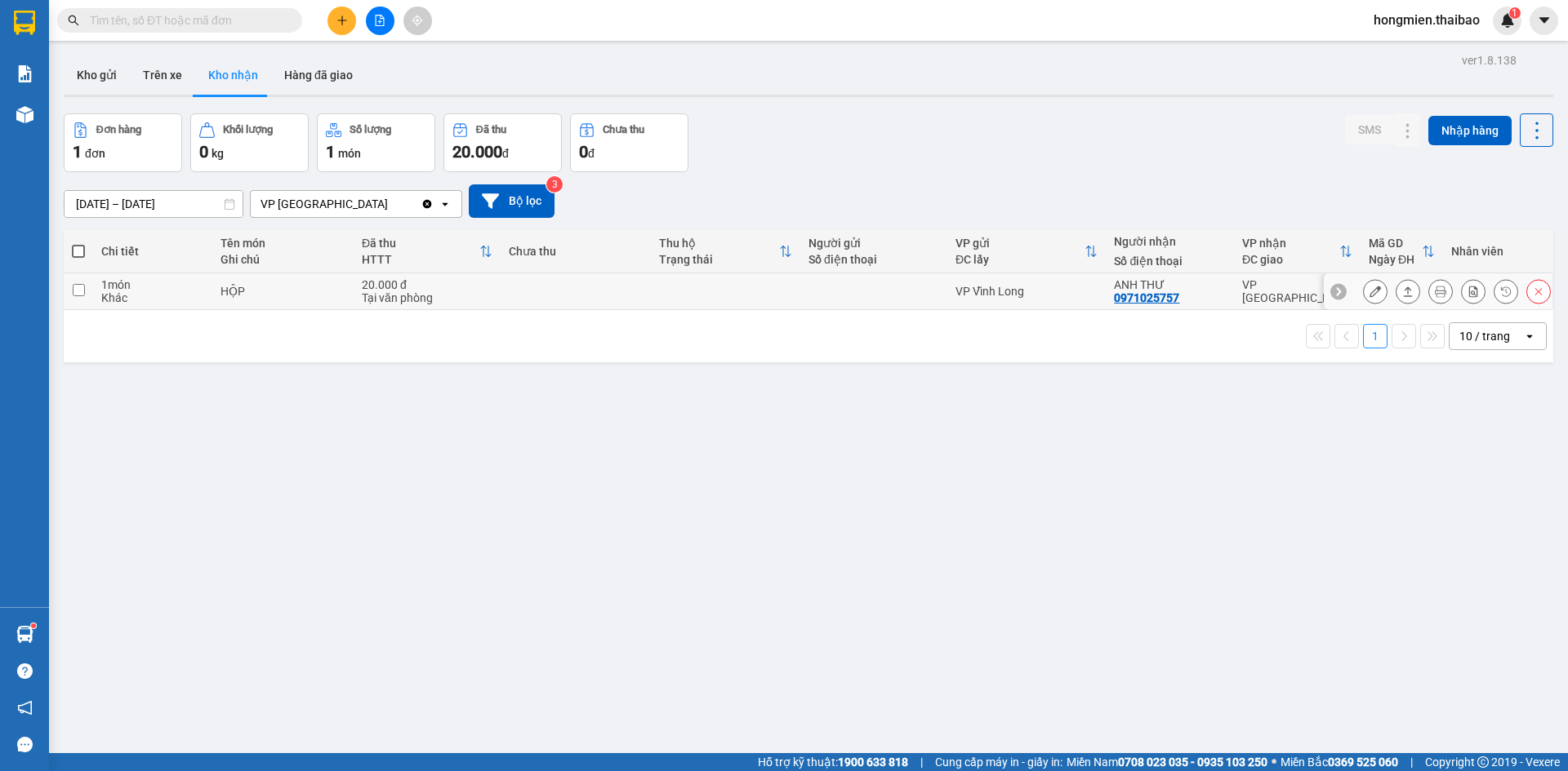
click at [83, 291] on input "checkbox" at bounding box center [78, 290] width 13 height 13
checkbox input "true"
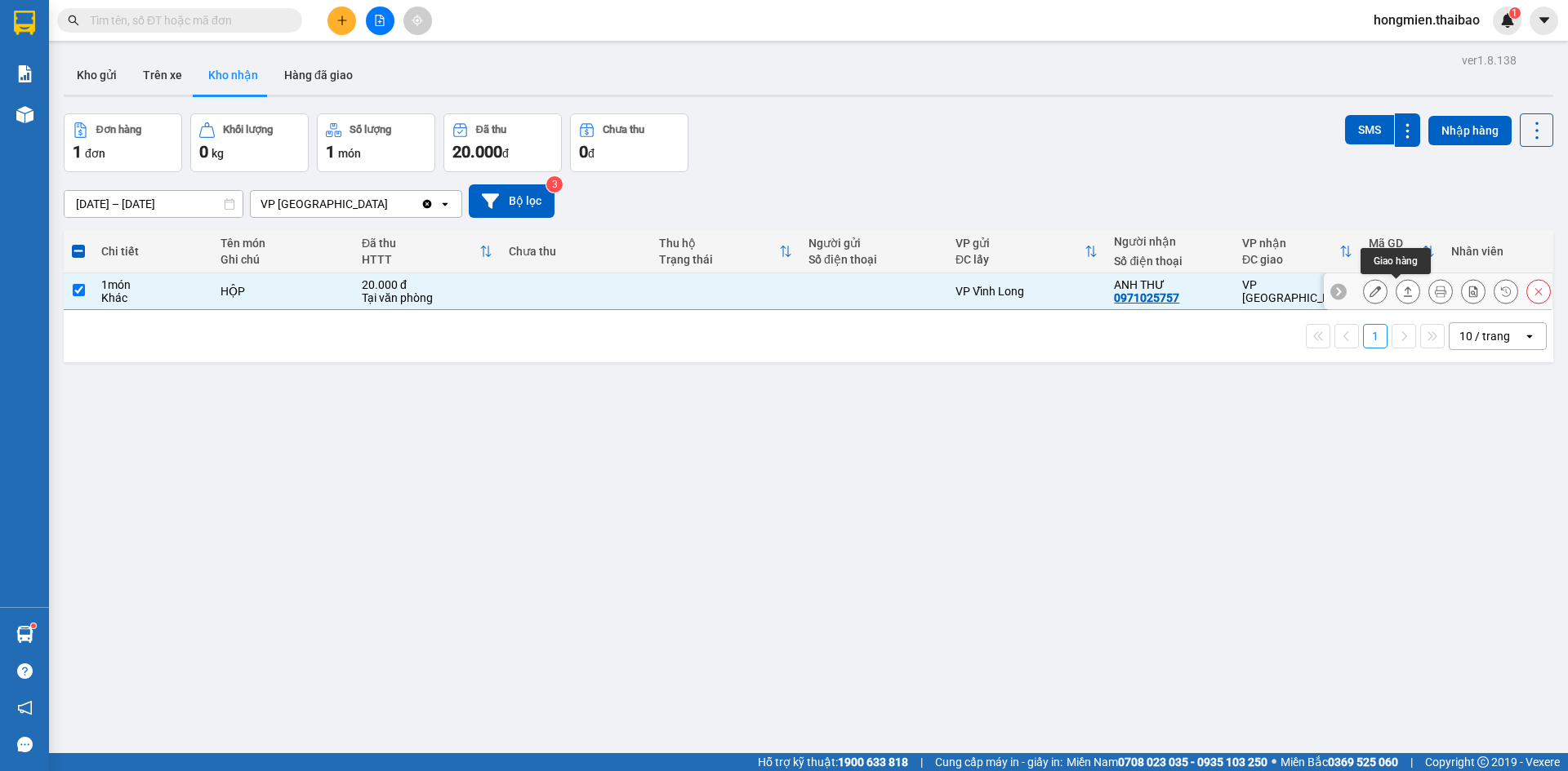
click at [1402, 291] on icon at bounding box center [1408, 291] width 12 height 12
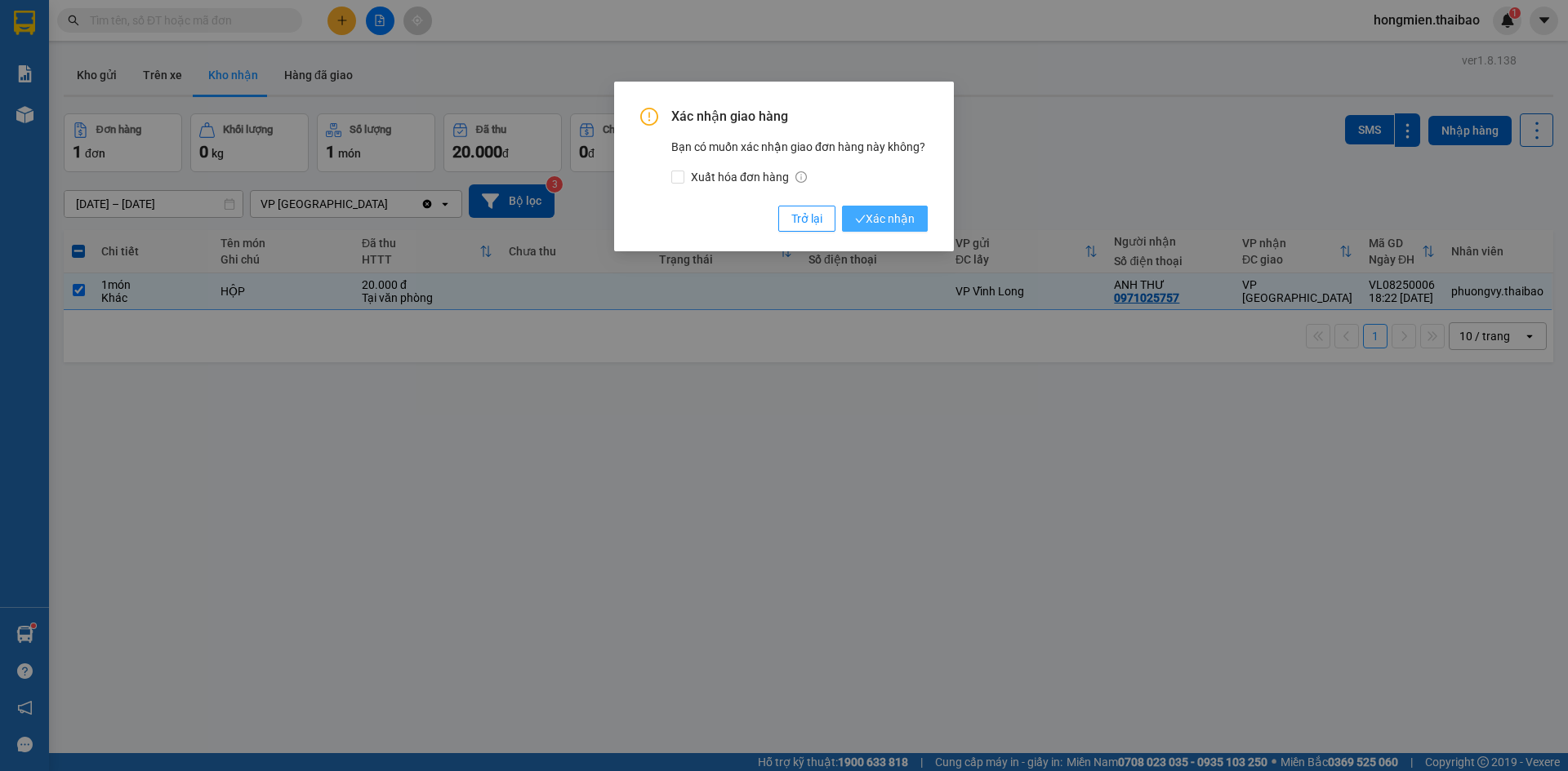
click at [900, 218] on span "Xác nhận" at bounding box center [885, 218] width 60 height 18
